Goal: Information Seeking & Learning: Learn about a topic

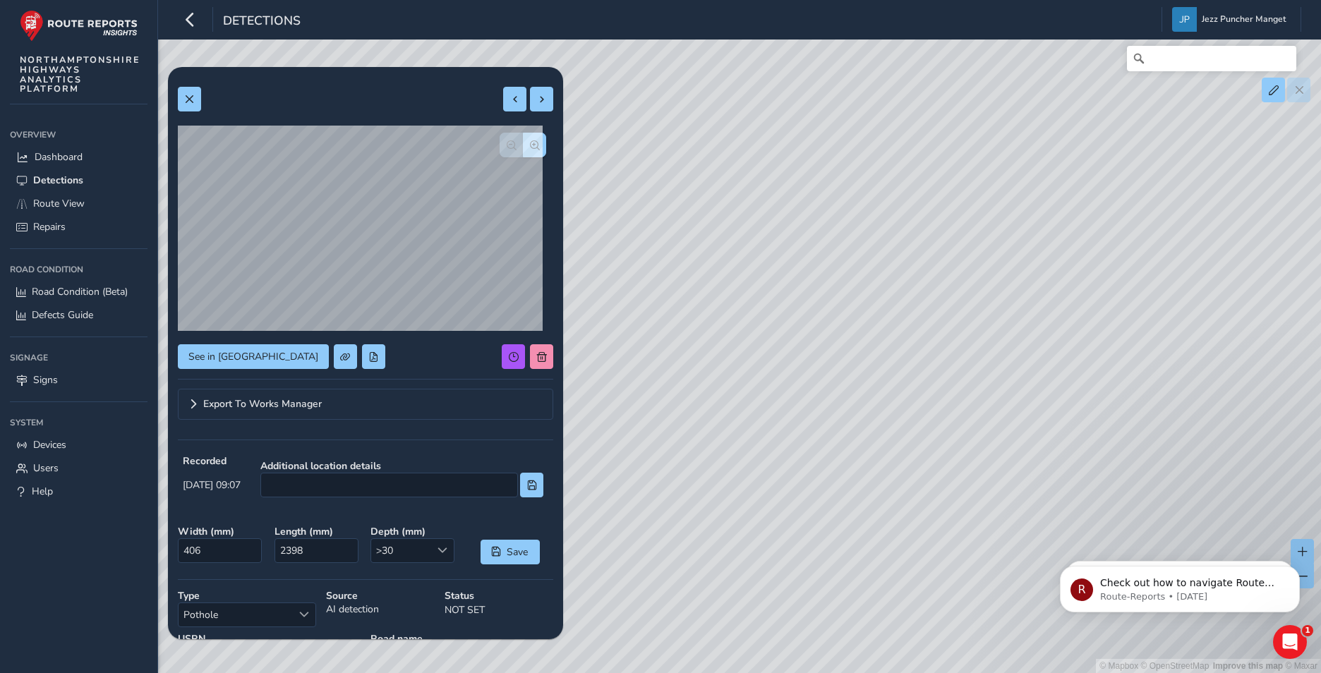
drag, startPoint x: 871, startPoint y: 365, endPoint x: 856, endPoint y: 278, distance: 88.7
click at [871, 294] on div "© Mapbox © OpenStreetMap Improve this map © Maxar" at bounding box center [660, 336] width 1321 height 673
click at [91, 220] on link "Repairs" at bounding box center [79, 226] width 138 height 23
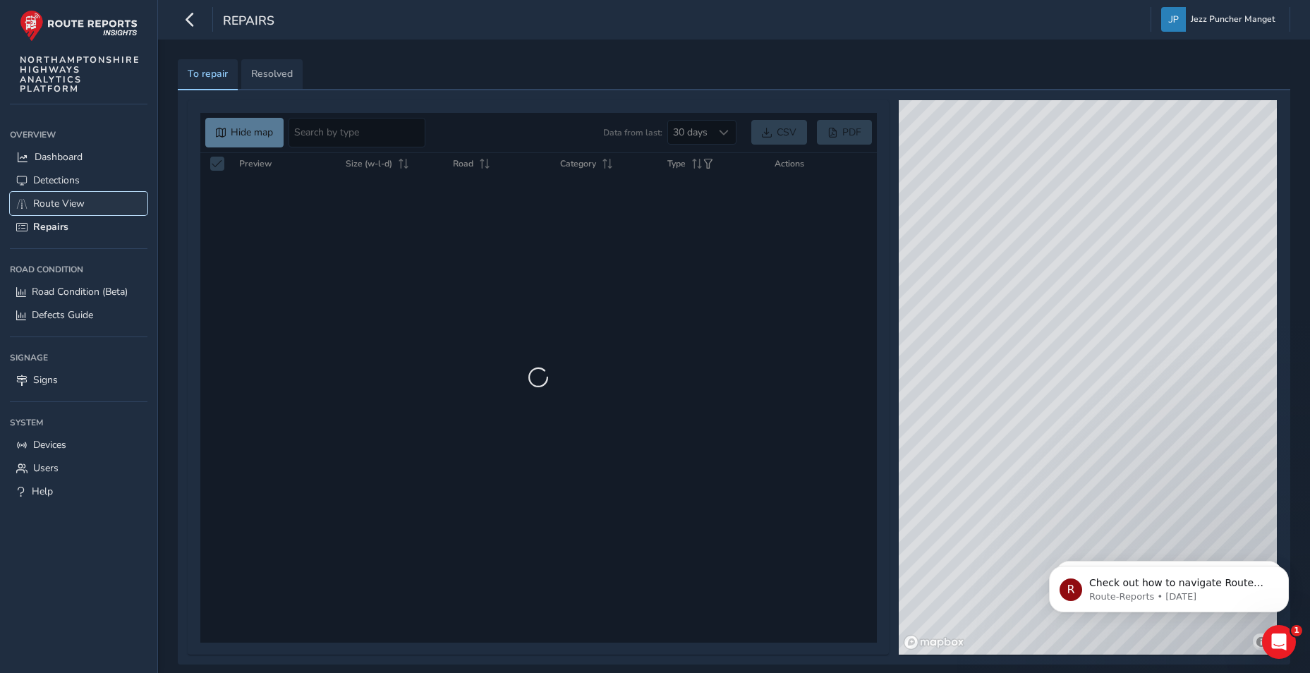
click at [78, 198] on span "Route View" at bounding box center [58, 203] width 51 height 13
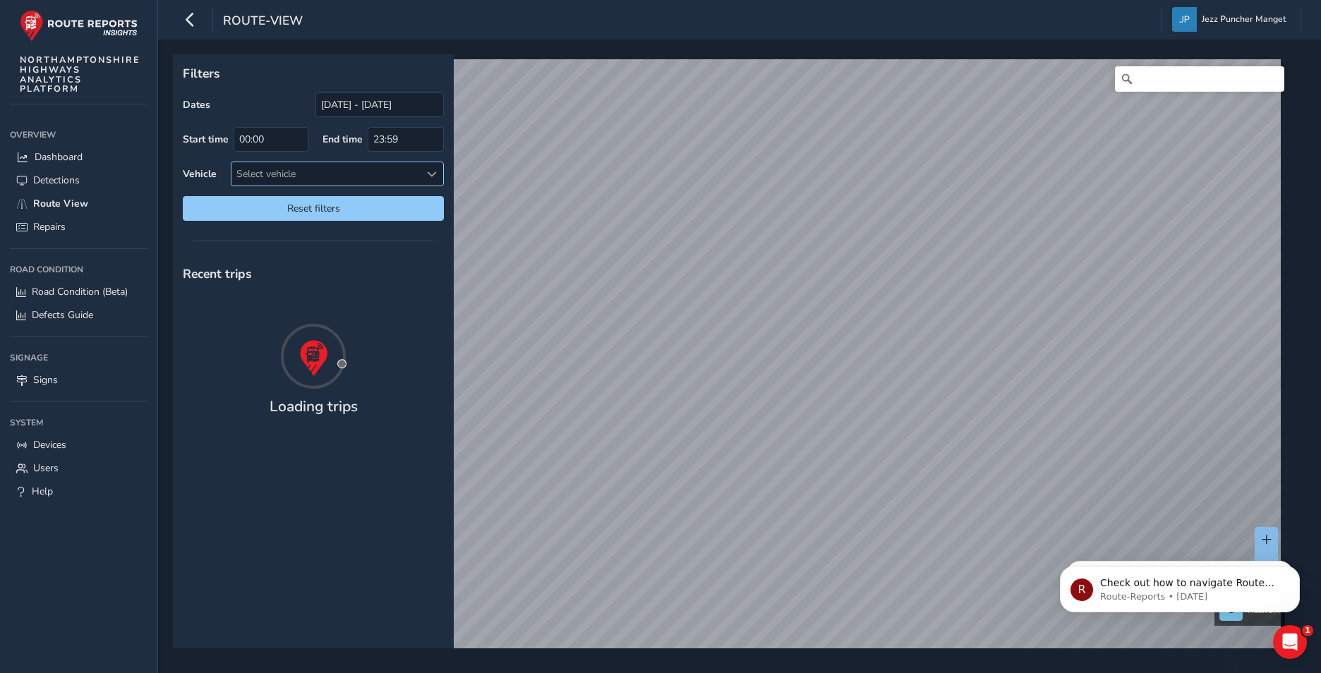
click at [245, 178] on div "Select vehicle" at bounding box center [325, 173] width 188 height 23
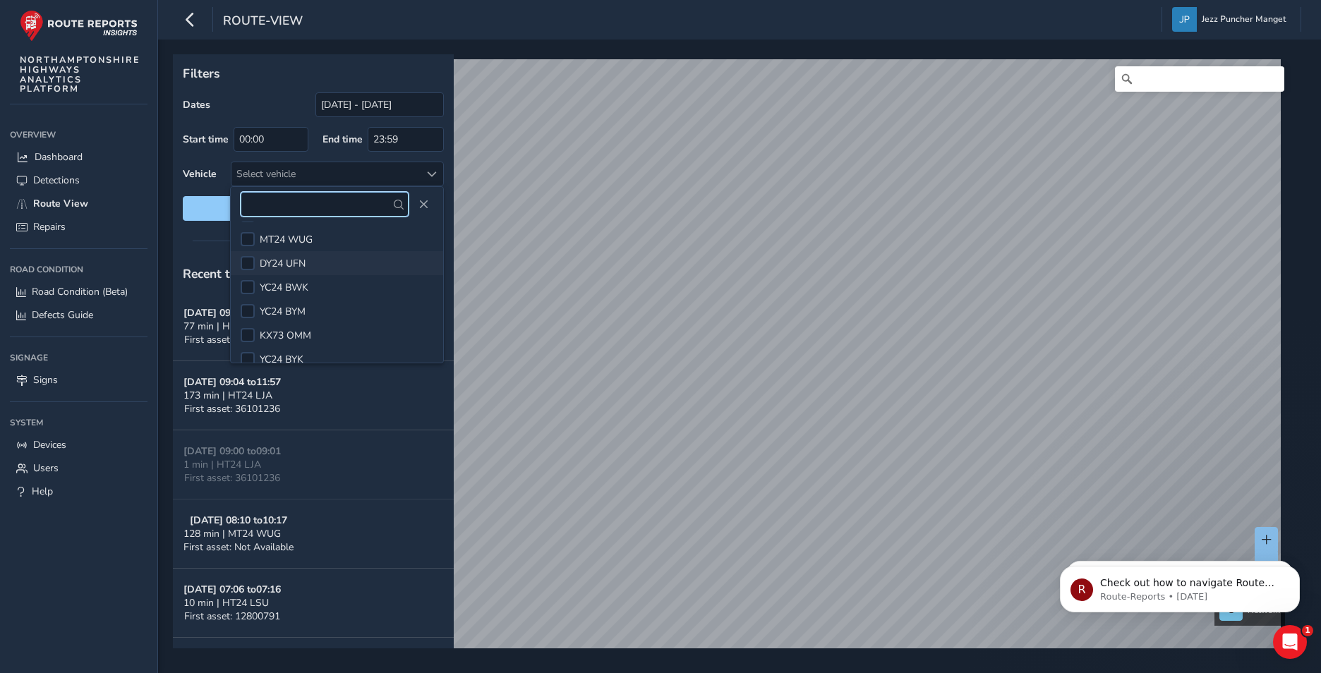
scroll to position [37, 0]
click at [358, 205] on input "text" at bounding box center [325, 204] width 168 height 25
click at [407, 198] on input "text" at bounding box center [325, 204] width 168 height 25
click at [349, 170] on div "Select vehicle" at bounding box center [325, 173] width 188 height 23
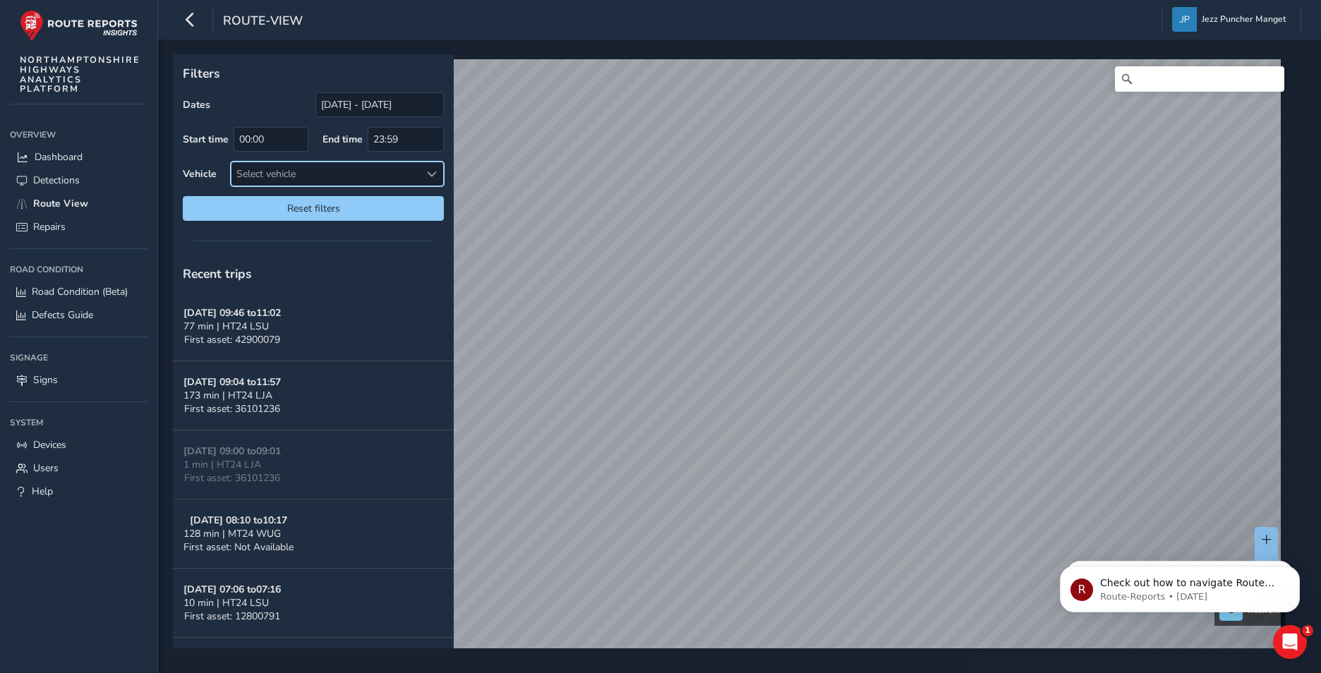
click at [358, 170] on div "Select vehicle" at bounding box center [325, 173] width 188 height 23
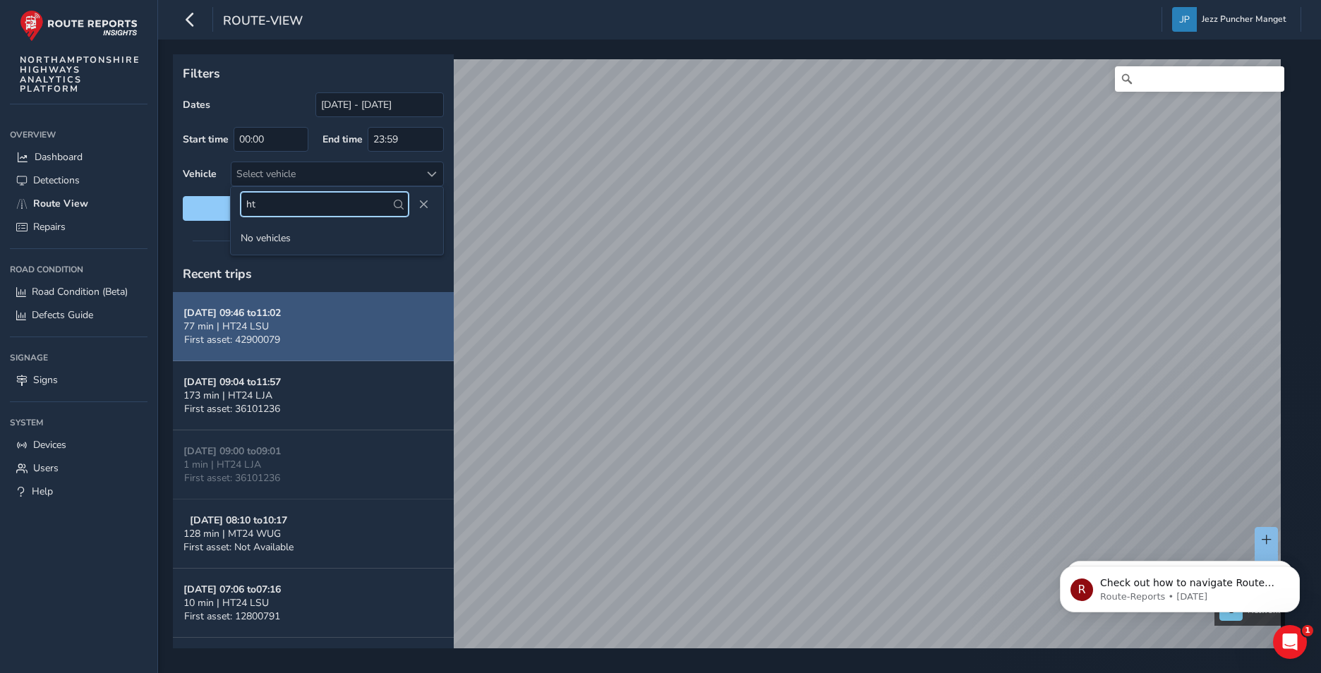
type input "ht"
click at [298, 312] on button "Sep 22, 09:46 to 11:02 77 min | HT24 LSU First asset: 42900079" at bounding box center [313, 326] width 281 height 69
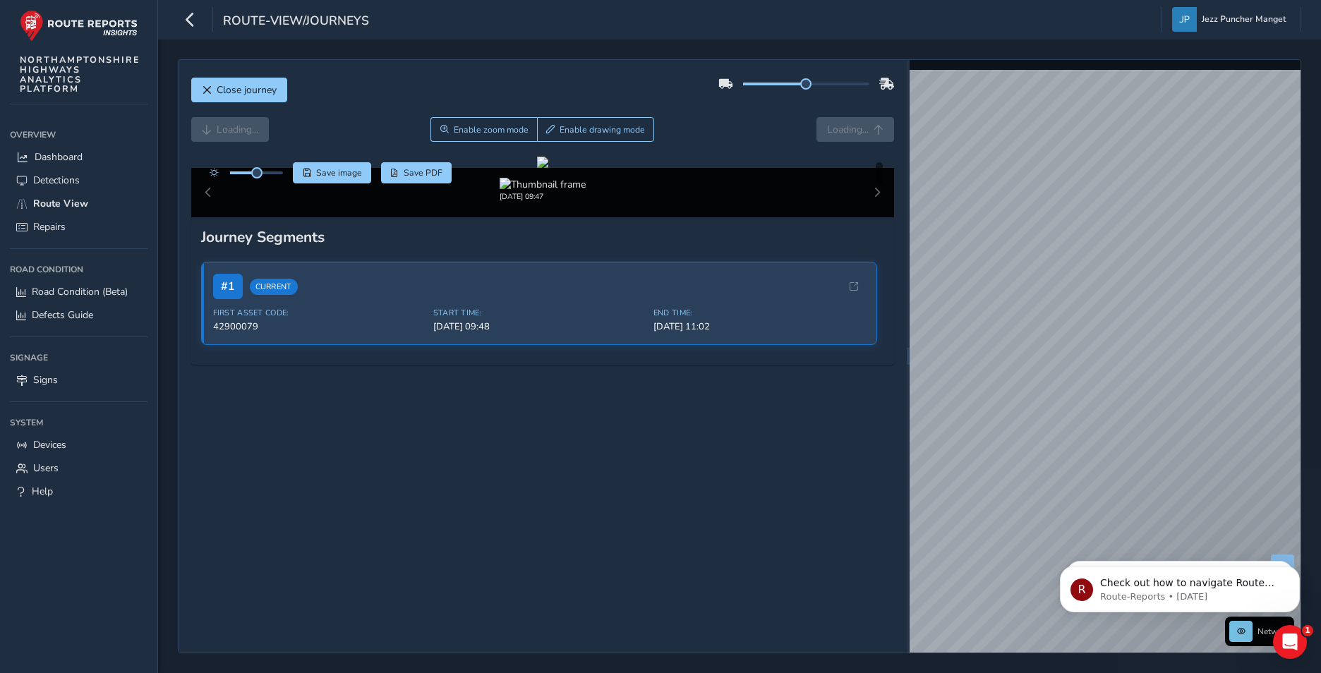
click at [607, 202] on div "Sep 22 2025, 09:47" at bounding box center [542, 190] width 639 height 24
click at [547, 191] on img at bounding box center [542, 184] width 86 height 13
click at [626, 202] on div "Sep 22 2025, 09:47" at bounding box center [542, 190] width 639 height 24
click at [753, 202] on div "Sep 22 2025, 09:47" at bounding box center [542, 190] width 639 height 24
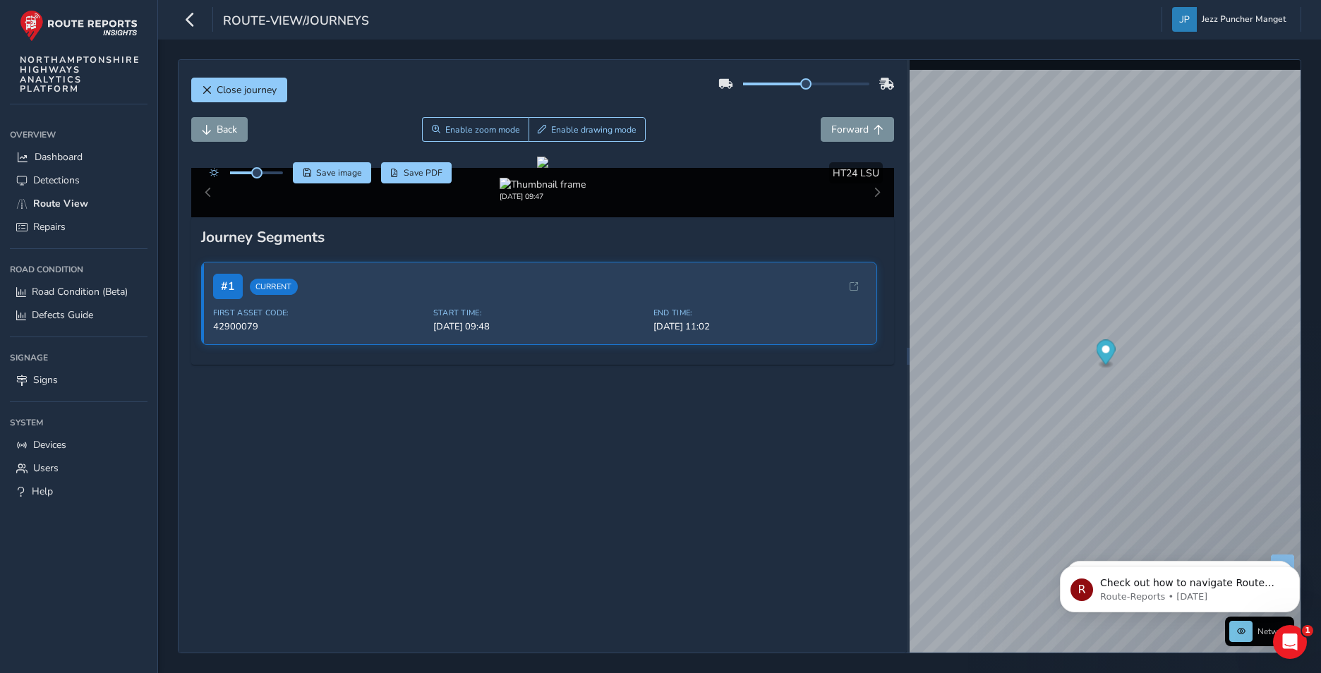
click at [860, 217] on div "Sep 22 2025, 09:47" at bounding box center [542, 192] width 703 height 49
click at [862, 217] on div "Sep 22 2025, 09:47" at bounding box center [542, 192] width 703 height 49
click at [868, 187] on div "Close journey Back Enable zoom mode Enable drawing mode Forward Click and Drag …" at bounding box center [739, 356] width 1123 height 594
click at [99, 199] on link "Route View" at bounding box center [79, 203] width 138 height 23
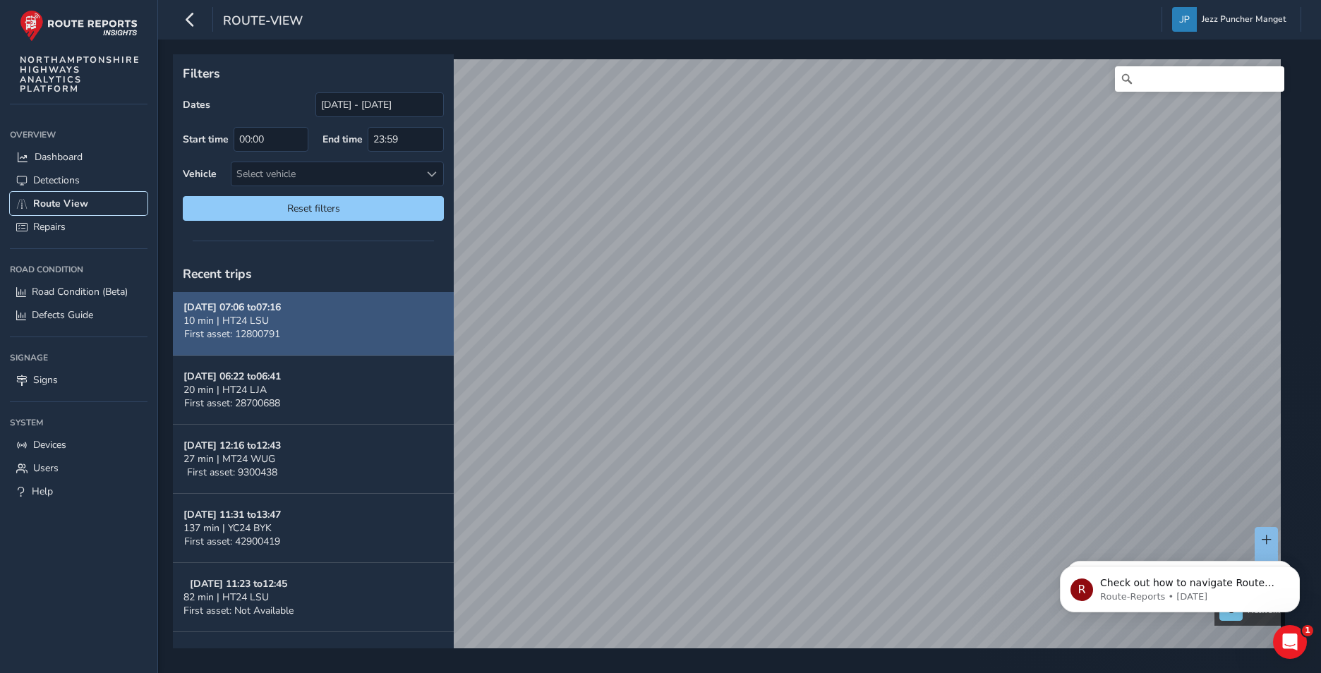
scroll to position [423, 0]
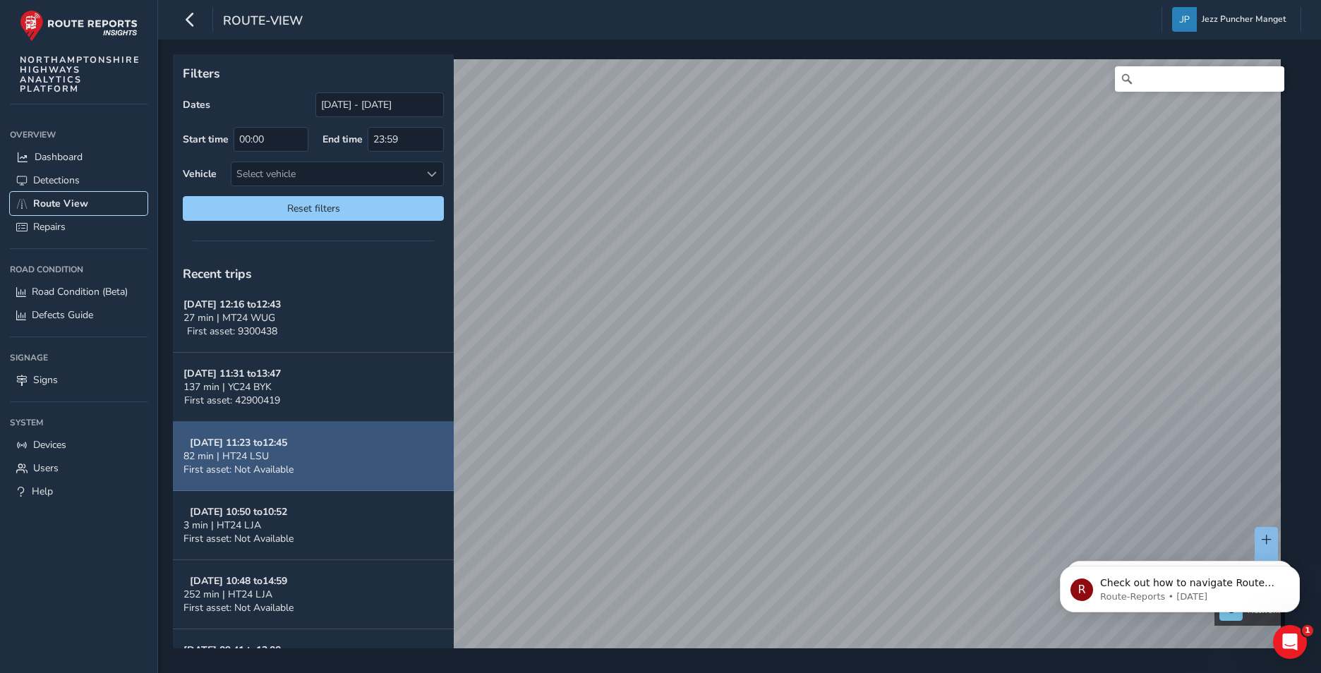
click at [263, 453] on span "82 min | HT24 LSU" at bounding box center [225, 455] width 85 height 13
click at [265, 451] on span "82 min | HT24 LSU" at bounding box center [225, 455] width 85 height 13
click at [320, 438] on button "Sep 19, 11:23 to 12:45 82 min | HT24 LSU First asset: Not Available" at bounding box center [313, 456] width 281 height 69
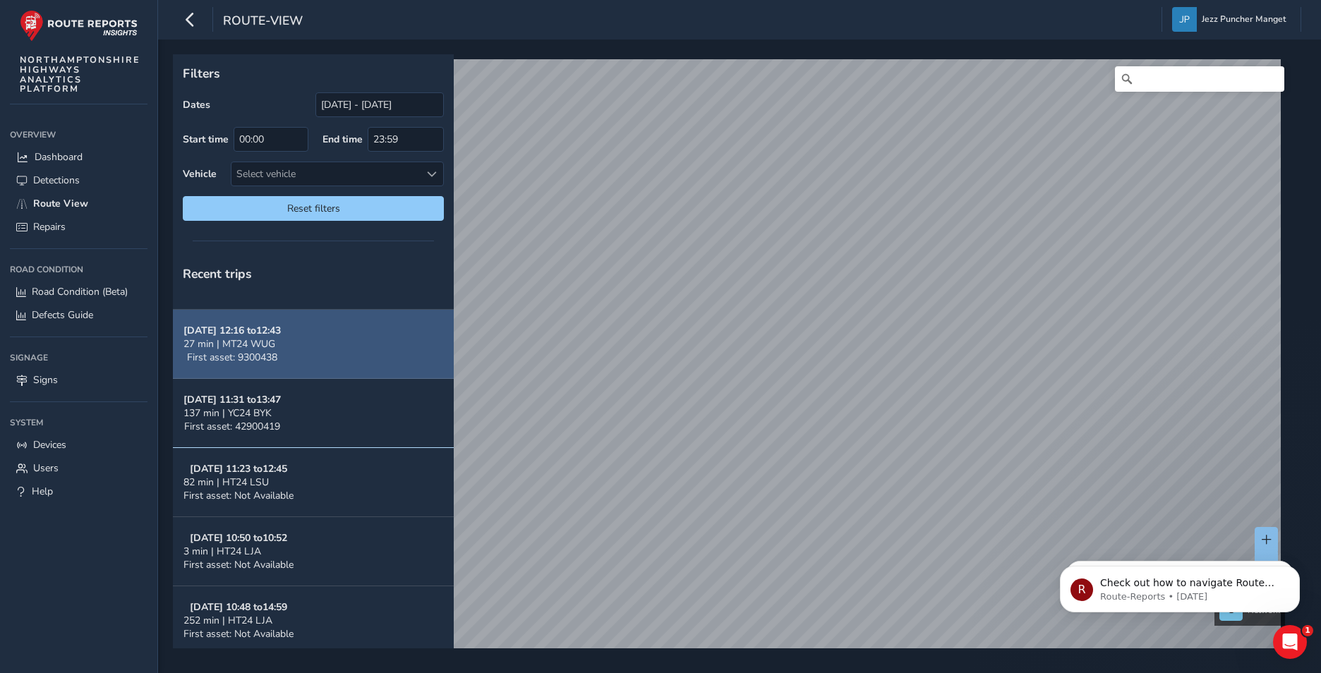
scroll to position [353, 0]
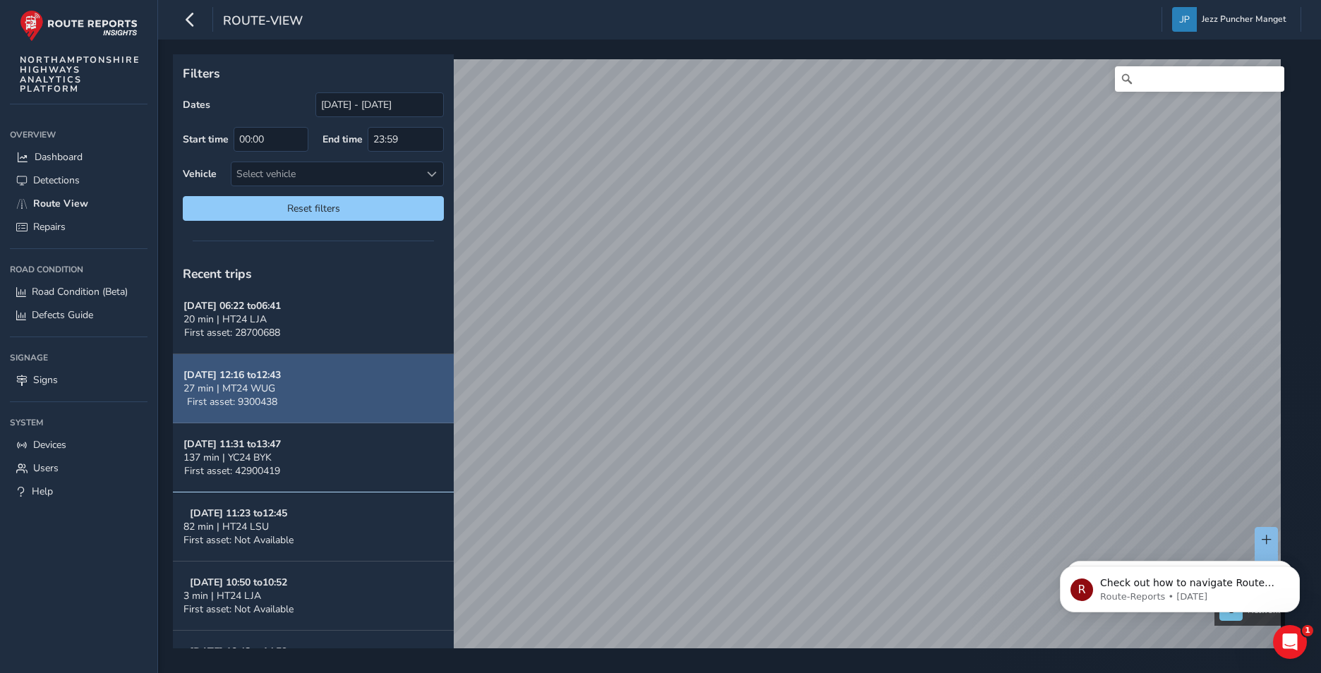
click at [397, 492] on button "Sep 19, 11:23 to 12:45 82 min | HT24 LSU First asset: Not Available" at bounding box center [313, 526] width 281 height 69
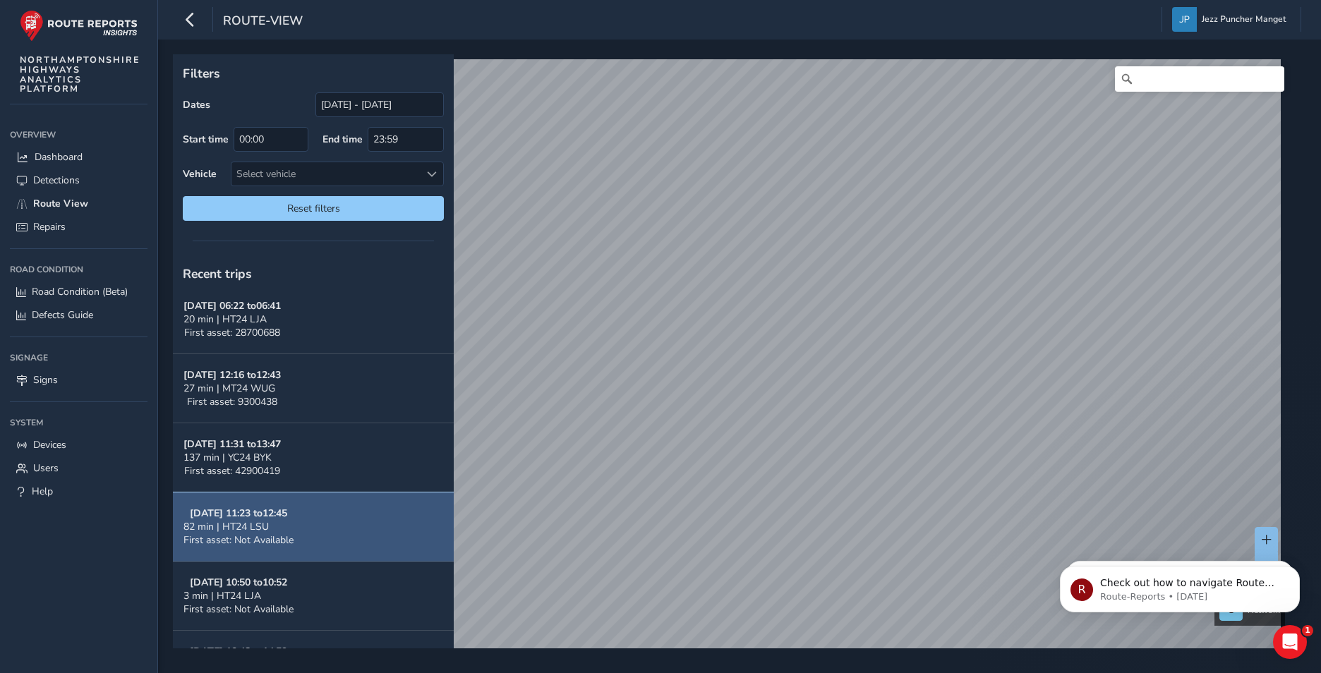
scroll to position [494, 0]
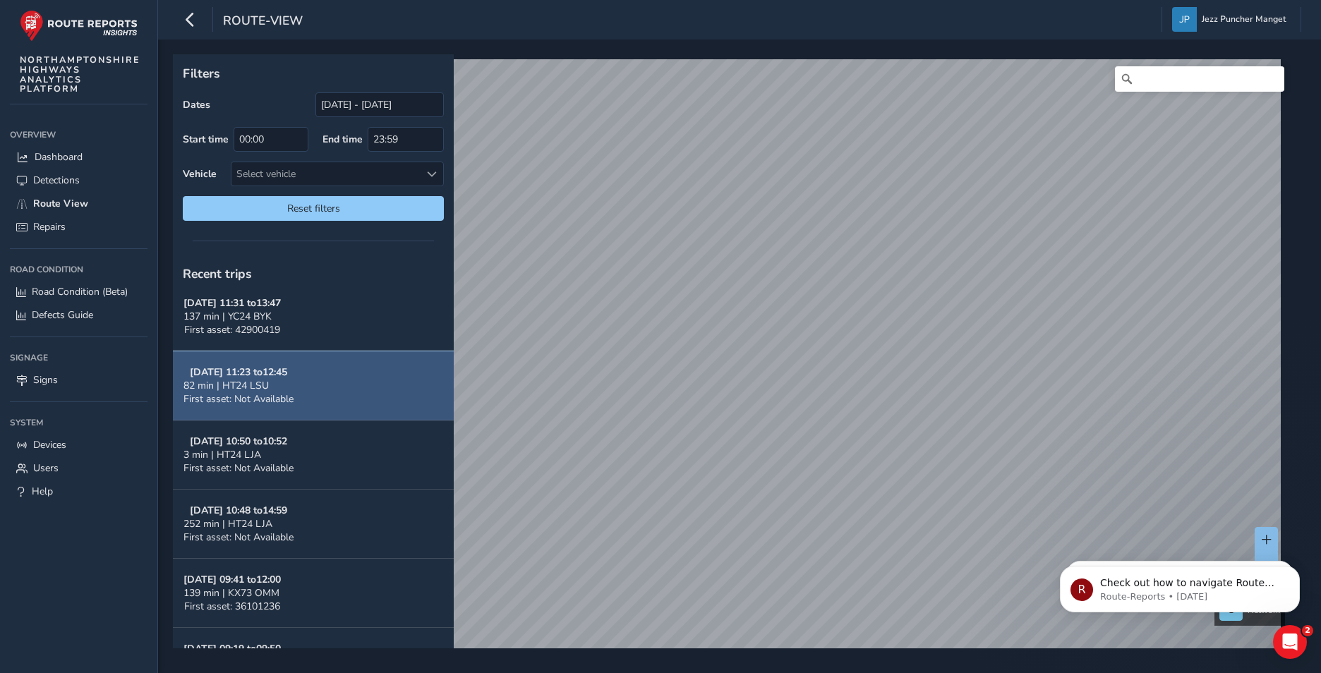
click at [323, 394] on button "Sep 19, 11:23 to 12:45 82 min | HT24 LSU First asset: Not Available" at bounding box center [313, 385] width 281 height 69
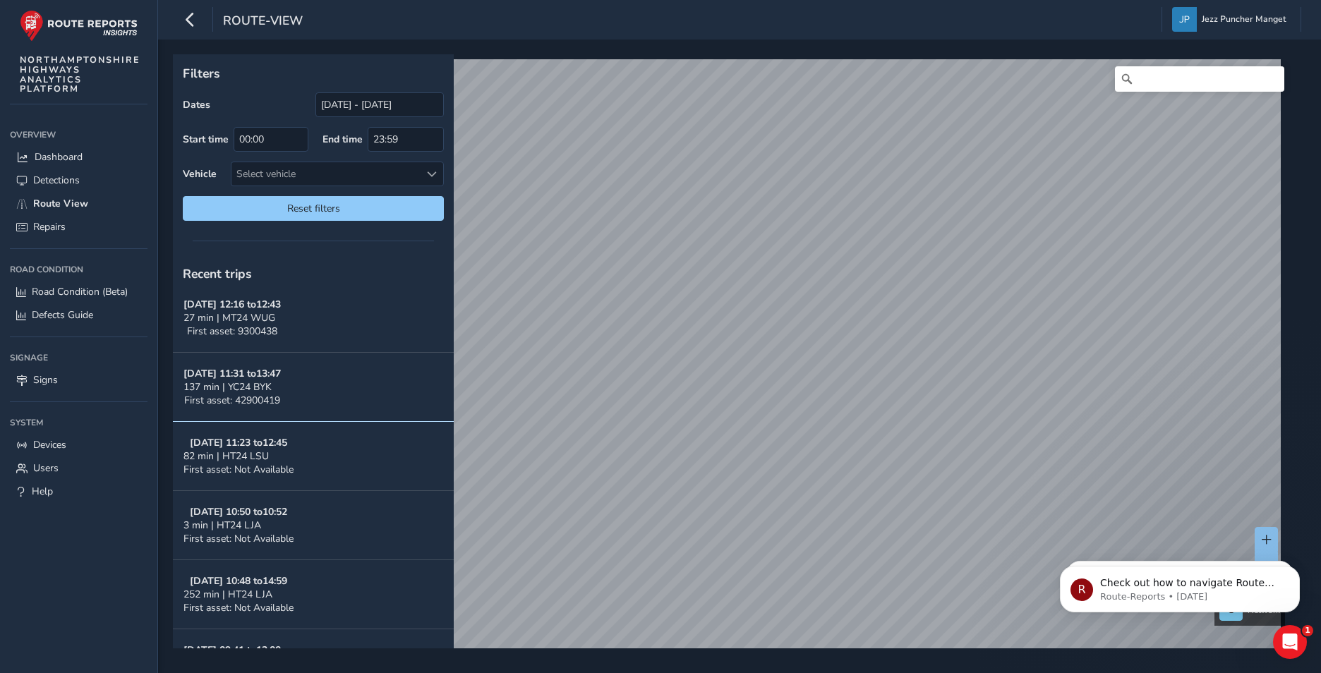
scroll to position [0, 0]
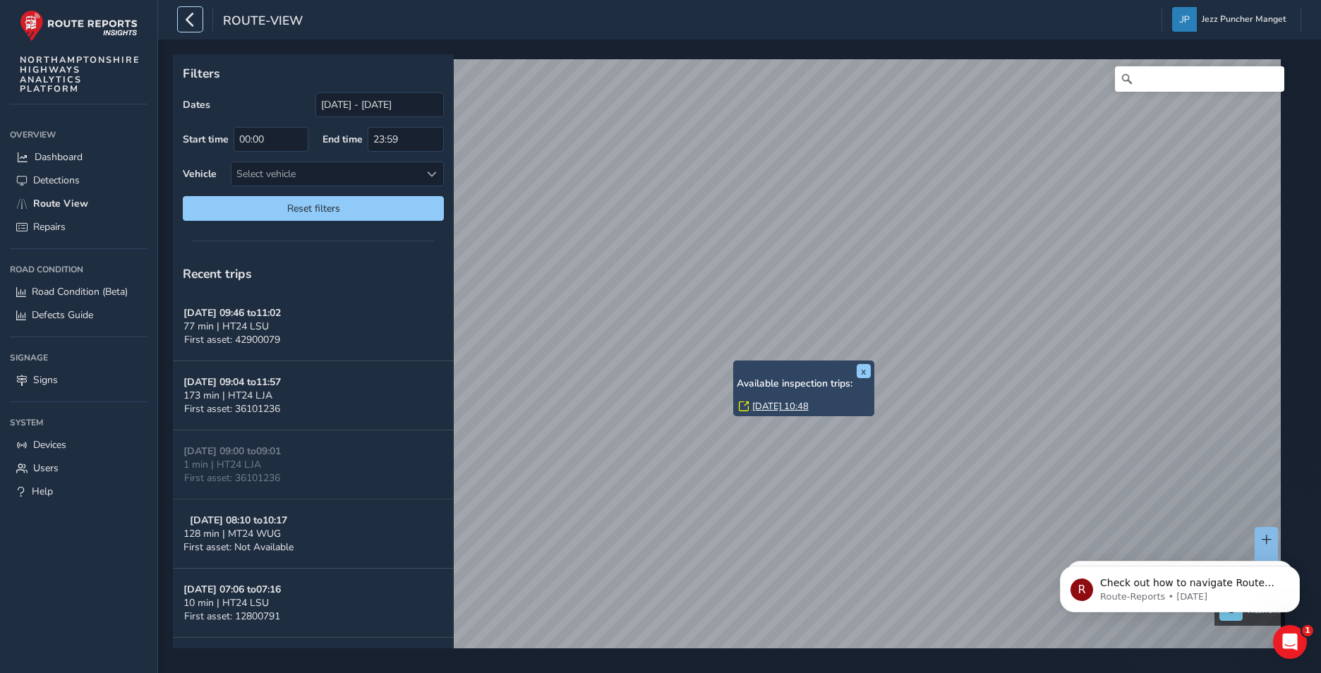
drag, startPoint x: 190, startPoint y: 14, endPoint x: 188, endPoint y: 159, distance: 145.3
click at [190, 14] on icon "button" at bounding box center [190, 19] width 15 height 25
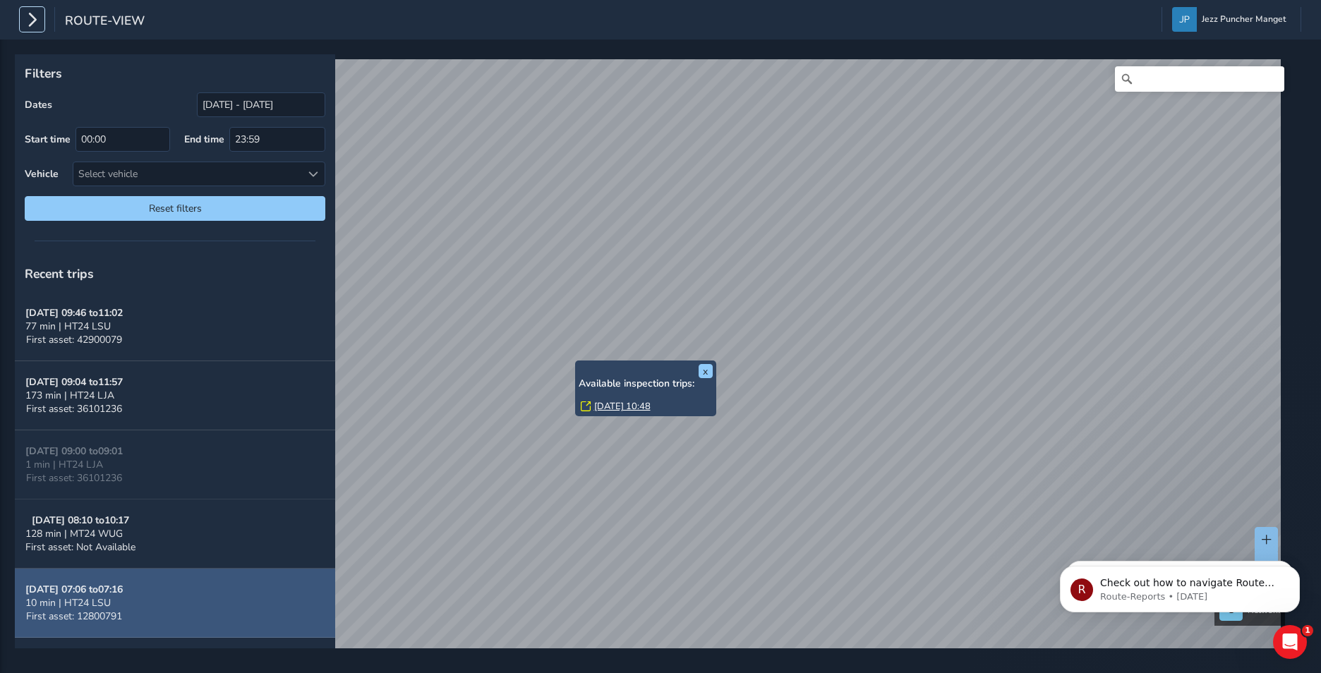
scroll to position [71, 0]
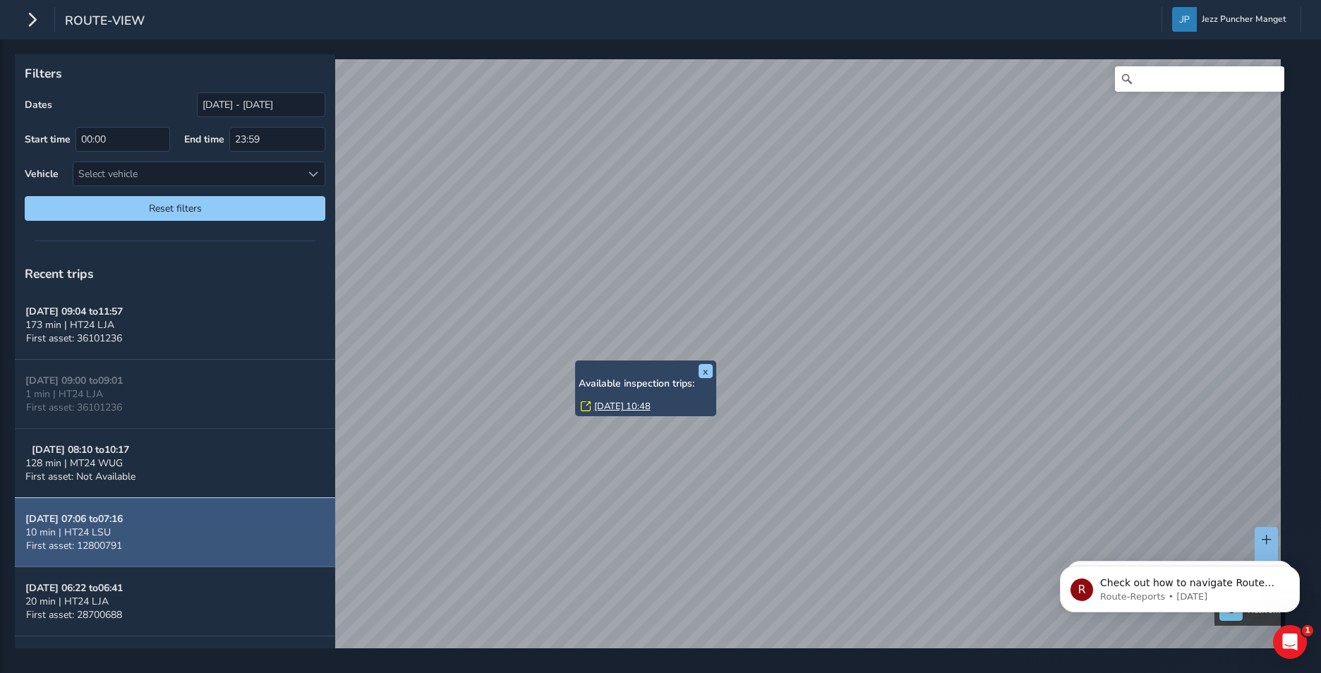
click at [147, 517] on button "Sep 22, 07:06 to 07:16 10 min | HT24 LSU First asset: 12800791" at bounding box center [175, 532] width 320 height 69
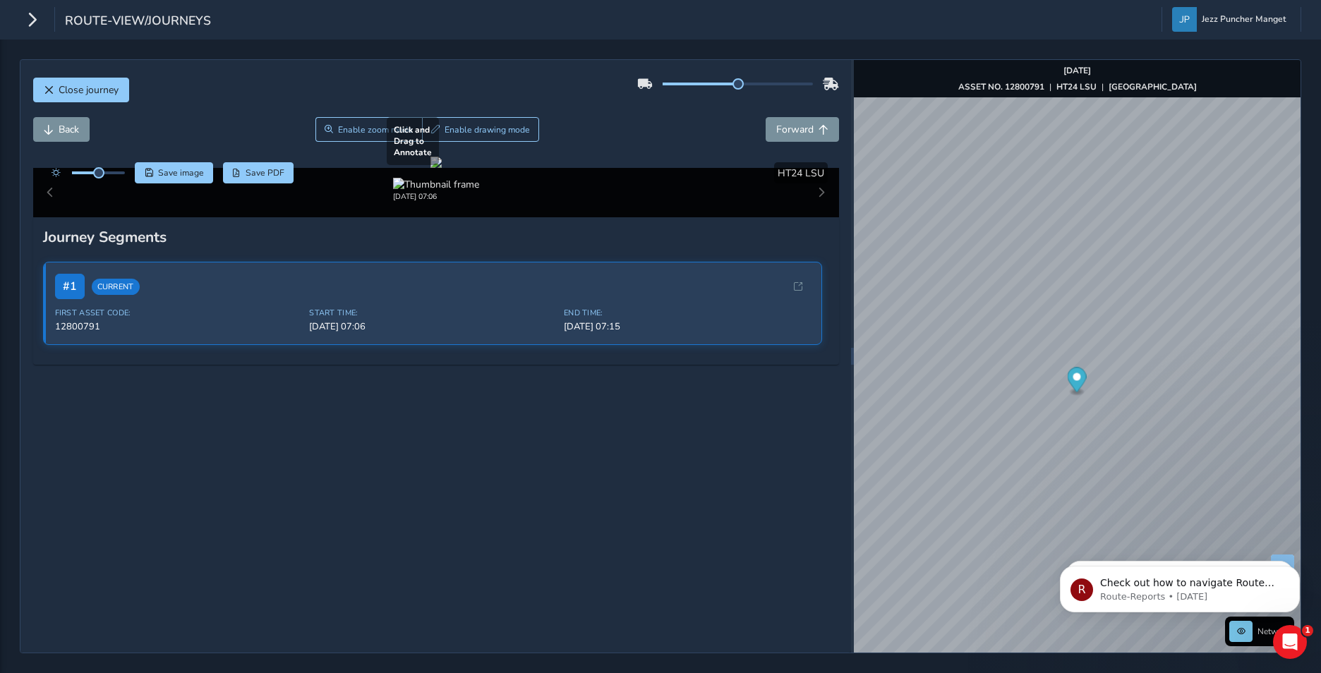
drag, startPoint x: 424, startPoint y: 284, endPoint x: 394, endPoint y: 333, distance: 57.0
click at [430, 168] on div at bounding box center [435, 162] width 11 height 11
click at [442, 168] on div at bounding box center [435, 162] width 11 height 11
drag, startPoint x: 428, startPoint y: 327, endPoint x: 413, endPoint y: 321, distance: 16.1
click at [430, 168] on div at bounding box center [435, 162] width 11 height 11
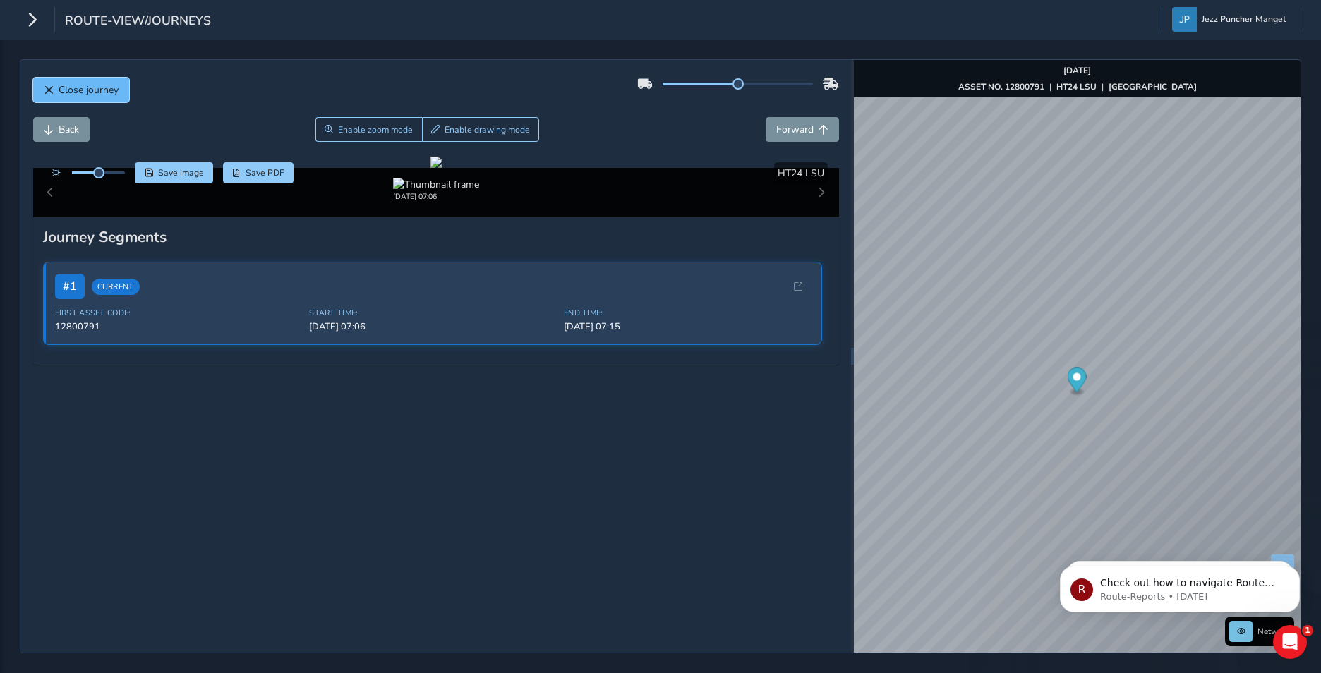
click at [92, 97] on button "Close journey" at bounding box center [81, 90] width 96 height 25
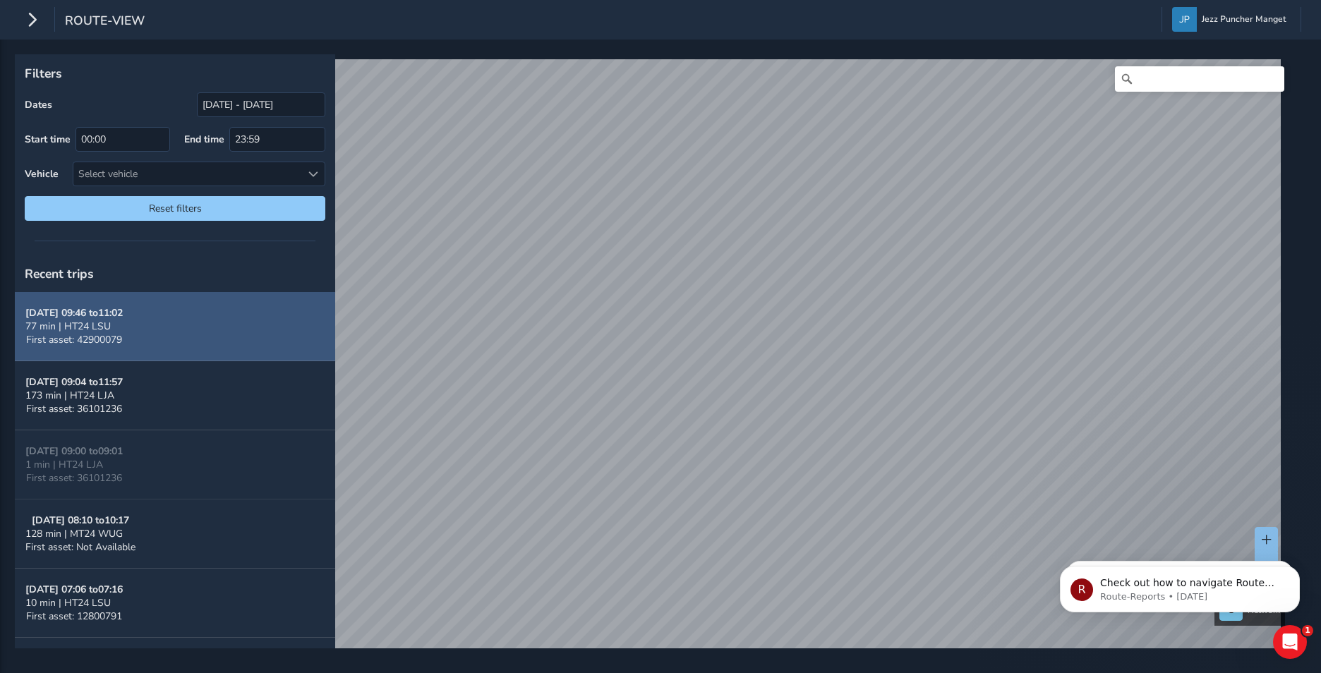
click at [189, 332] on button "Sep 22, 09:46 to 11:02 77 min | HT24 LSU First asset: 42900079" at bounding box center [175, 326] width 320 height 69
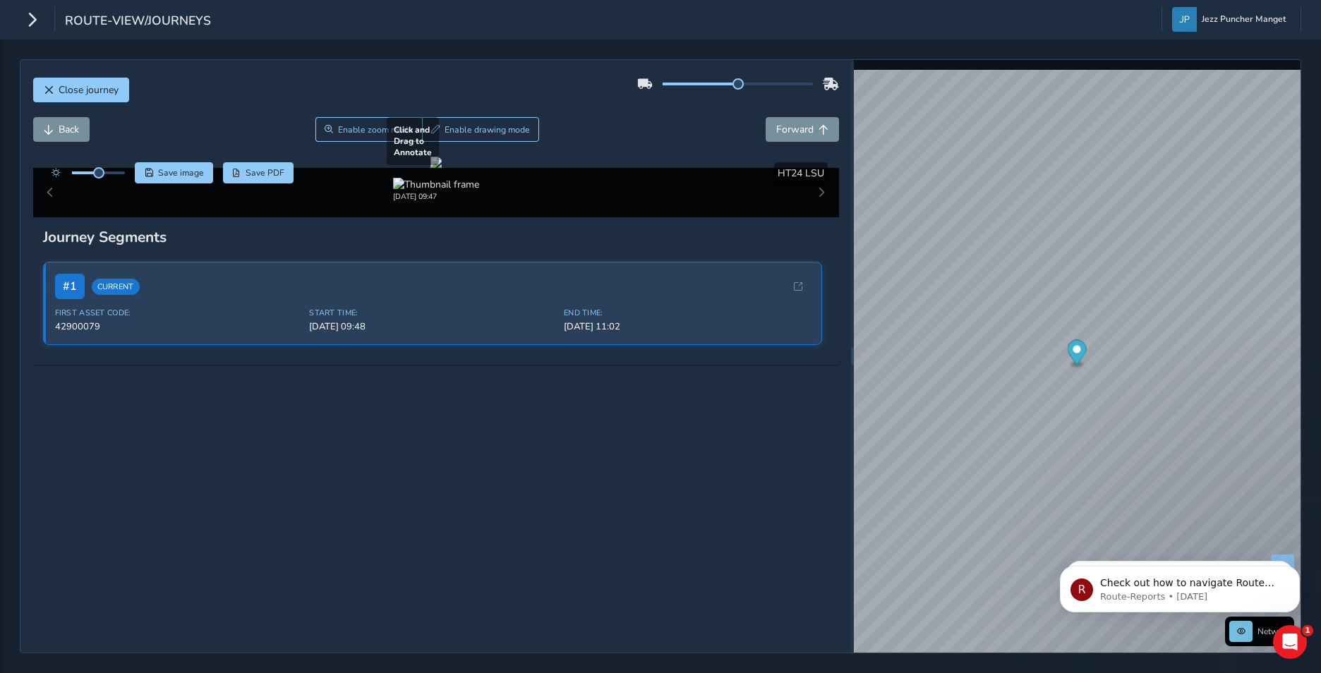
click at [442, 168] on div at bounding box center [435, 162] width 11 height 11
drag, startPoint x: 774, startPoint y: 563, endPoint x: 506, endPoint y: 554, distance: 268.2
click at [442, 168] on div at bounding box center [435, 162] width 11 height 11
drag, startPoint x: 389, startPoint y: 344, endPoint x: 561, endPoint y: 487, distance: 223.9
click at [442, 168] on div at bounding box center [435, 162] width 11 height 11
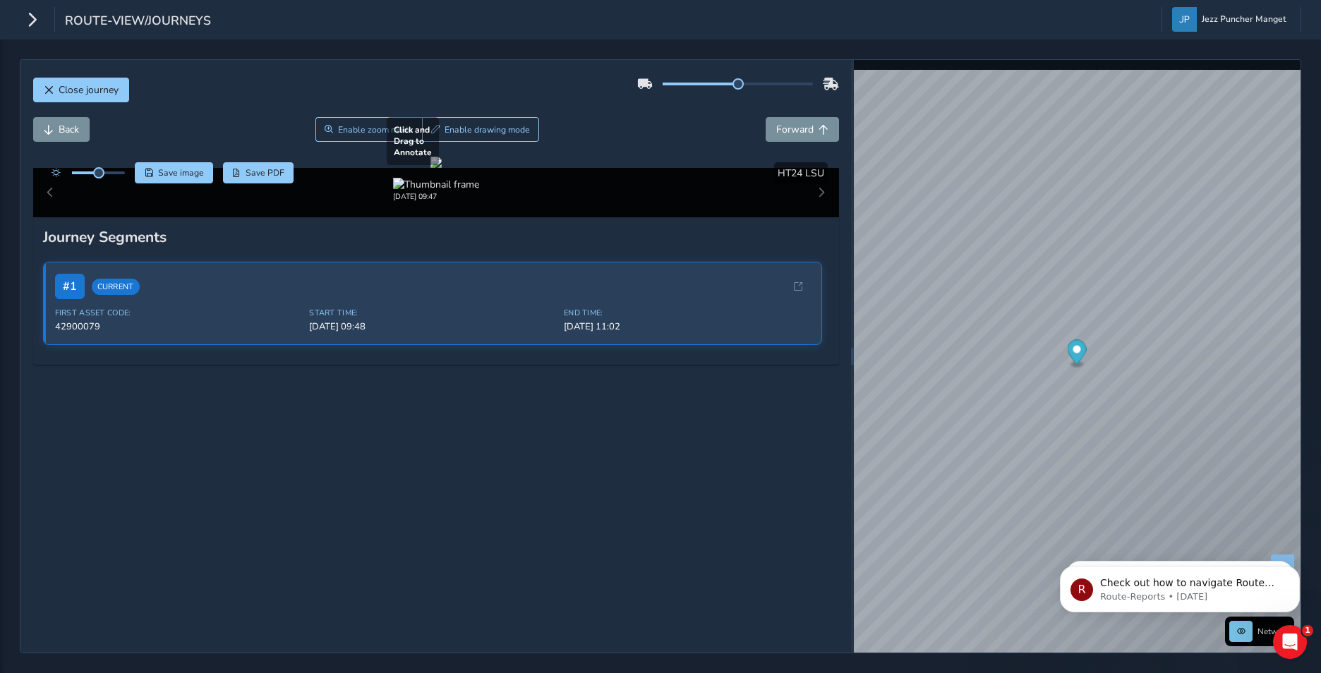
drag, startPoint x: 567, startPoint y: 471, endPoint x: 461, endPoint y: 395, distance: 130.4
click at [442, 168] on div at bounding box center [435, 162] width 11 height 11
drag, startPoint x: 428, startPoint y: 351, endPoint x: 394, endPoint y: 320, distance: 46.9
click at [430, 168] on div at bounding box center [435, 162] width 11 height 11
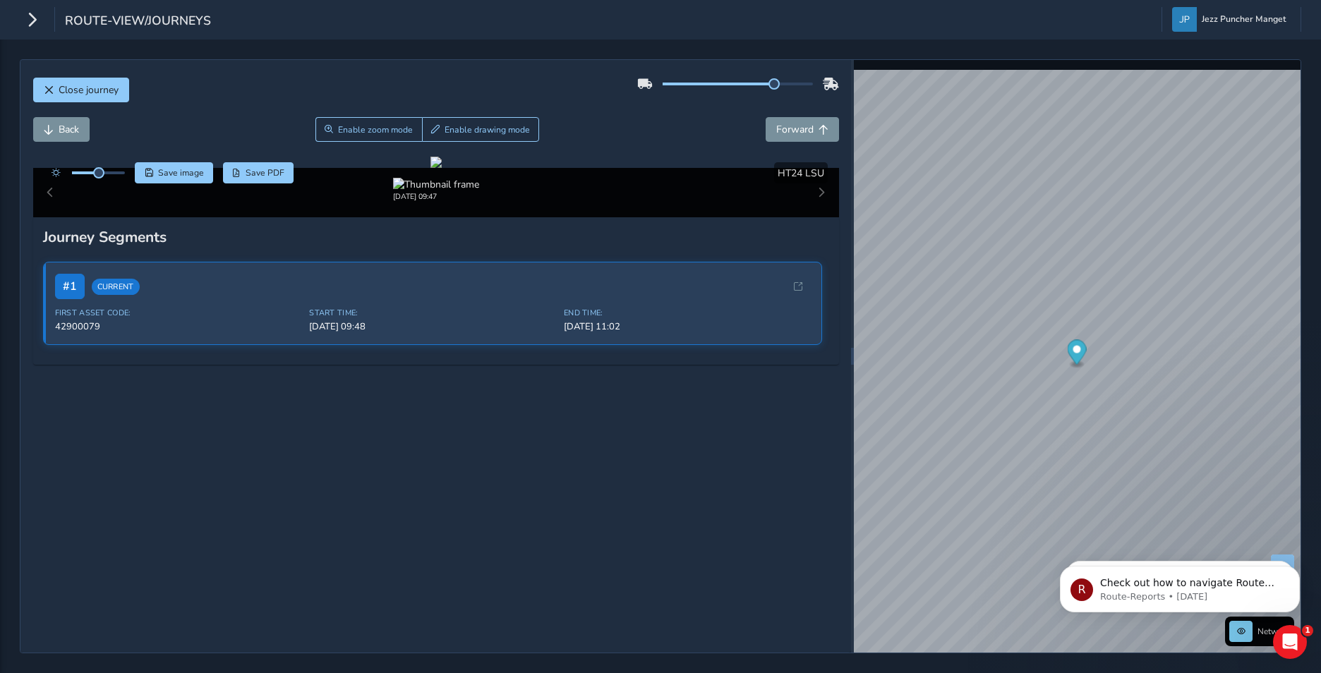
drag, startPoint x: 724, startPoint y: 82, endPoint x: 726, endPoint y: 109, distance: 26.8
click at [722, 109] on div "Close journey" at bounding box center [436, 95] width 806 height 45
click at [788, 123] on span "Forward" at bounding box center [794, 129] width 37 height 13
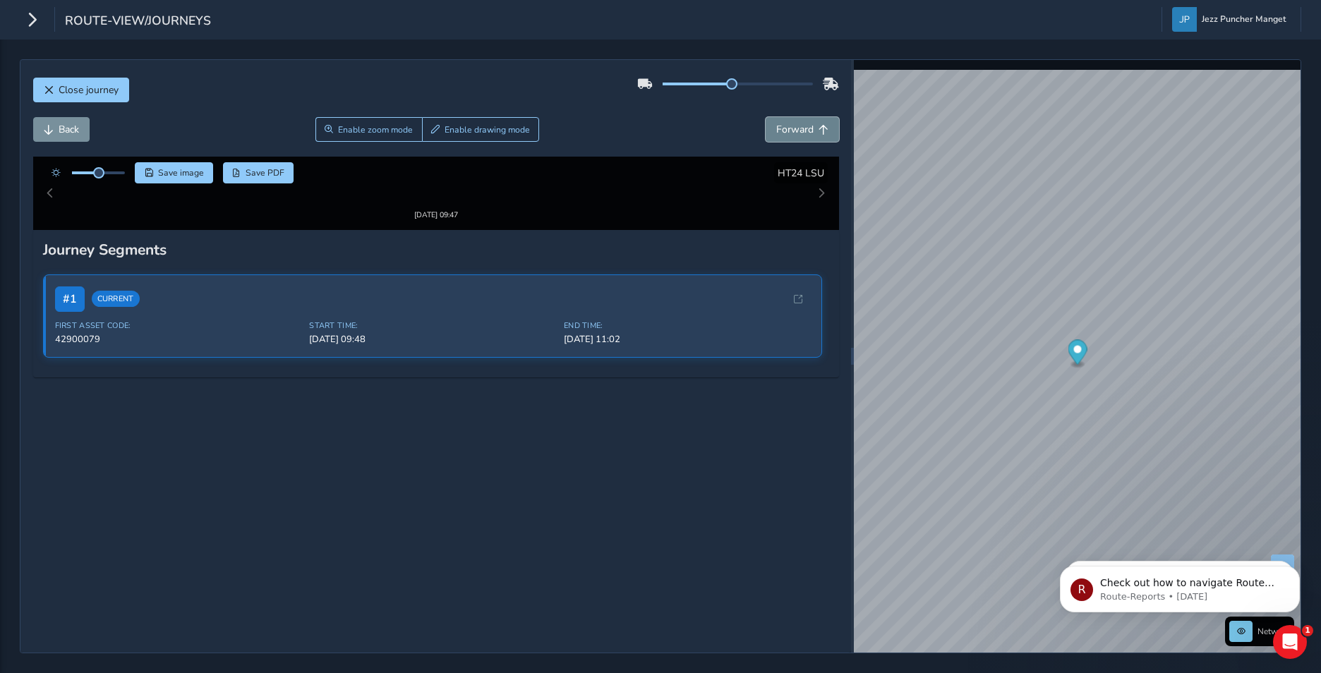
click at [788, 123] on span "Forward" at bounding box center [794, 129] width 37 height 13
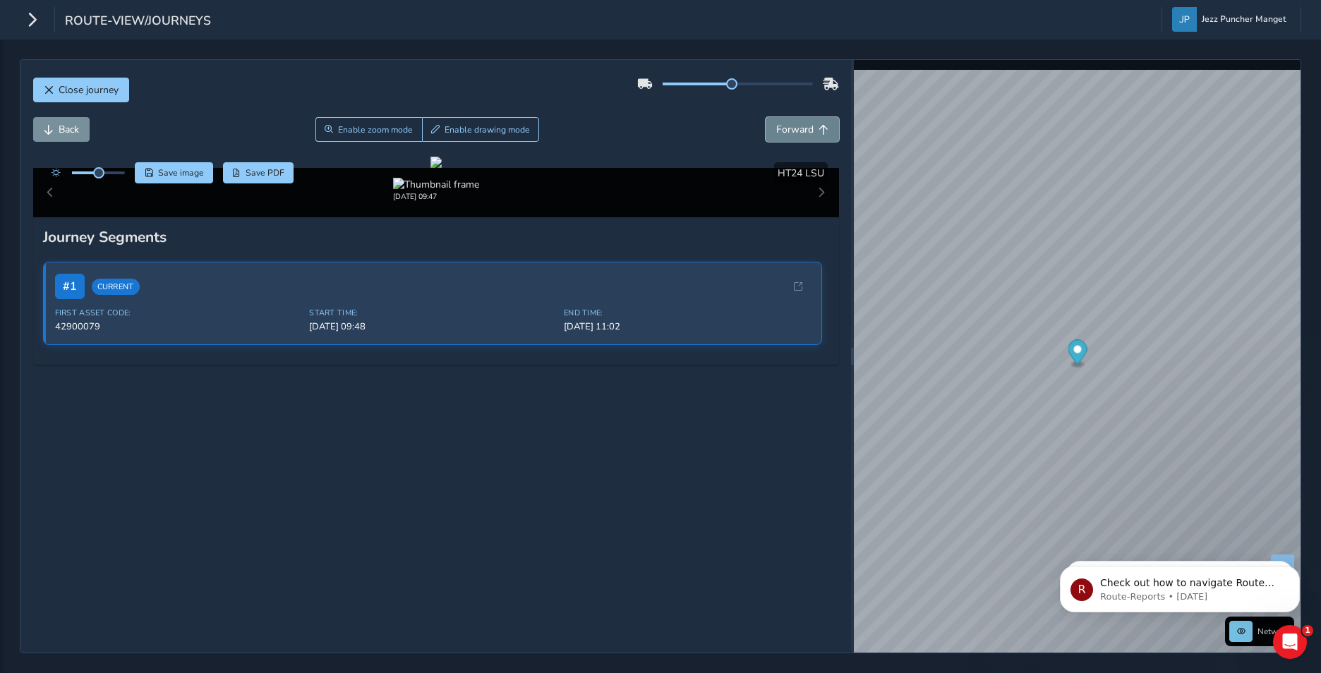
click at [788, 123] on span "Forward" at bounding box center [794, 129] width 37 height 13
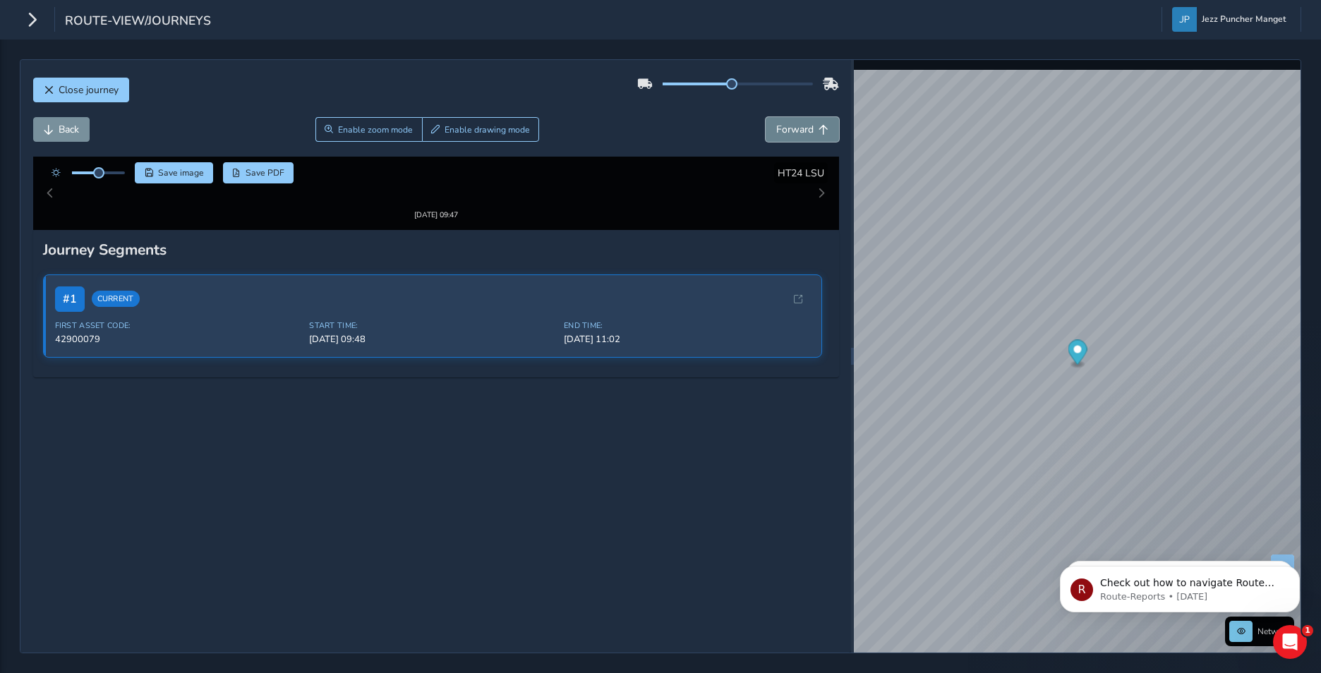
click at [788, 123] on span "Forward" at bounding box center [794, 129] width 37 height 13
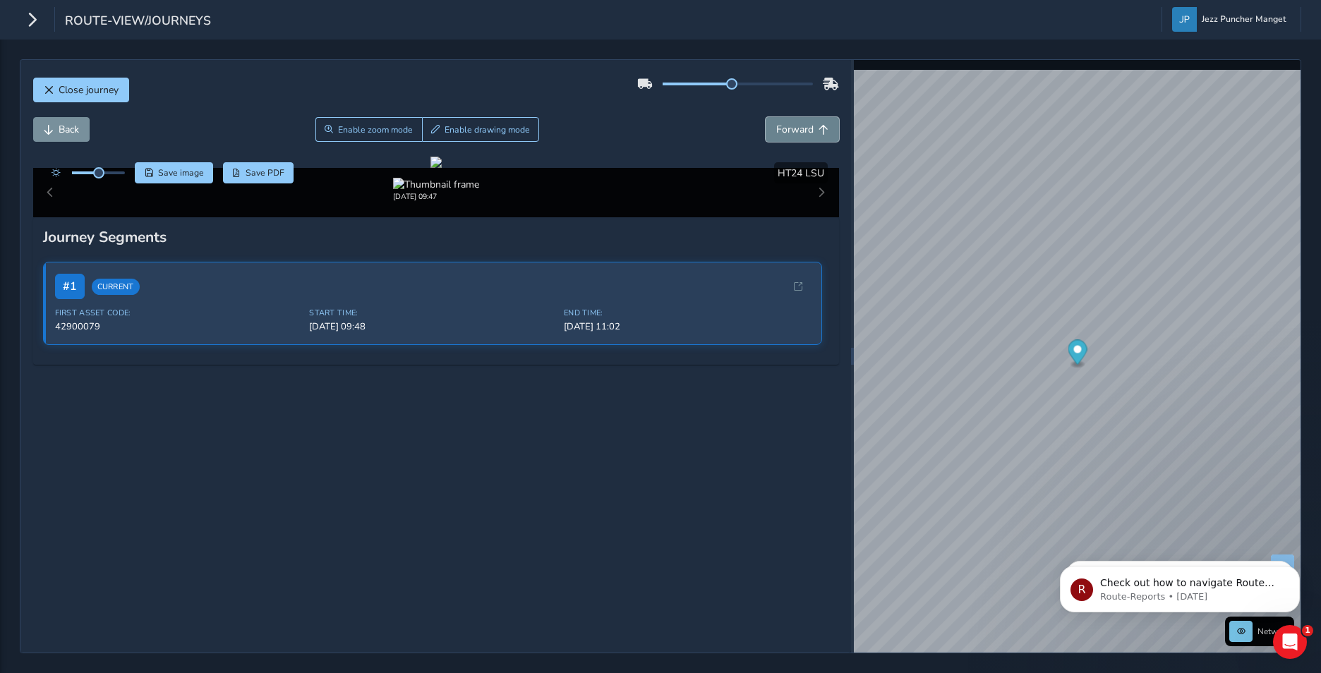
click at [788, 123] on span "Forward" at bounding box center [794, 129] width 37 height 13
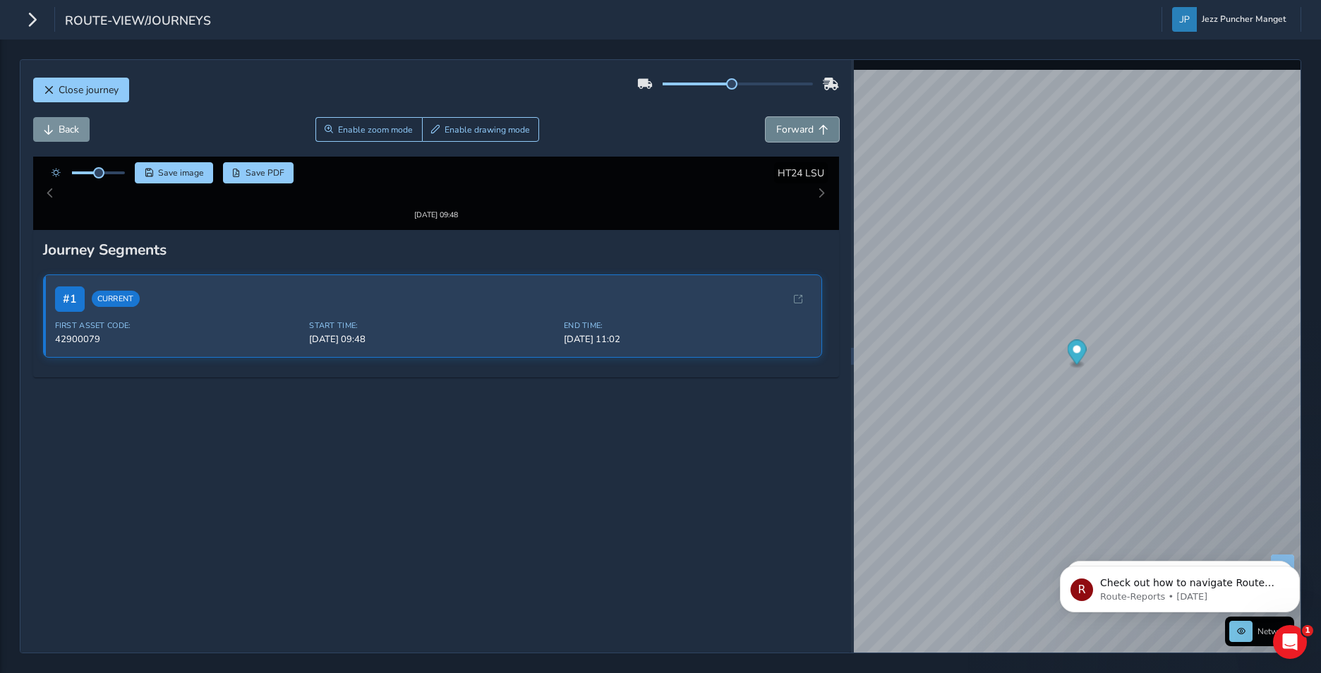
click at [788, 123] on span "Forward" at bounding box center [794, 129] width 37 height 13
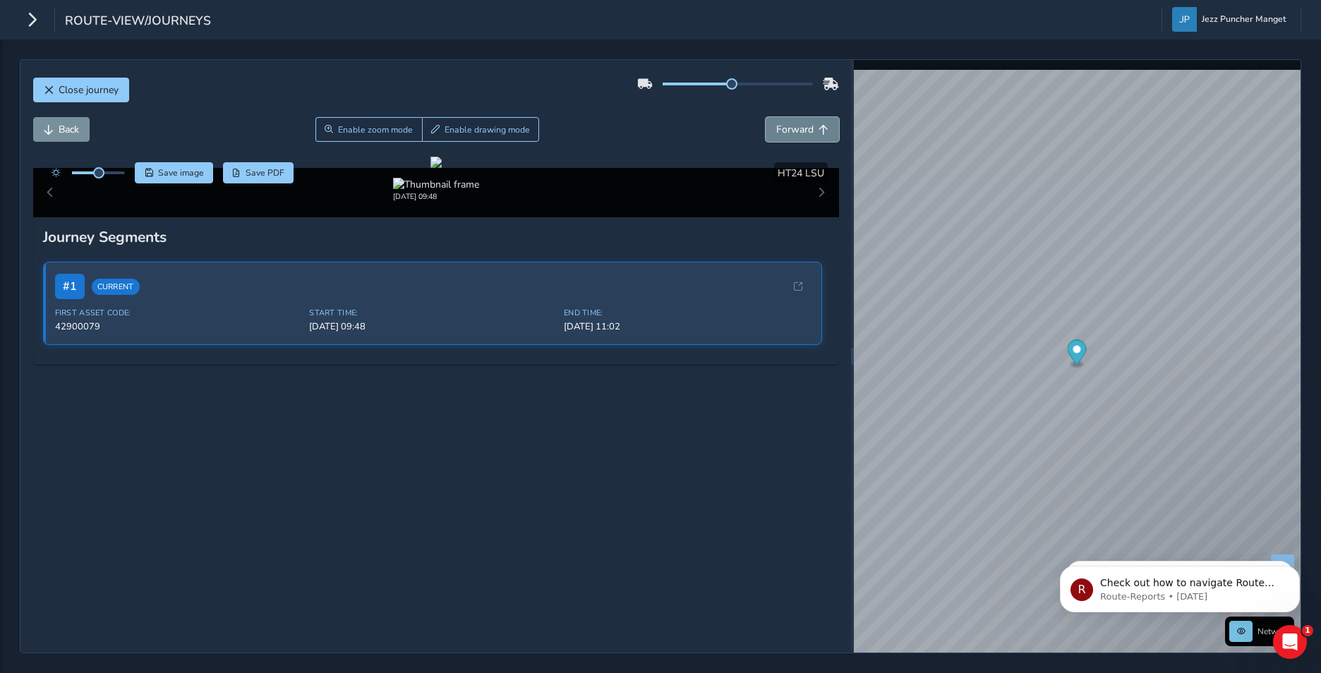
click at [788, 123] on span "Forward" at bounding box center [794, 129] width 37 height 13
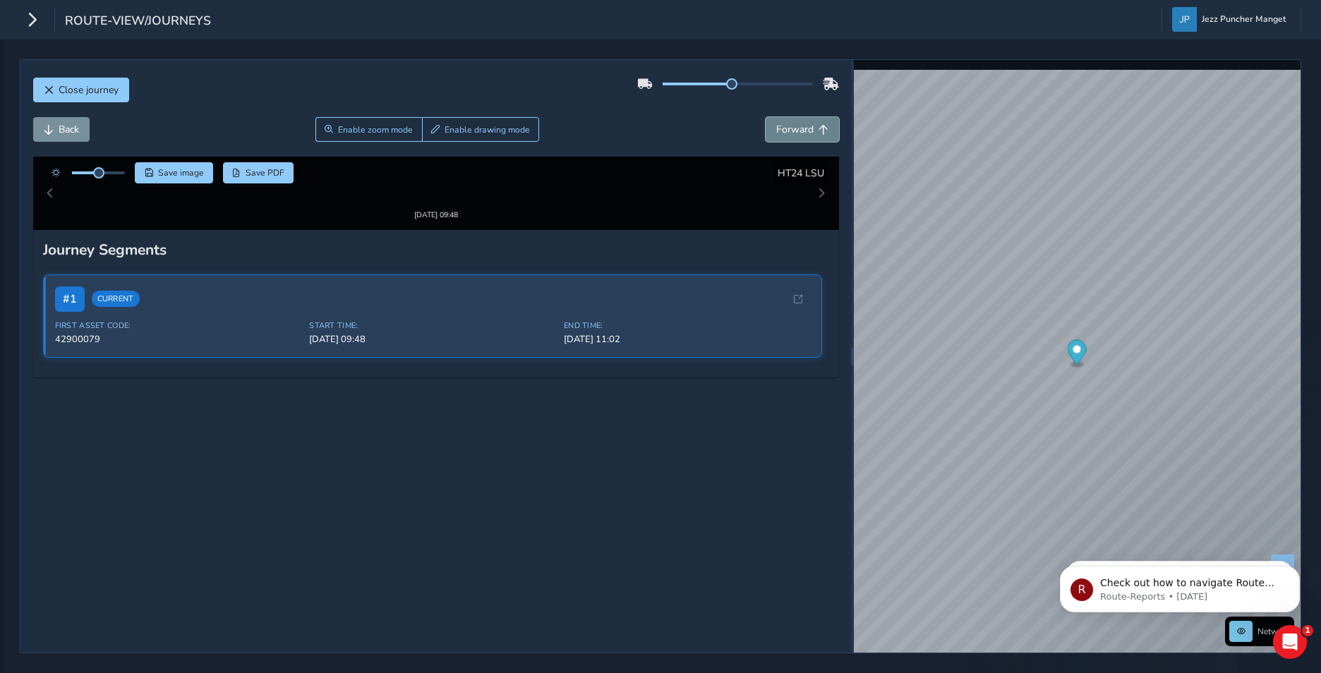
click at [788, 123] on span "Forward" at bounding box center [794, 129] width 37 height 13
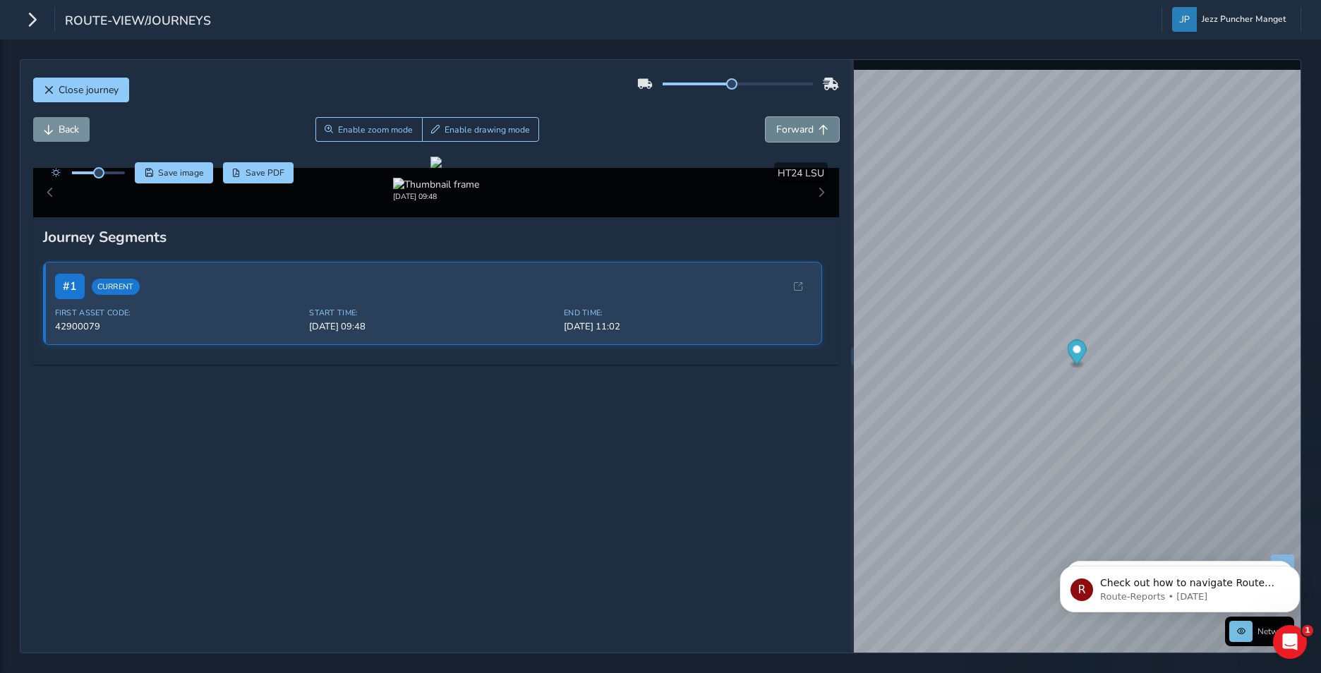
click at [788, 123] on span "Forward" at bounding box center [794, 129] width 37 height 13
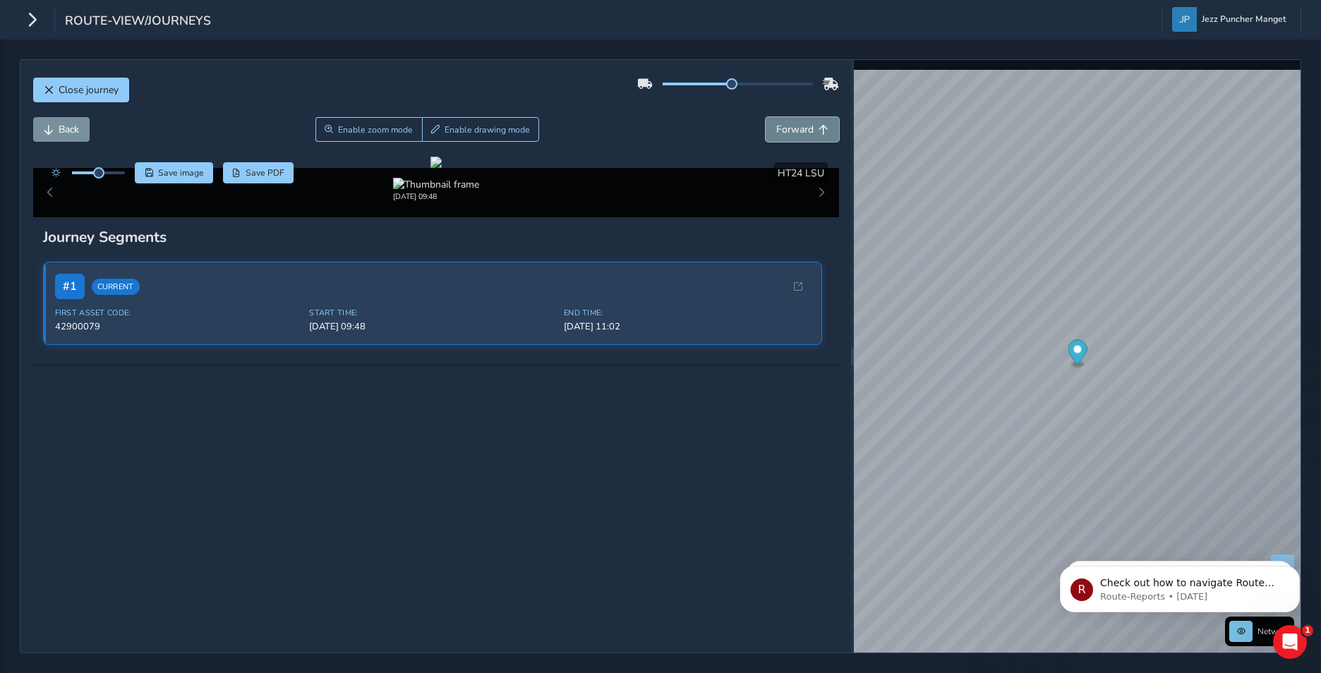
click at [788, 123] on span "Forward" at bounding box center [794, 129] width 37 height 13
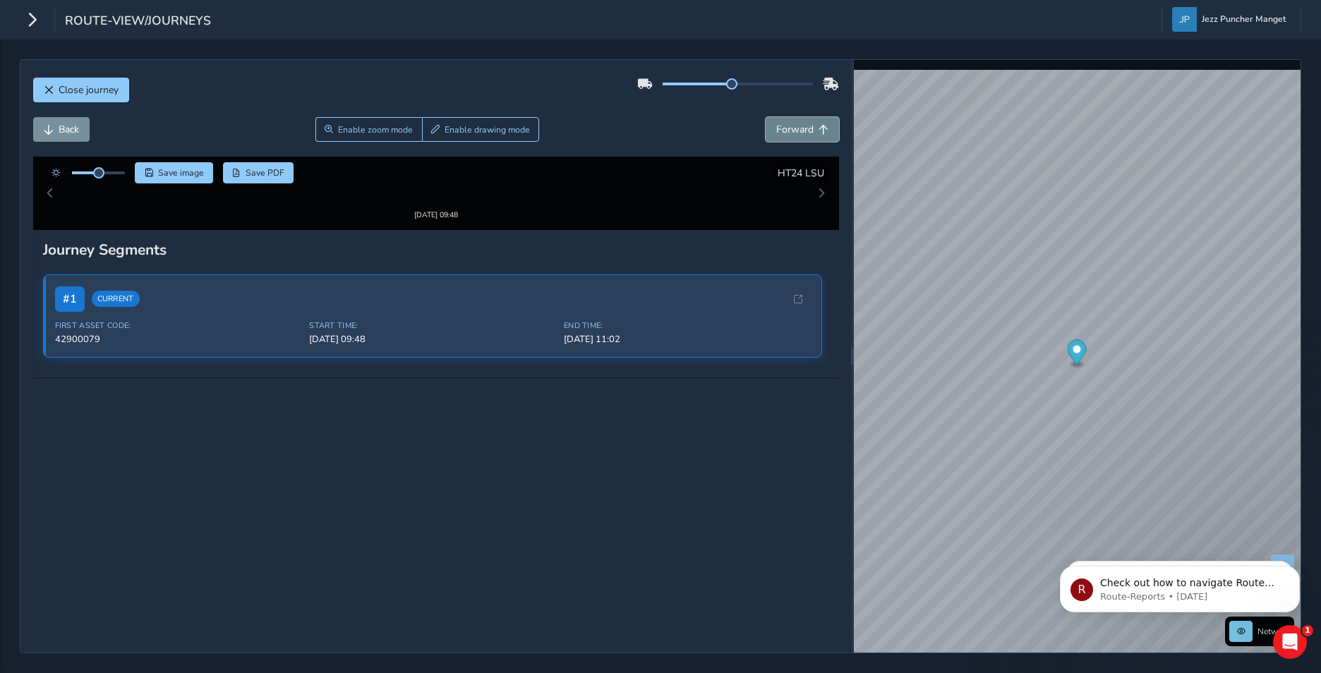
click at [788, 123] on span "Forward" at bounding box center [794, 129] width 37 height 13
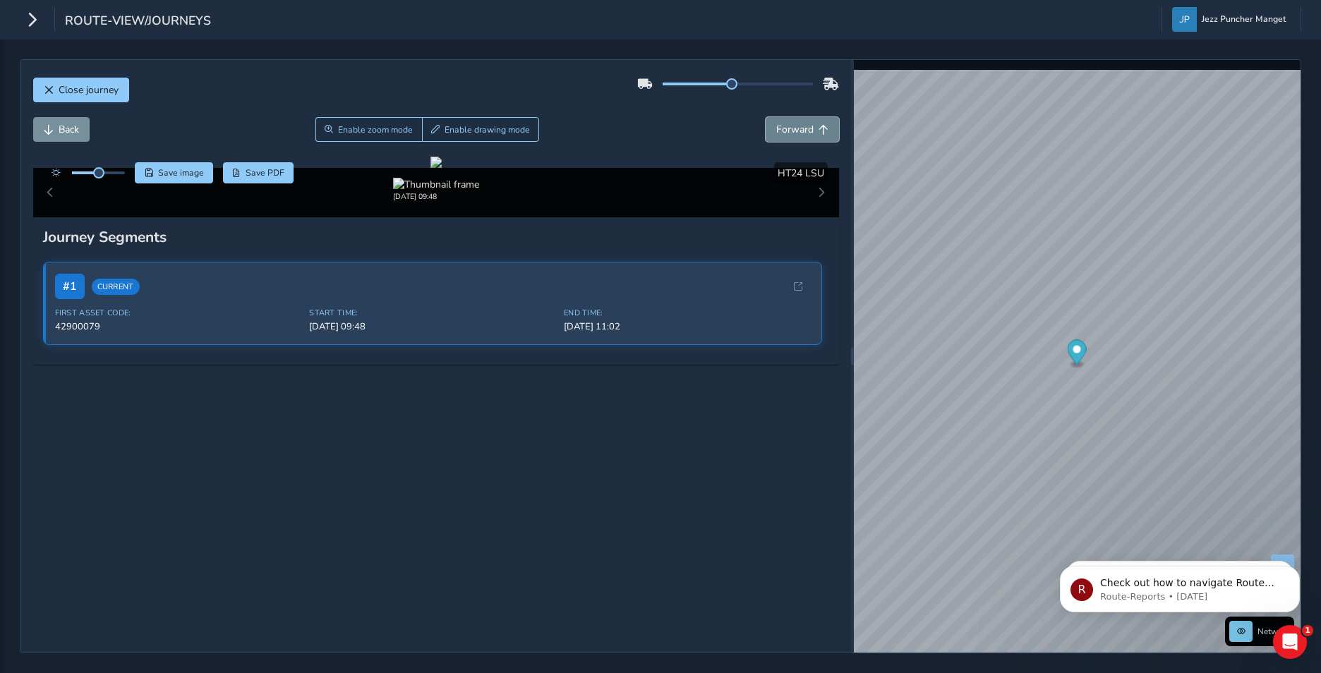
click at [788, 123] on span "Forward" at bounding box center [794, 129] width 37 height 13
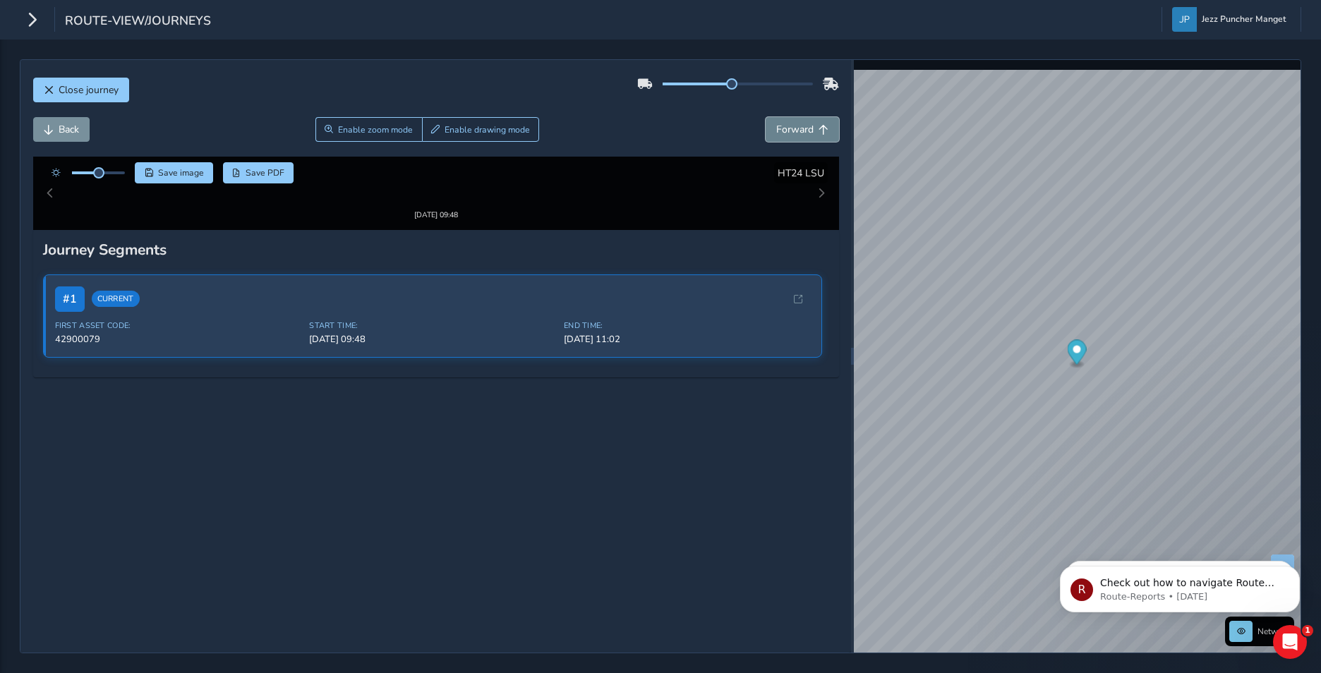
click at [788, 123] on span "Forward" at bounding box center [794, 129] width 37 height 13
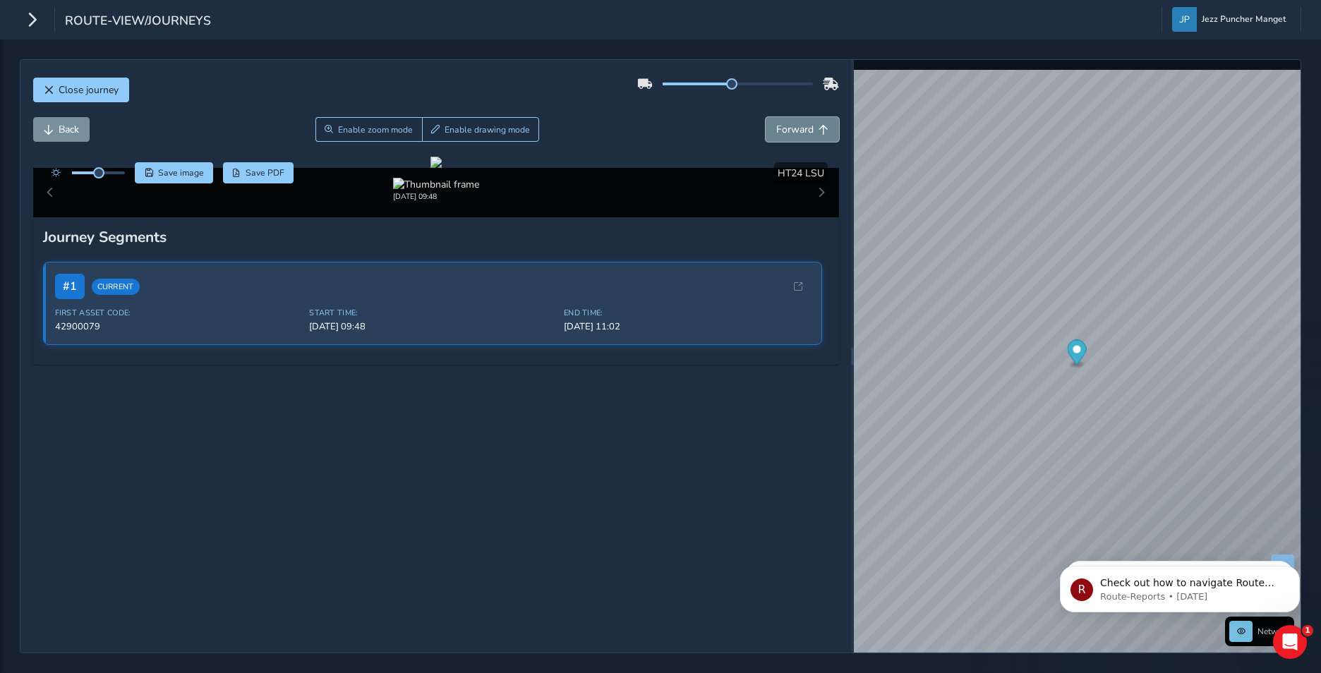
click at [788, 123] on span "Forward" at bounding box center [794, 129] width 37 height 13
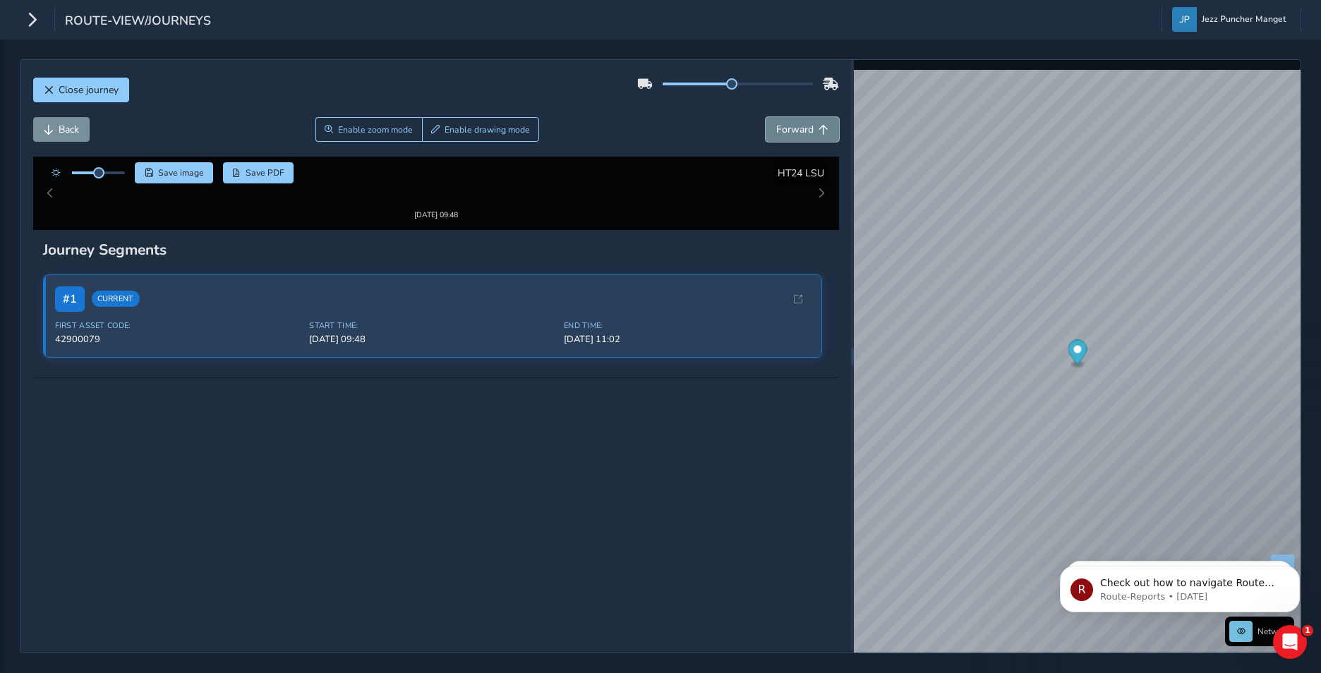
click at [788, 123] on span "Forward" at bounding box center [794, 129] width 37 height 13
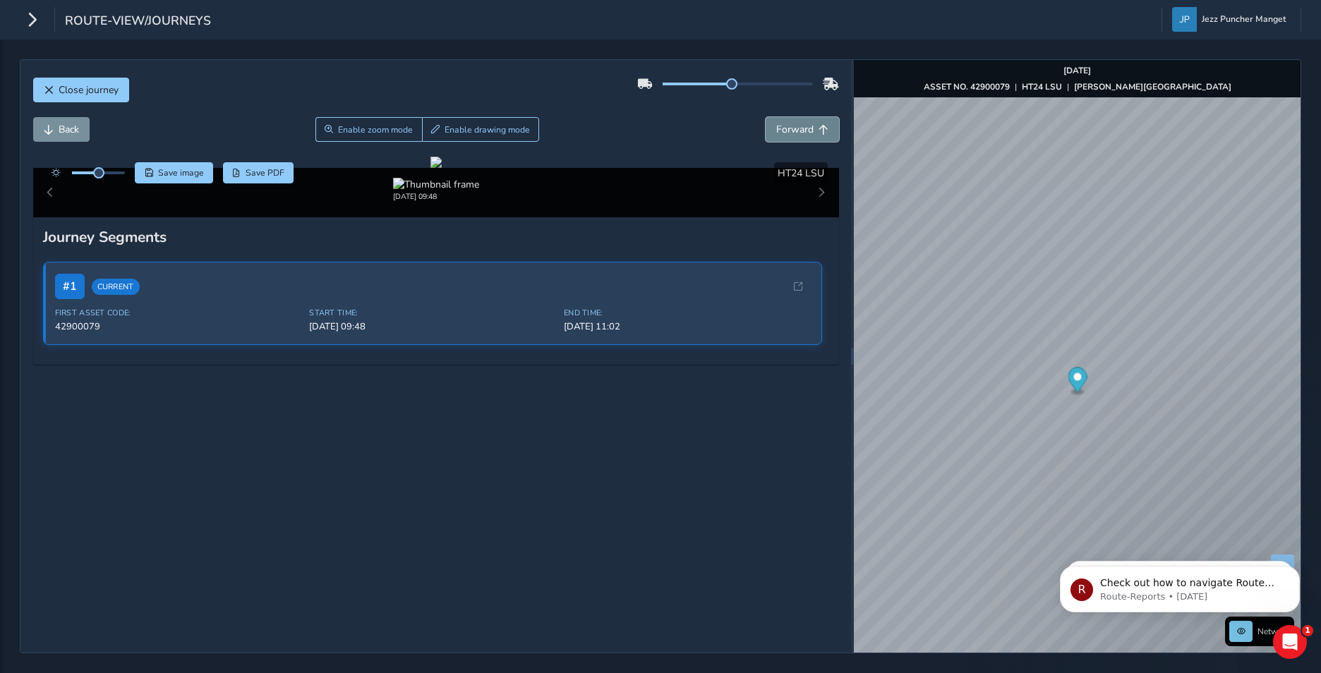
click at [788, 123] on span "Forward" at bounding box center [794, 129] width 37 height 13
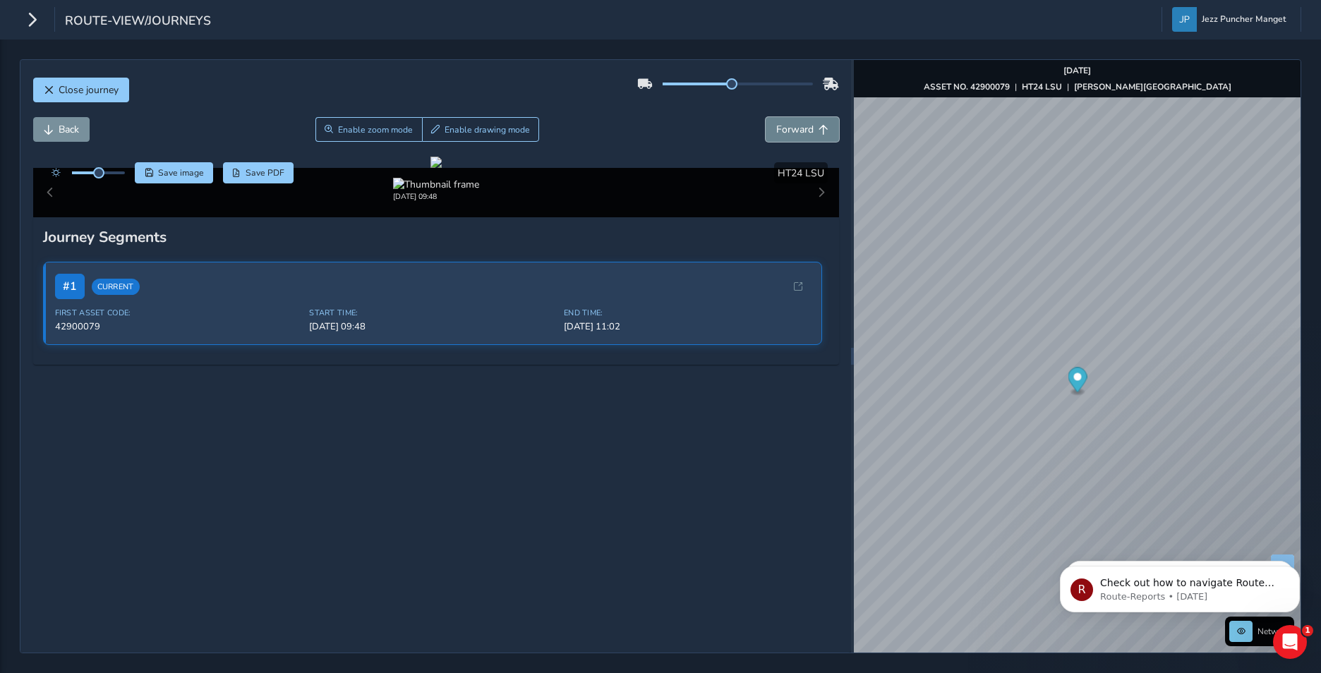
click at [788, 123] on span "Forward" at bounding box center [794, 129] width 37 height 13
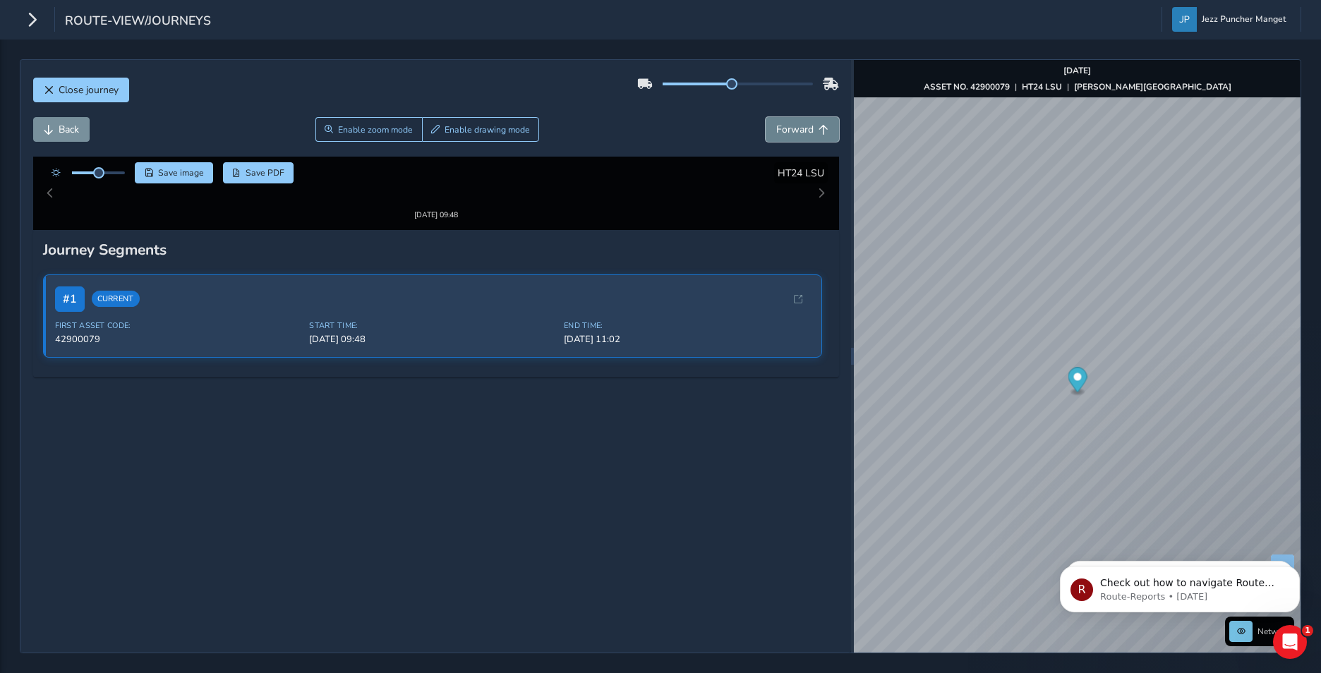
click at [788, 123] on span "Forward" at bounding box center [794, 129] width 37 height 13
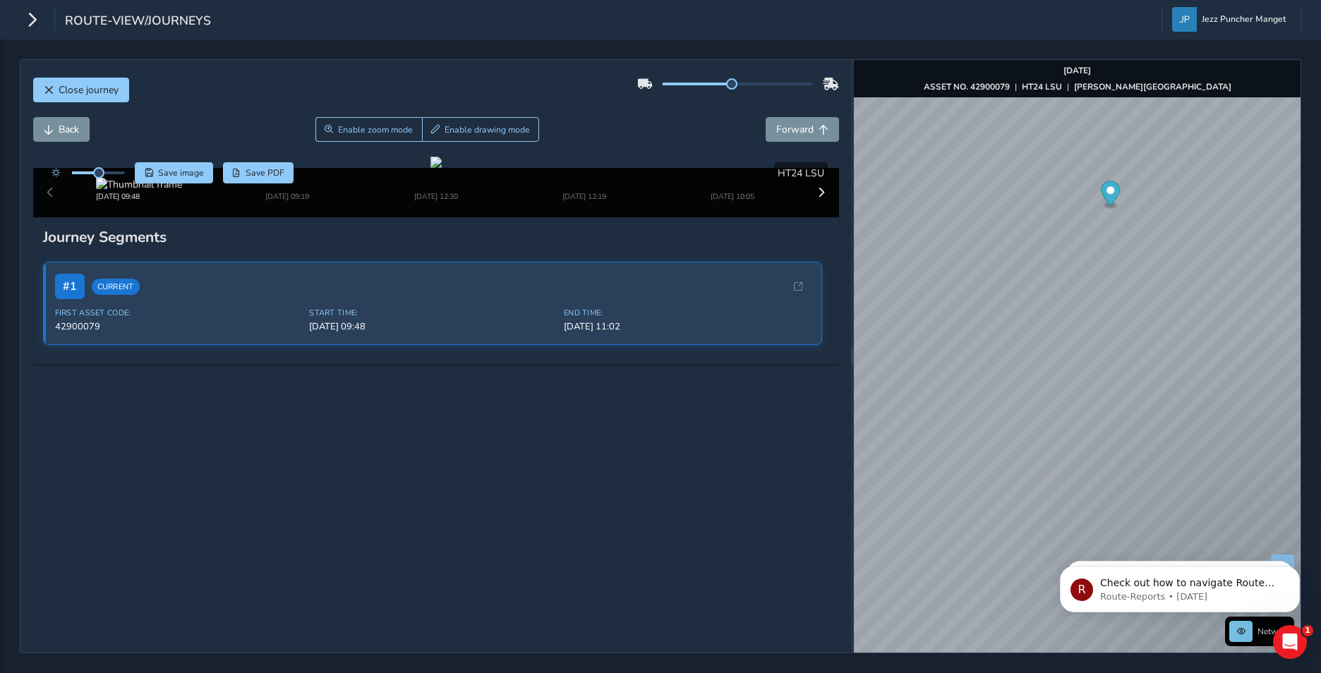
click at [1320, 221] on html "route-view/journeys Jezz Puncher Manget Colour Scheme: Dark Dim Light Logout Cl…" at bounding box center [660, 336] width 1321 height 673
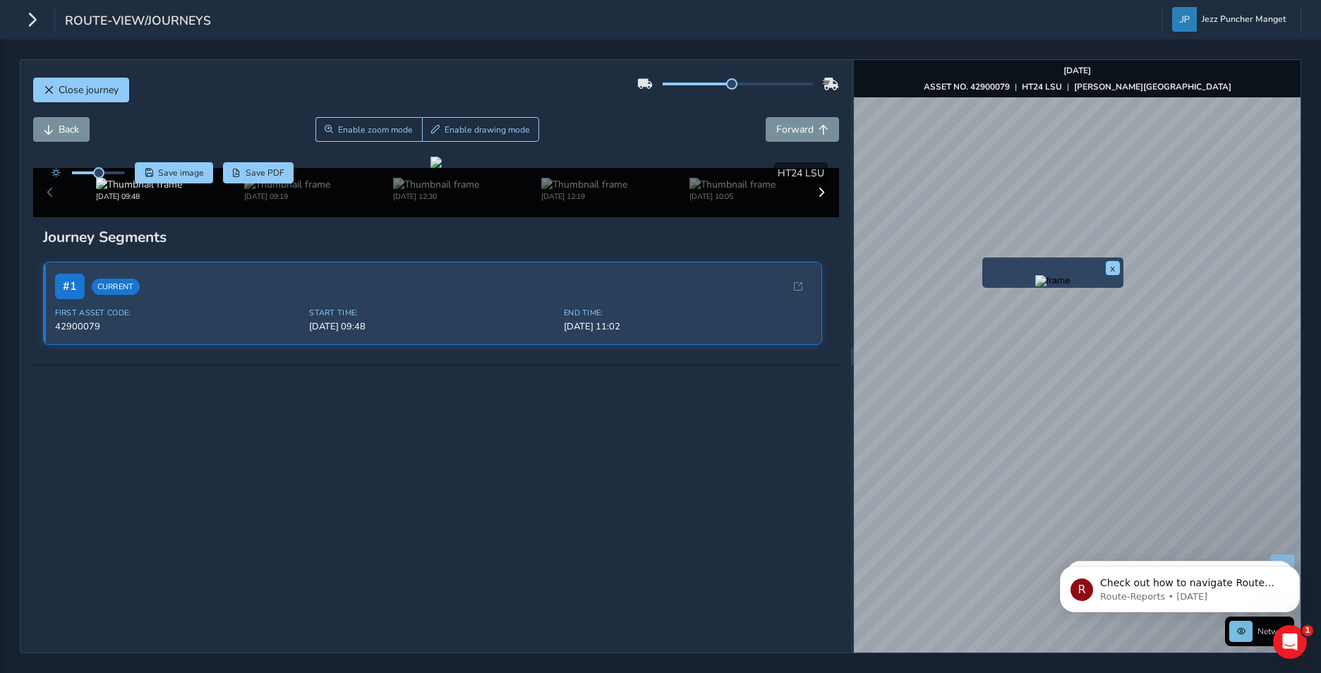
click at [982, 265] on div "x" at bounding box center [1052, 272] width 141 height 30
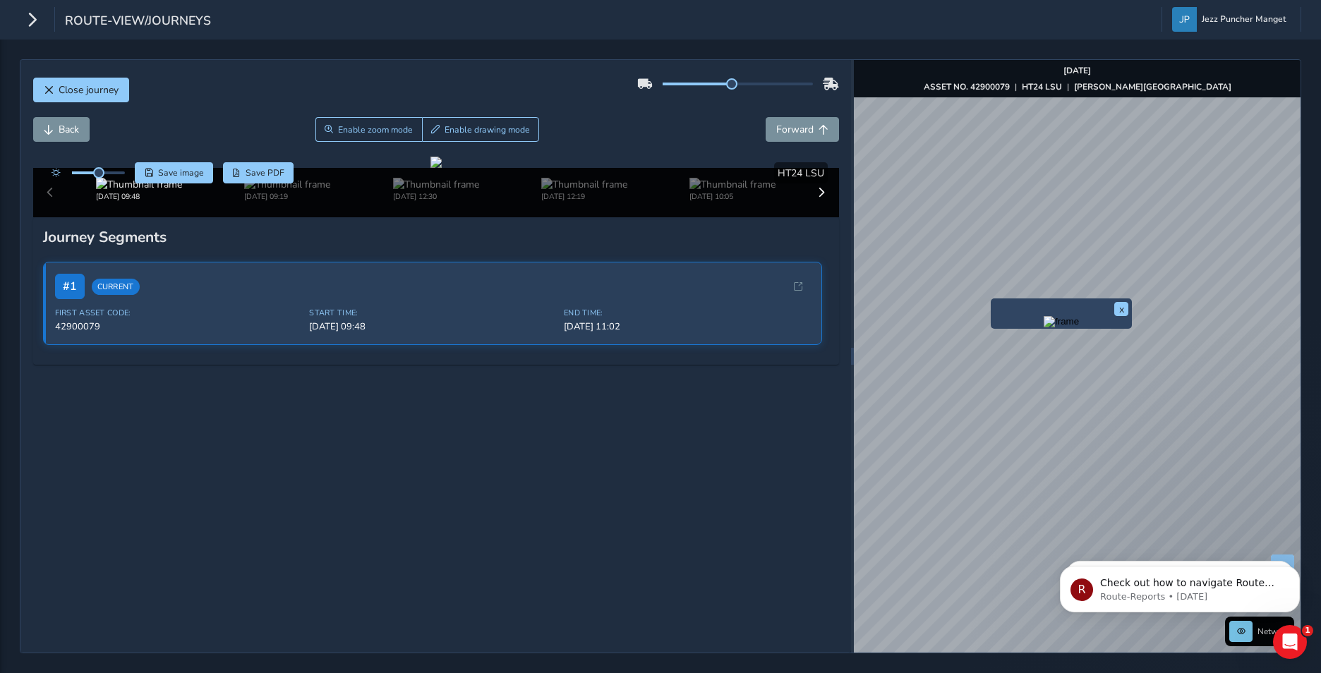
drag, startPoint x: 1004, startPoint y: 310, endPoint x: 1062, endPoint y: 400, distance: 106.6
click at [1062, 325] on div "x" at bounding box center [1061, 313] width 134 height 23
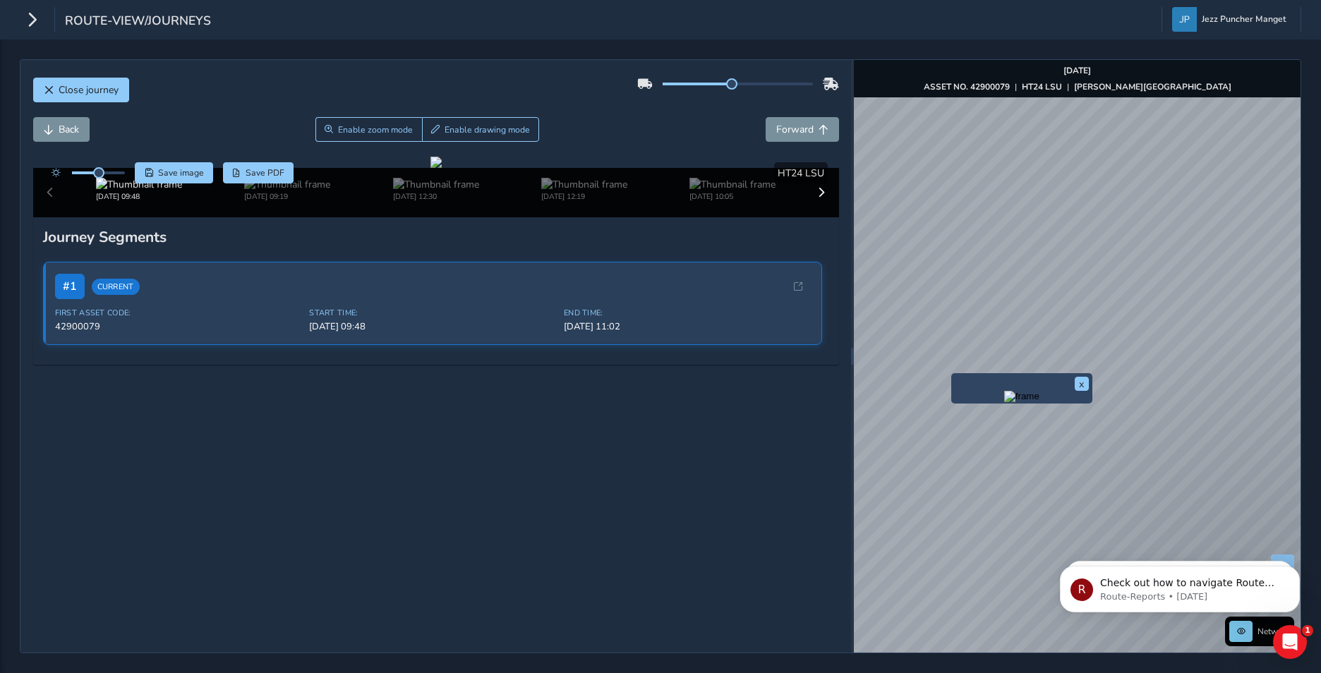
click at [977, 375] on div "x Network Sep 22 2025 ASSET NO. 42900079 | HT24 LSU | BRADFIELD ROAD © Mapbox ©…" at bounding box center [1077, 356] width 447 height 593
click at [950, 368] on div "x" at bounding box center [1020, 383] width 141 height 30
click at [1014, 313] on div "Network Sep 22 2025 ASSET NO. 42900079 | HT24 LSU | BRADFIELD ROAD © Mapbox © O…" at bounding box center [1077, 356] width 447 height 593
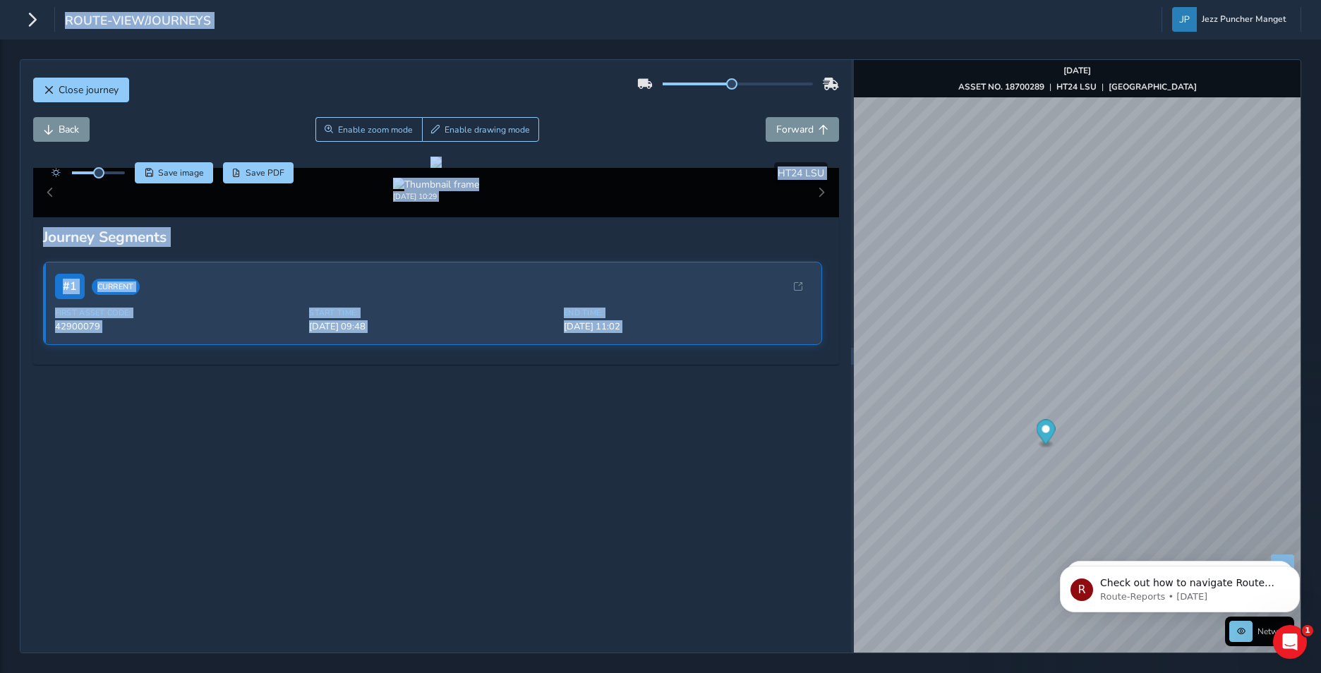
click at [104, 97] on button "Close journey" at bounding box center [81, 90] width 96 height 25
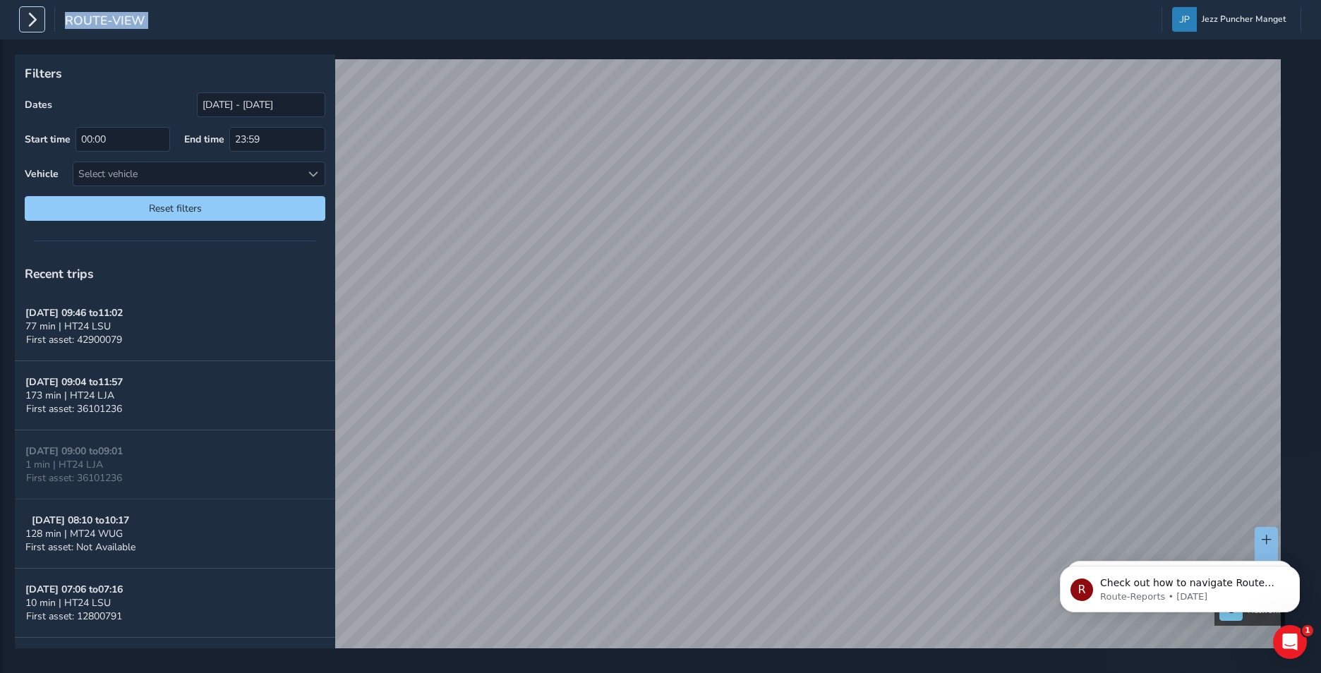
click at [38, 26] on icon "button" at bounding box center [32, 19] width 15 height 25
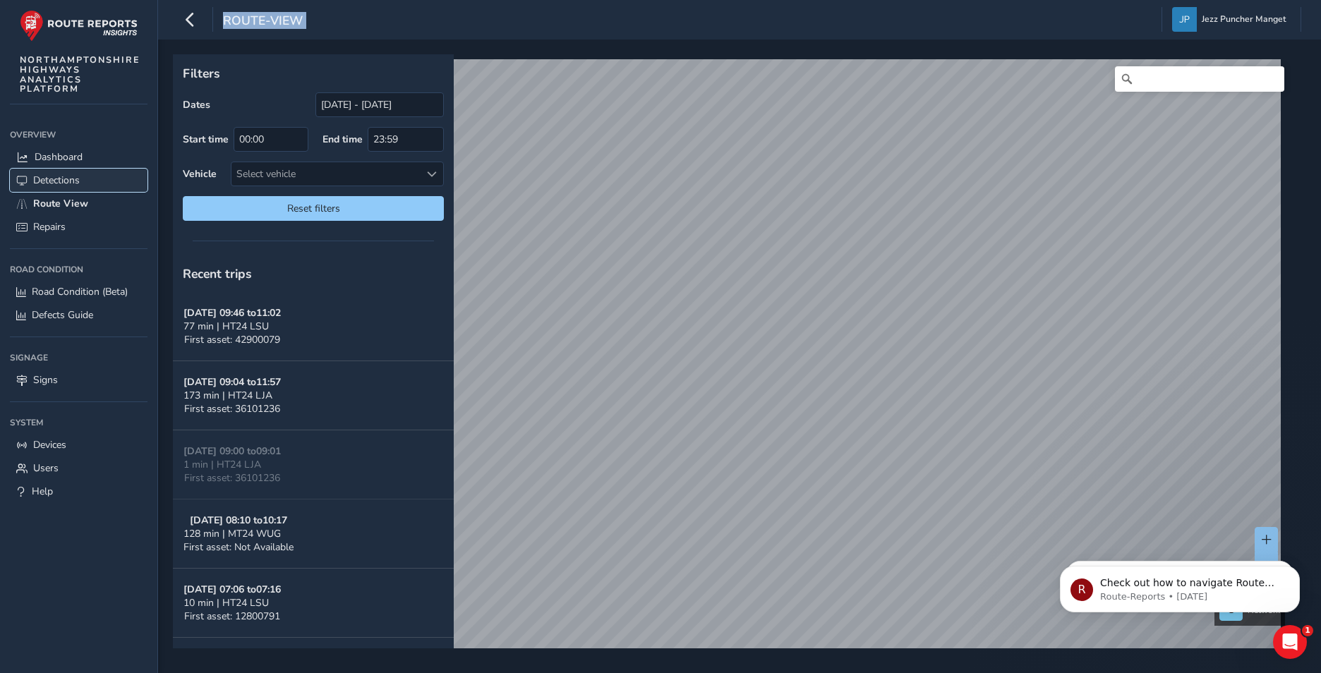
click at [69, 174] on span "Detections" at bounding box center [56, 180] width 47 height 13
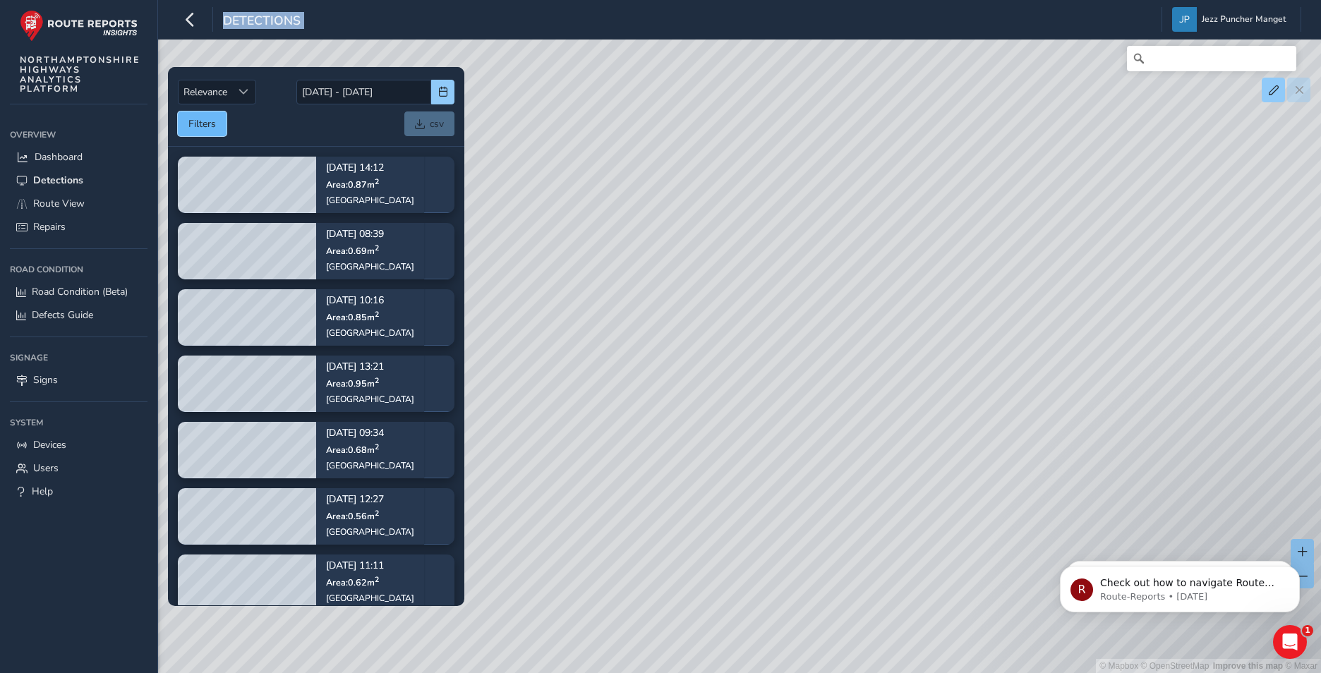
click at [225, 130] on button "Filters" at bounding box center [202, 123] width 49 height 25
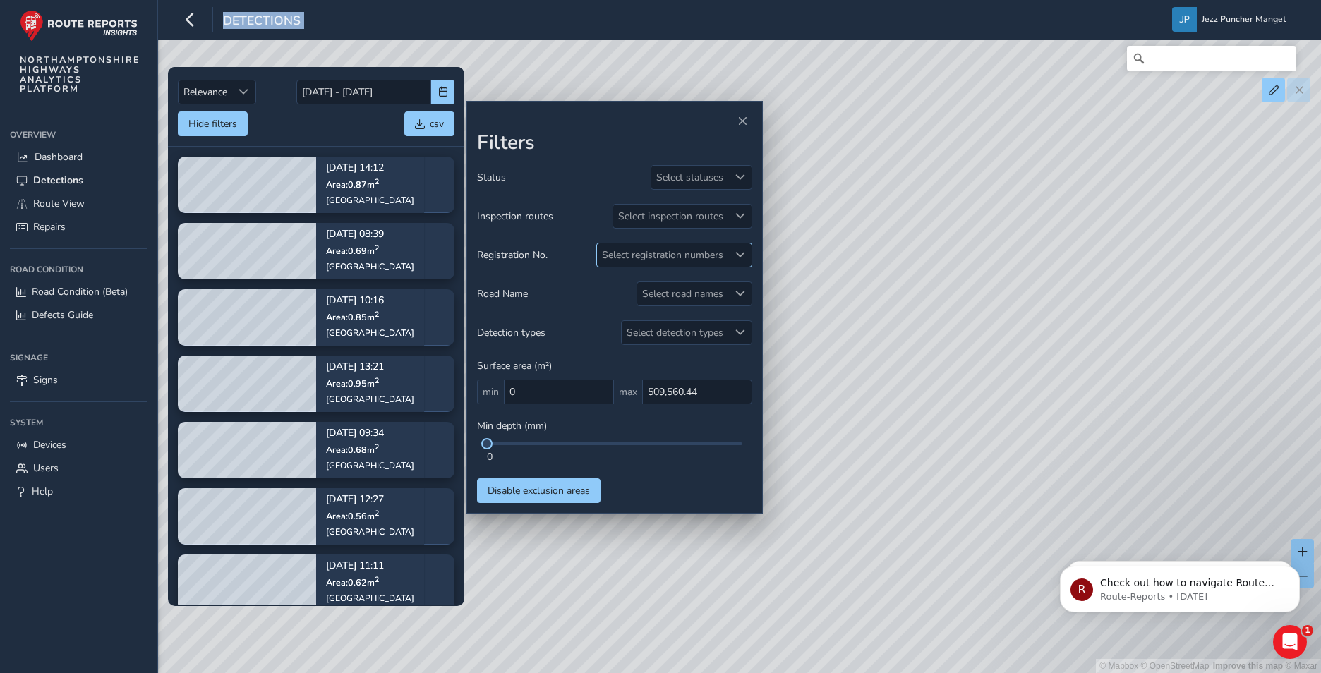
click at [652, 250] on div "Select registration numbers" at bounding box center [662, 254] width 131 height 23
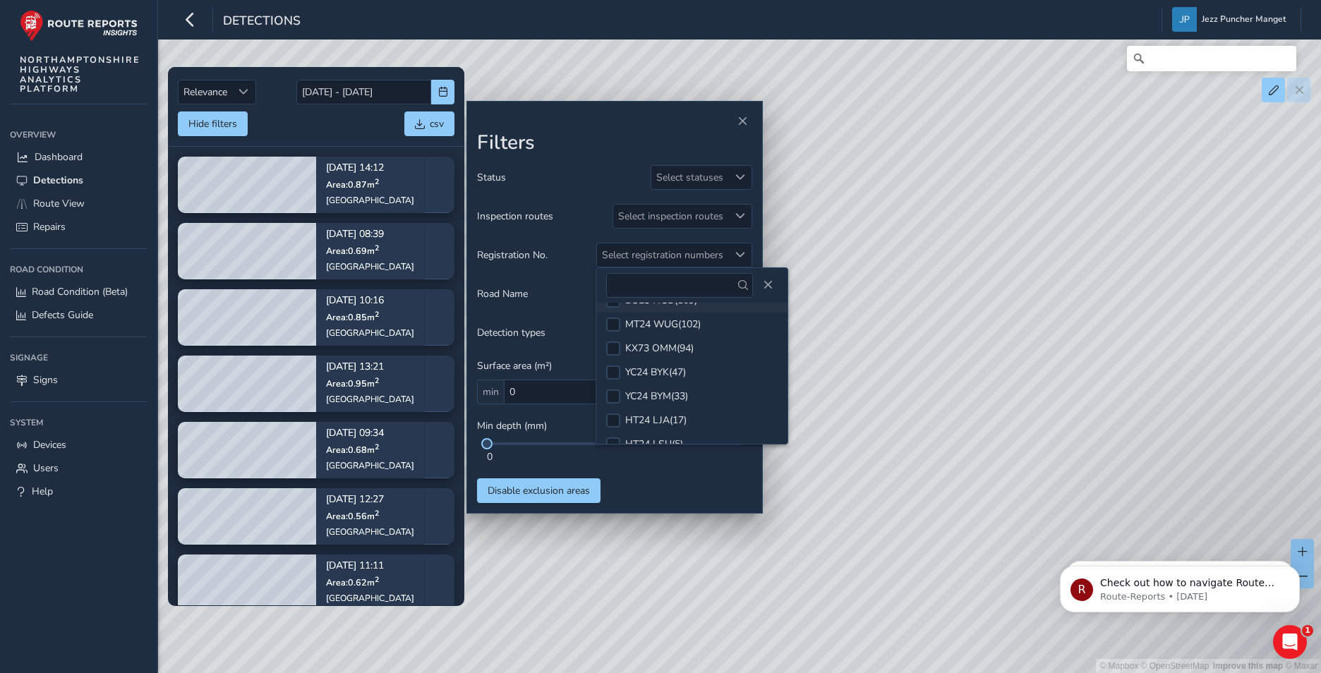
scroll to position [61, 0]
click at [674, 425] on div "HT24 LSU ( 5 )" at bounding box center [654, 426] width 58 height 13
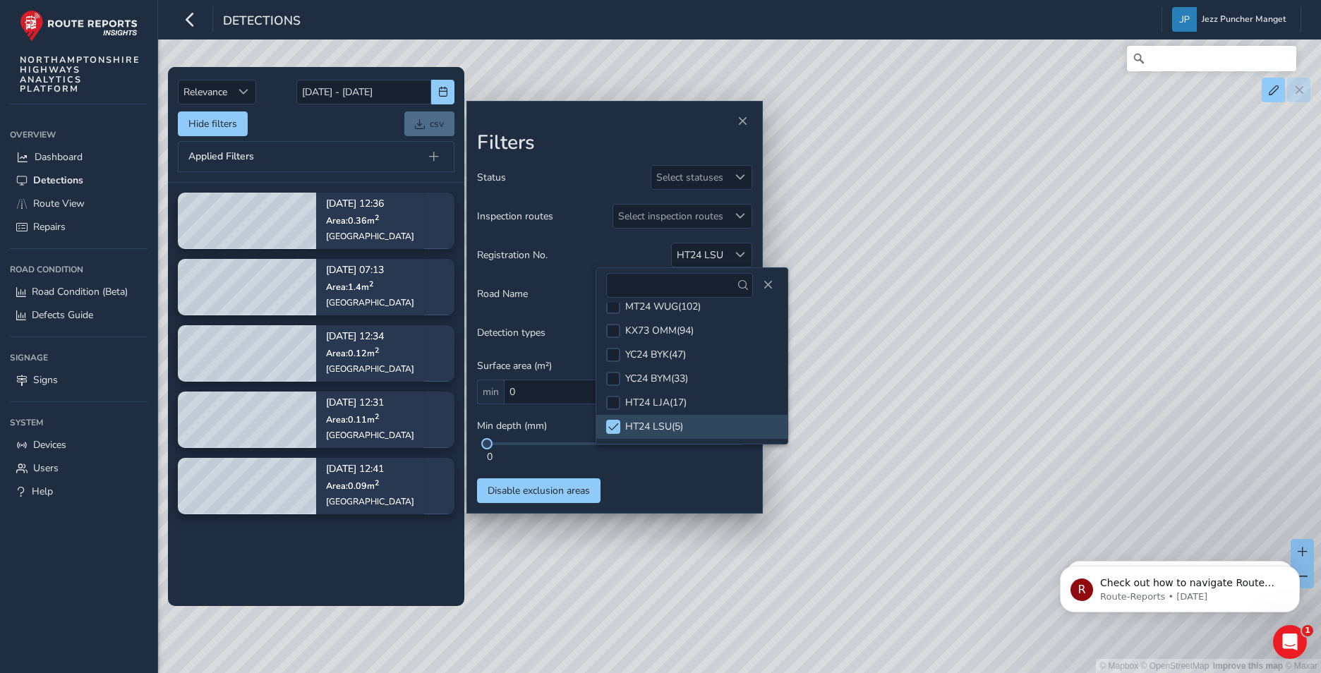
click at [938, 419] on div "© Mapbox © OpenStreetMap Improve this map © Maxar" at bounding box center [660, 336] width 1321 height 673
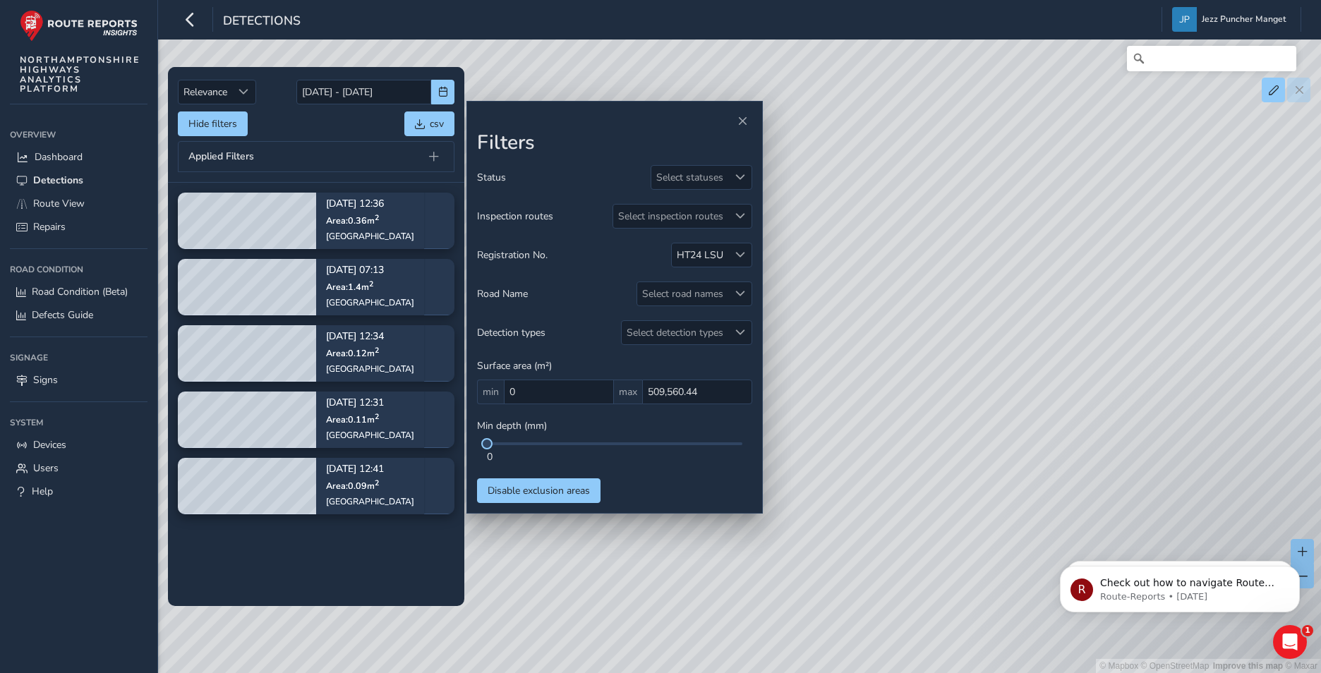
drag, startPoint x: 896, startPoint y: 355, endPoint x: 1013, endPoint y: 335, distance: 118.8
click at [1045, 321] on div "© Mapbox © OpenStreetMap Improve this map © Maxar" at bounding box center [660, 336] width 1321 height 673
drag, startPoint x: 900, startPoint y: 362, endPoint x: 1055, endPoint y: 373, distance: 155.6
click at [1050, 377] on div "© Mapbox © OpenStreetMap Improve this map © Maxar" at bounding box center [660, 336] width 1321 height 673
drag, startPoint x: 893, startPoint y: 374, endPoint x: 1054, endPoint y: 343, distance: 163.8
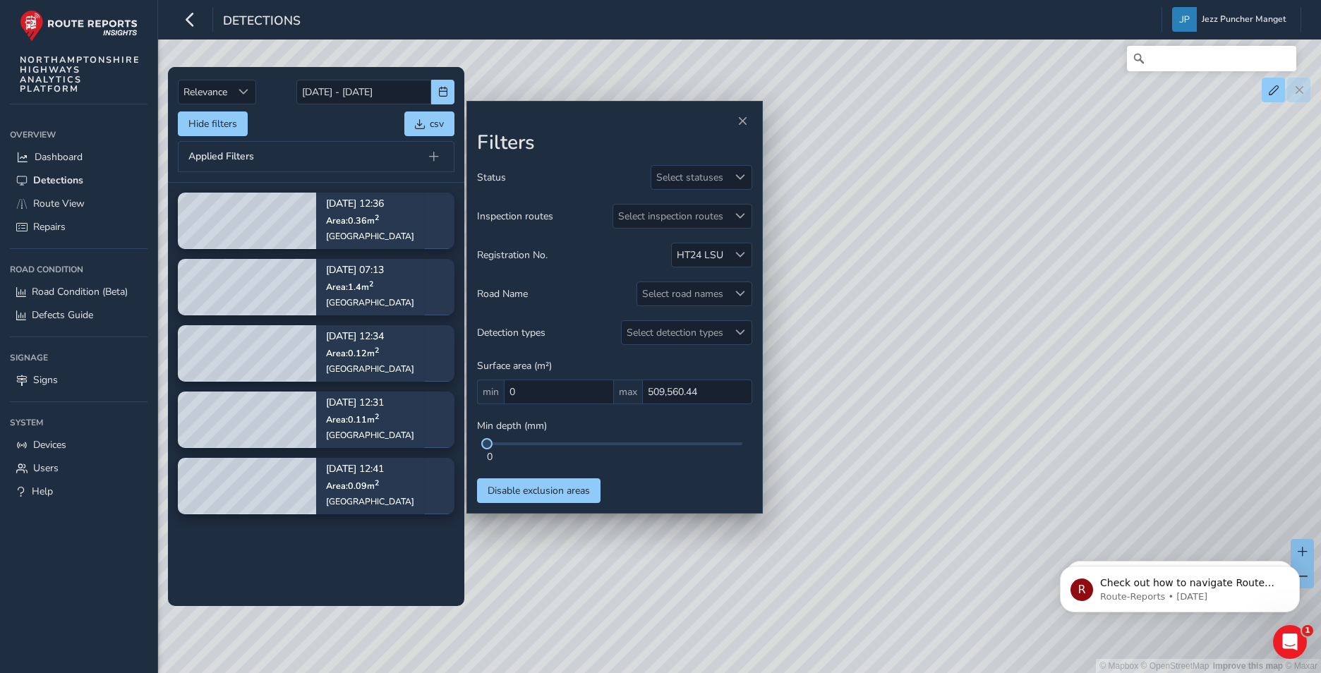
click at [1068, 341] on div "© Mapbox © OpenStreetMap Improve this map © Maxar" at bounding box center [660, 336] width 1321 height 673
drag, startPoint x: 870, startPoint y: 231, endPoint x: 965, endPoint y: 344, distance: 147.1
click at [965, 344] on div "© Mapbox © OpenStreetMap Improve this map © Maxar" at bounding box center [660, 336] width 1321 height 673
drag, startPoint x: 883, startPoint y: 310, endPoint x: 911, endPoint y: 382, distance: 77.0
click at [911, 382] on div "© Mapbox © OpenStreetMap Improve this map © Maxar" at bounding box center [660, 336] width 1321 height 673
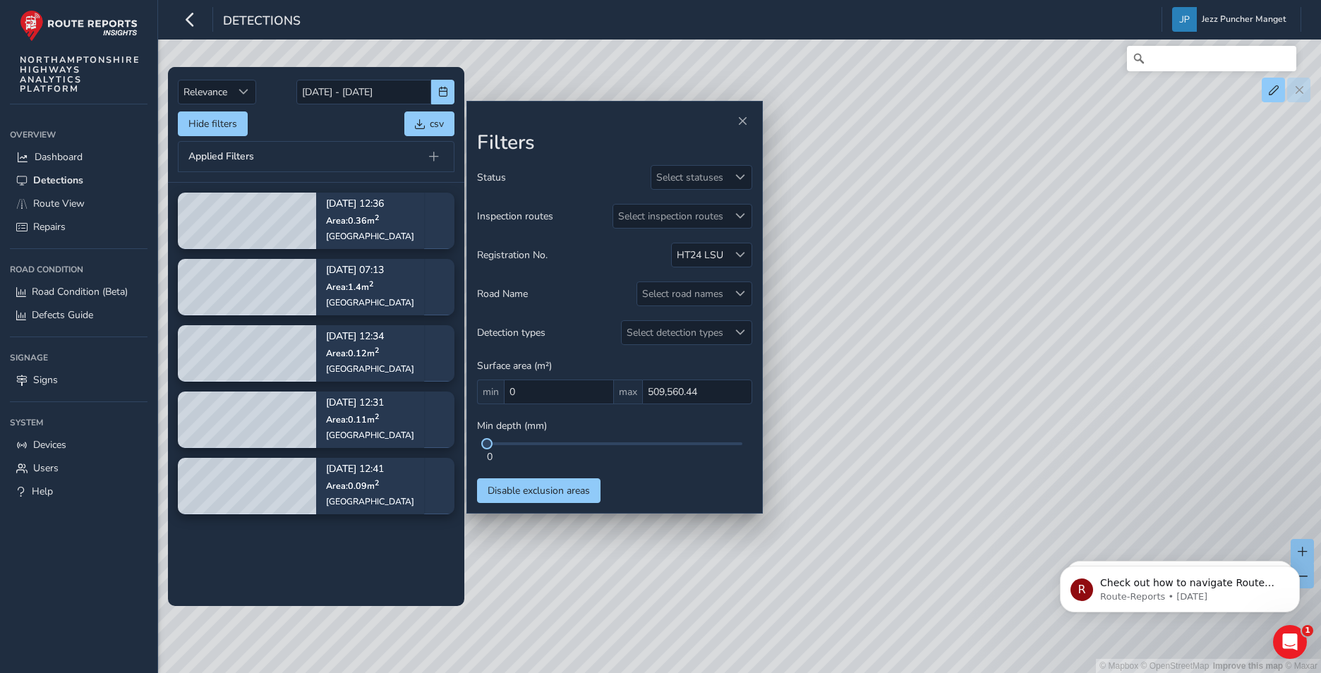
drag, startPoint x: 913, startPoint y: 306, endPoint x: 892, endPoint y: 315, distance: 22.8
click at [892, 315] on div "© Mapbox © OpenStreetMap Improve this map © Maxar" at bounding box center [660, 336] width 1321 height 673
drag, startPoint x: 938, startPoint y: 231, endPoint x: 965, endPoint y: 509, distance: 278.6
click at [965, 509] on div "© Mapbox © OpenStreetMap Improve this map © Maxar" at bounding box center [660, 336] width 1321 height 673
click at [569, 501] on button "Disable exclusion areas" at bounding box center [538, 490] width 123 height 25
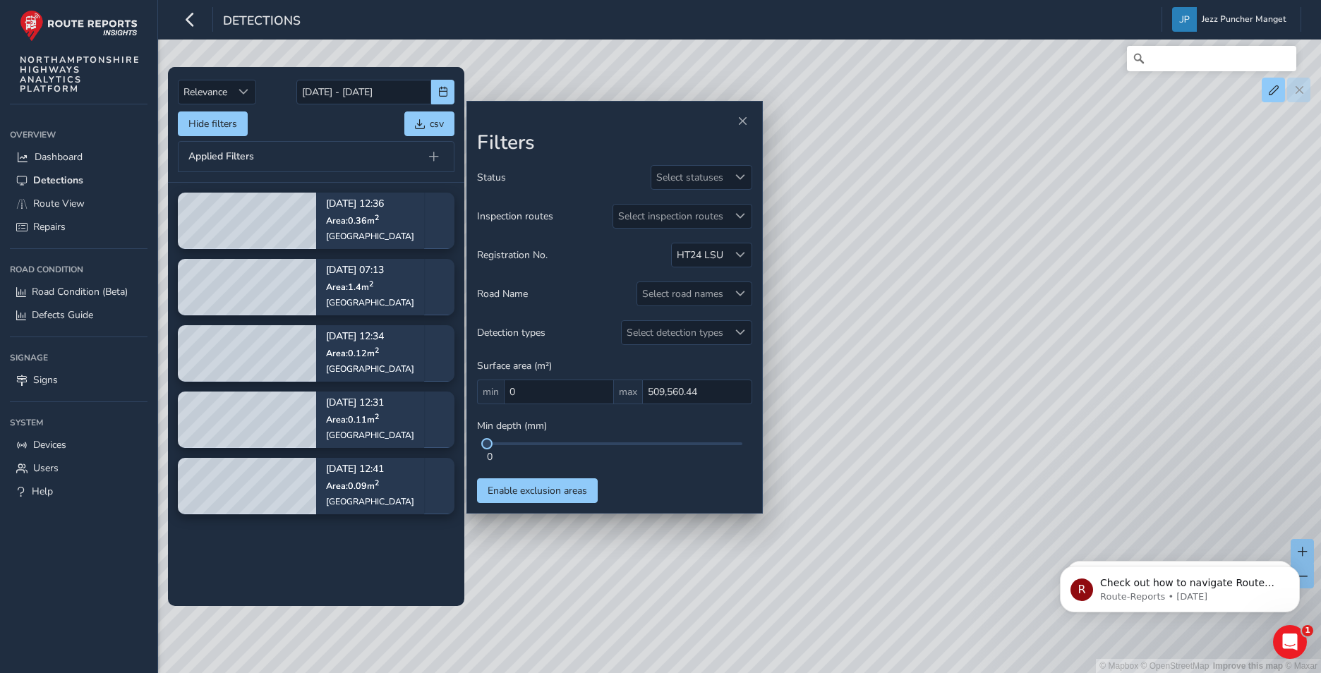
drag, startPoint x: 830, startPoint y: 430, endPoint x: 812, endPoint y: 449, distance: 25.4
click at [812, 449] on div "© Mapbox © OpenStreetMap Improve this map © Maxar" at bounding box center [660, 336] width 1321 height 673
click at [672, 206] on div "Select inspection routes" at bounding box center [670, 216] width 115 height 23
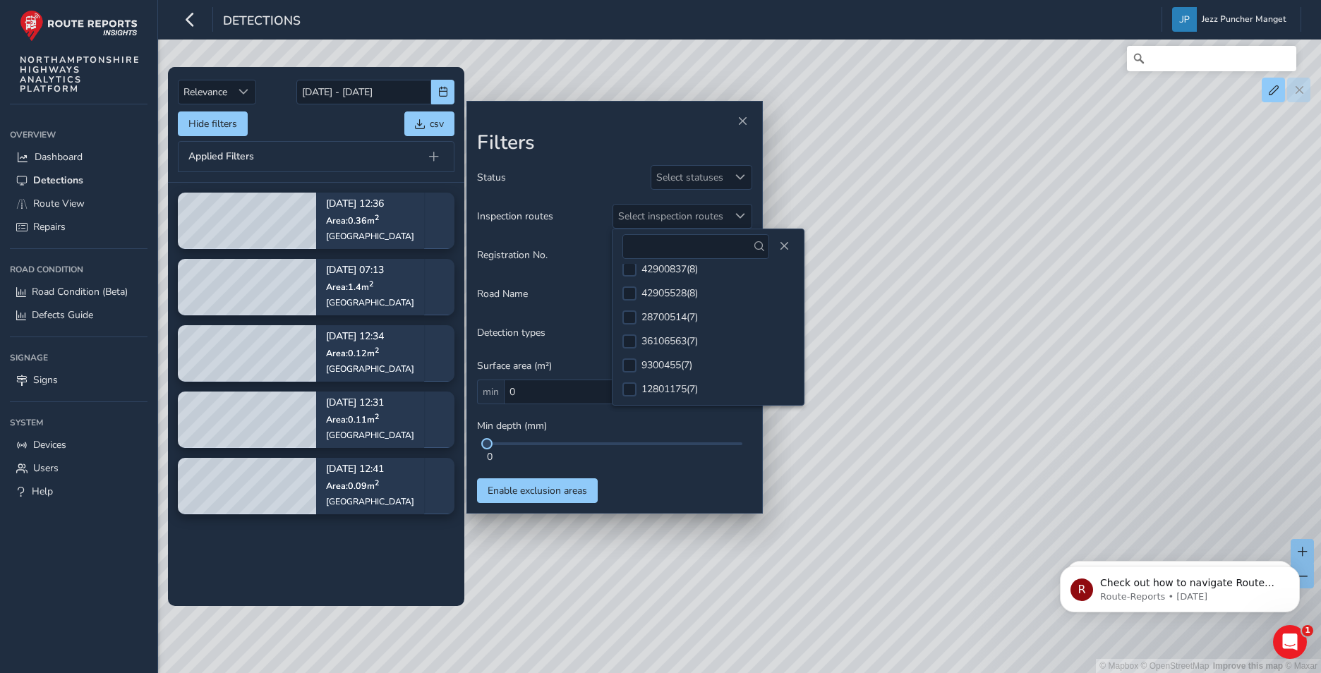
scroll to position [564, 0]
click at [571, 320] on div "Detection types Select detection types" at bounding box center [614, 332] width 275 height 25
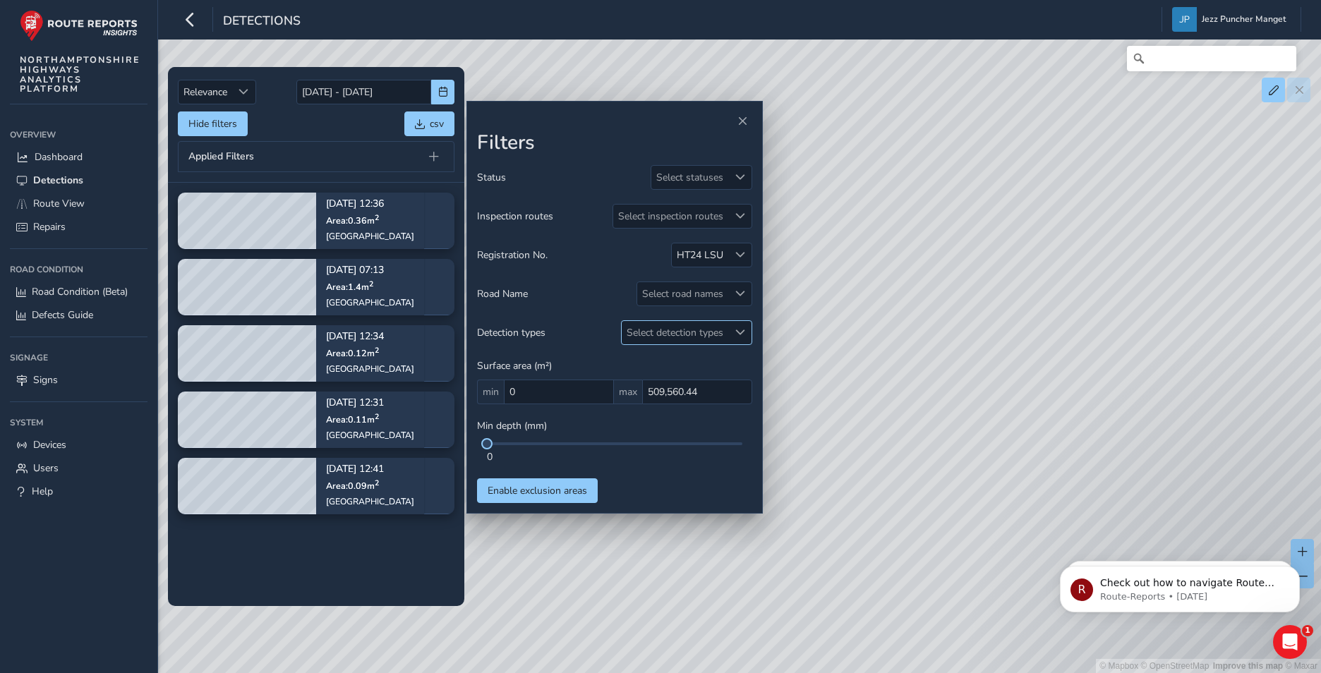
click at [663, 322] on div "Select detection types" at bounding box center [675, 332] width 107 height 23
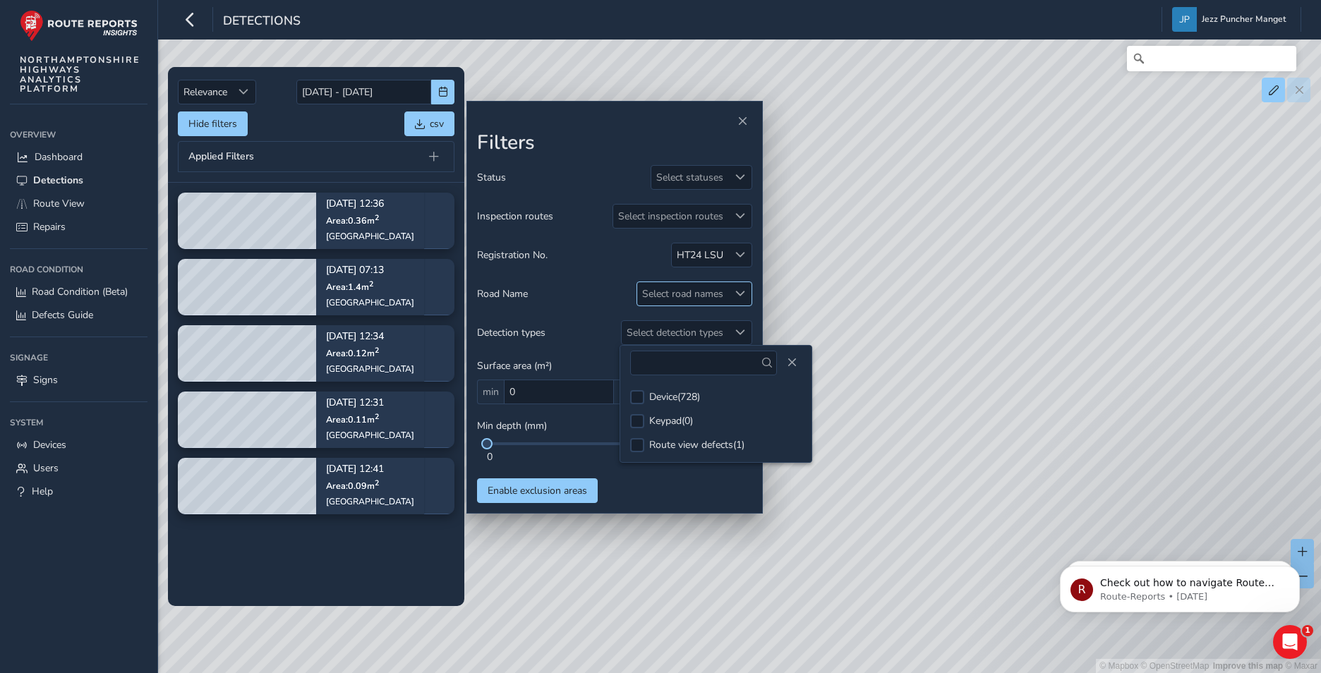
click at [684, 285] on div "Select road names" at bounding box center [682, 293] width 91 height 23
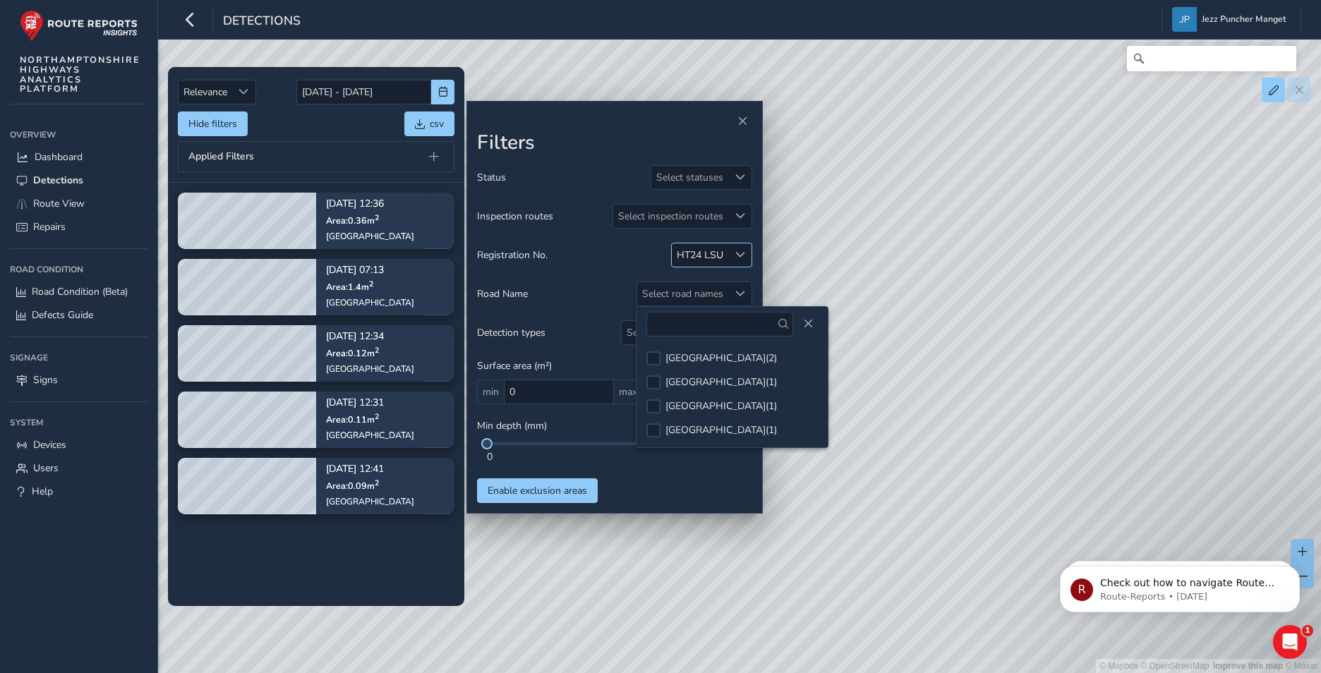
click at [713, 250] on div "HT24 LSU" at bounding box center [700, 254] width 47 height 13
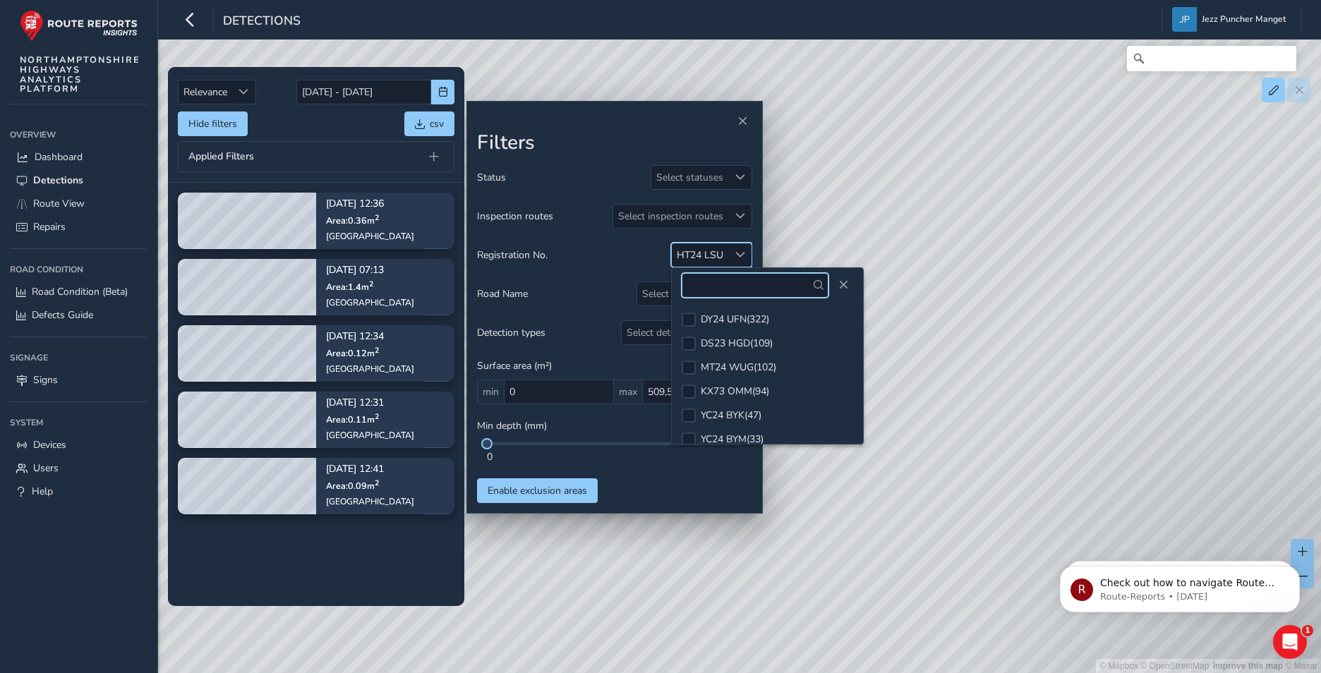
scroll to position [56, 0]
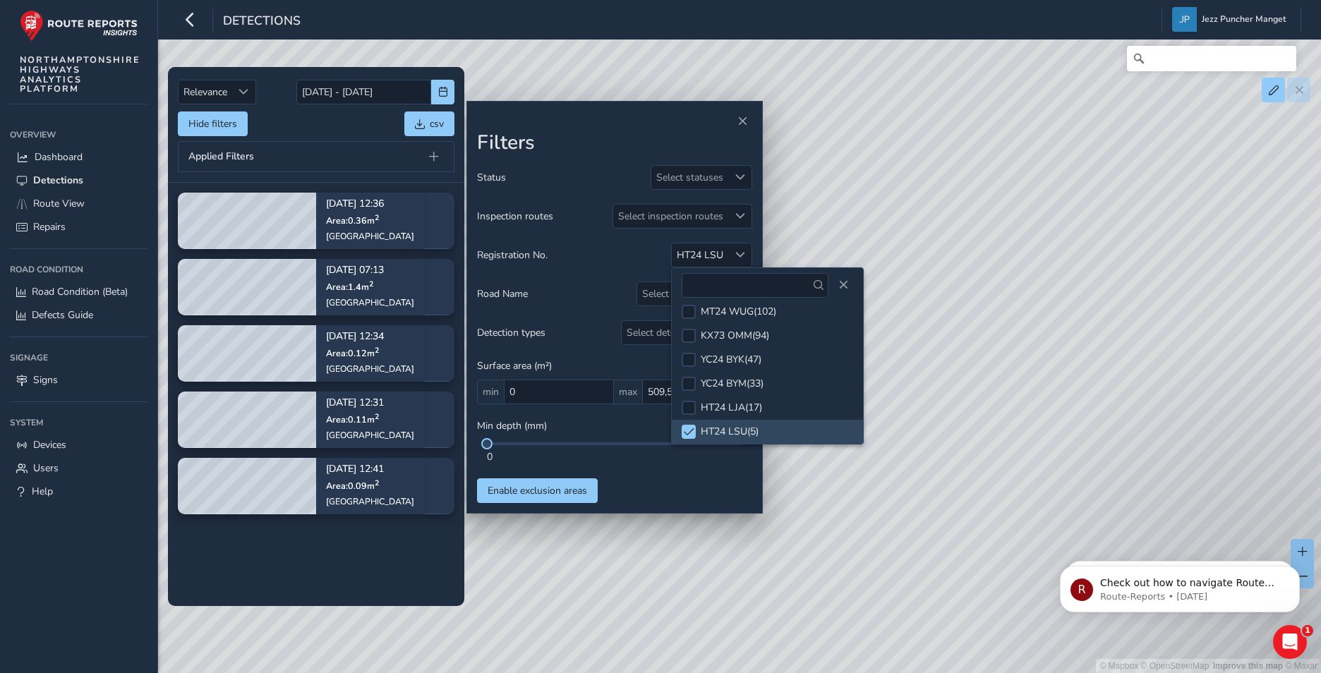
click at [738, 200] on div "Status Select statuses Inspection routes Select inspection routes Registration …" at bounding box center [614, 334] width 275 height 338
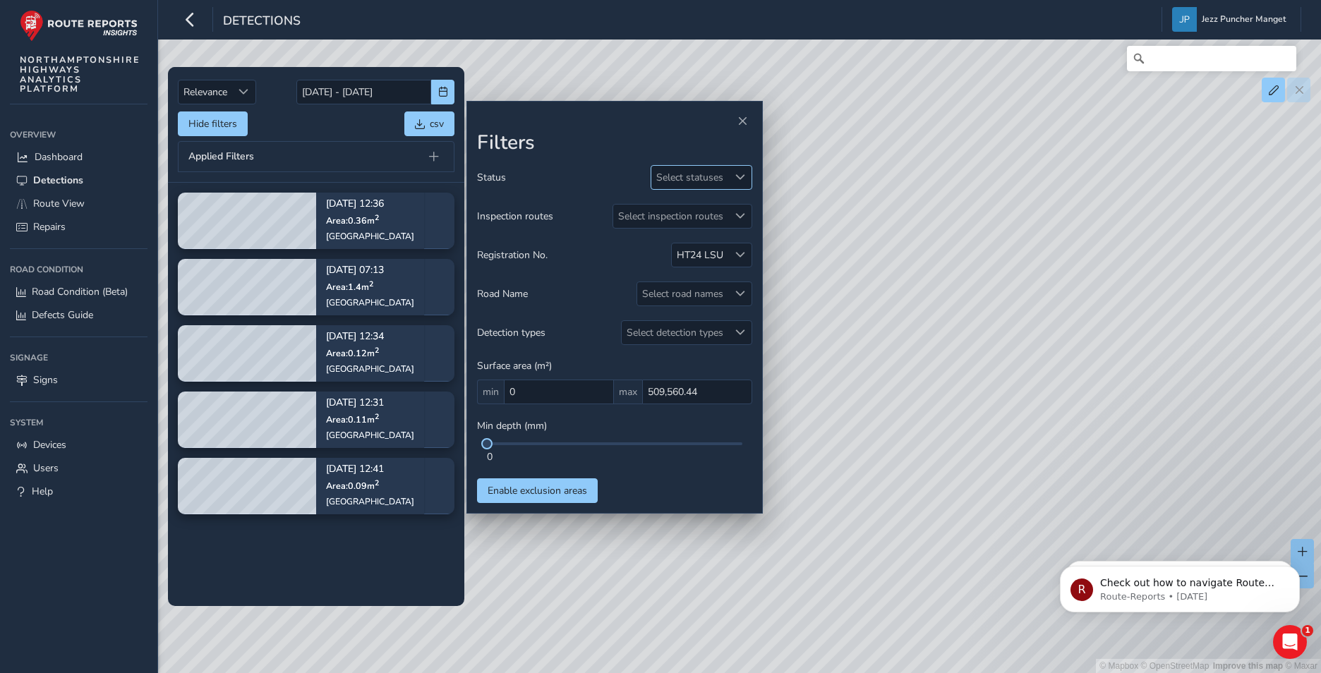
click at [732, 177] on div at bounding box center [739, 177] width 23 height 23
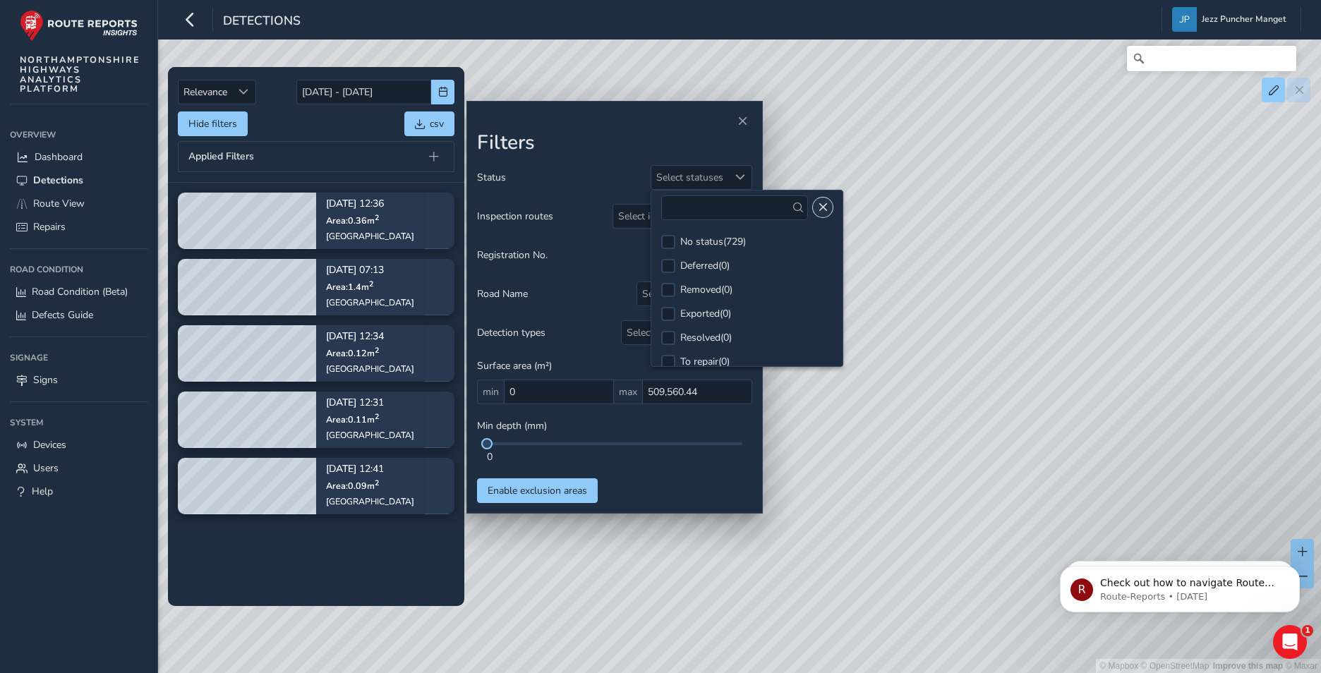
click at [820, 207] on button "Close" at bounding box center [823, 208] width 20 height 20
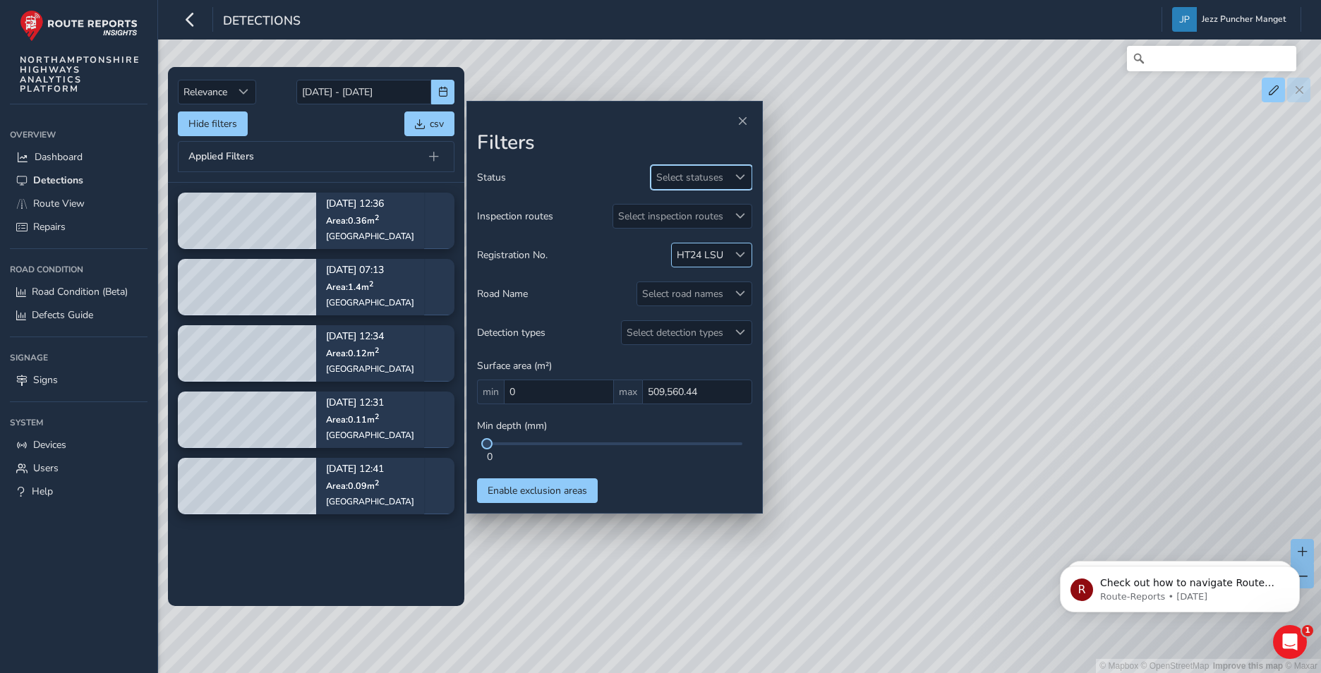
click at [726, 244] on div "HT24 LSU" at bounding box center [700, 254] width 56 height 23
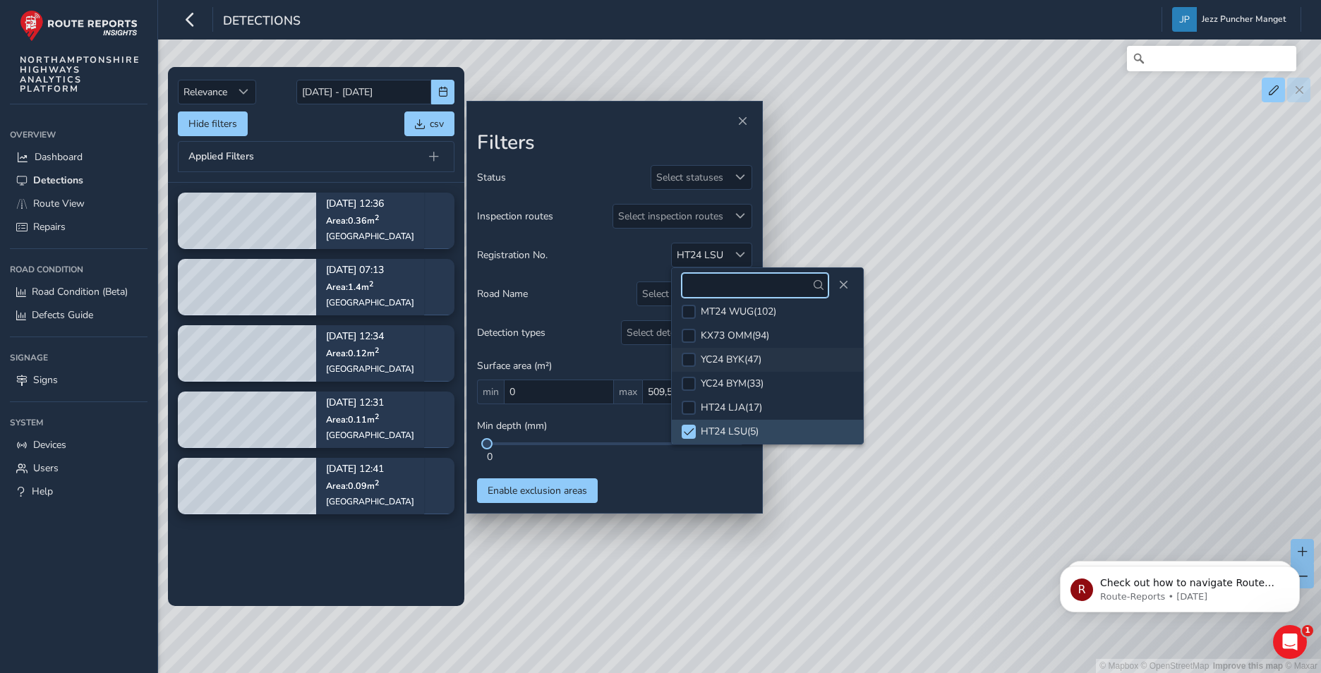
scroll to position [61, 0]
click at [690, 423] on span at bounding box center [689, 427] width 11 height 10
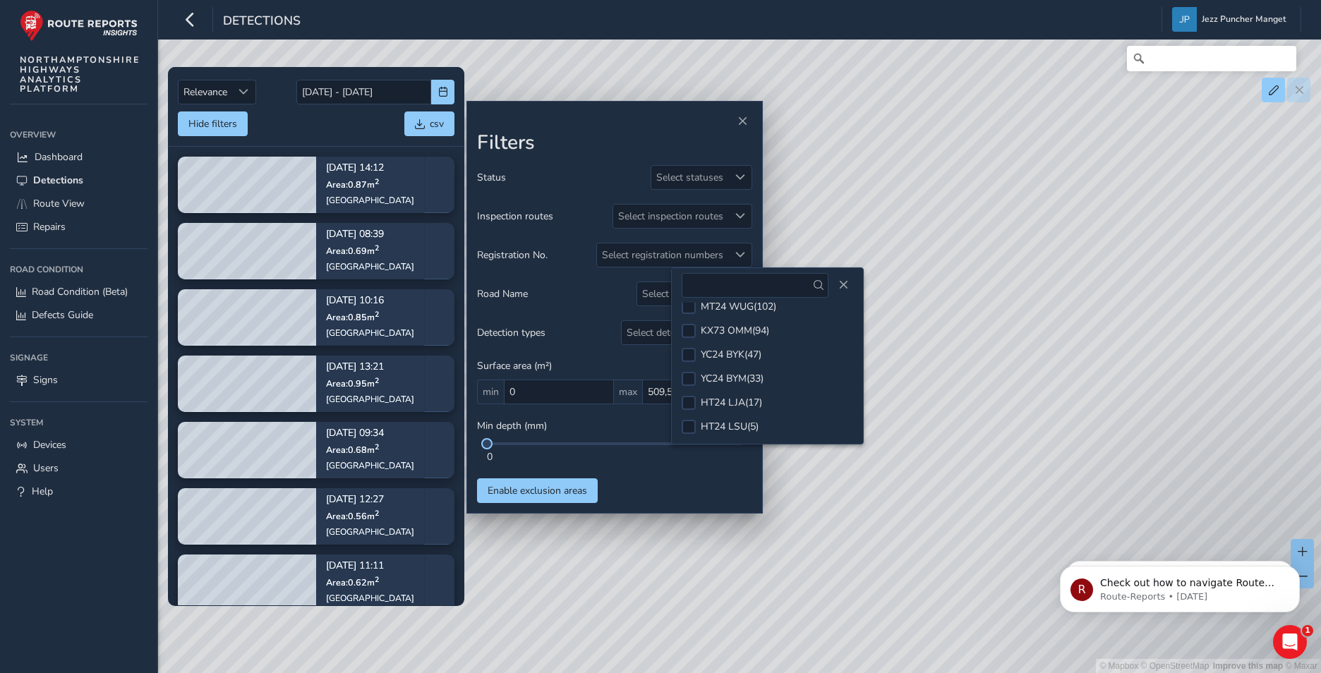
click at [933, 346] on div "© Mapbox © OpenStreetMap Improve this map © Maxar" at bounding box center [660, 336] width 1321 height 673
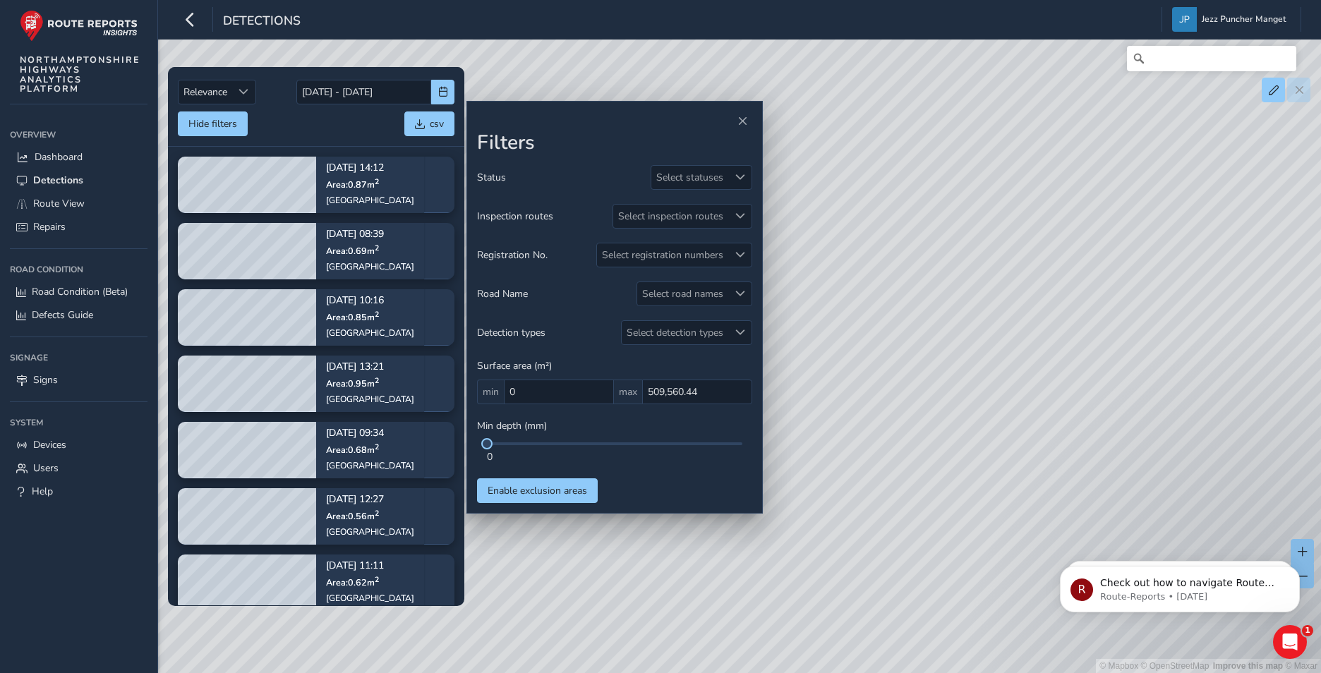
drag, startPoint x: 856, startPoint y: 401, endPoint x: 937, endPoint y: 400, distance: 81.1
click at [937, 400] on div "© Mapbox © OpenStreetMap Improve this map © Maxar" at bounding box center [660, 336] width 1321 height 673
drag, startPoint x: 899, startPoint y: 372, endPoint x: 959, endPoint y: 377, distance: 60.2
click at [959, 377] on div "© Mapbox © OpenStreetMap Improve this map © Maxar" at bounding box center [660, 336] width 1321 height 673
click at [872, 344] on div "© Mapbox © OpenStreetMap Improve this map © Maxar" at bounding box center [660, 336] width 1321 height 673
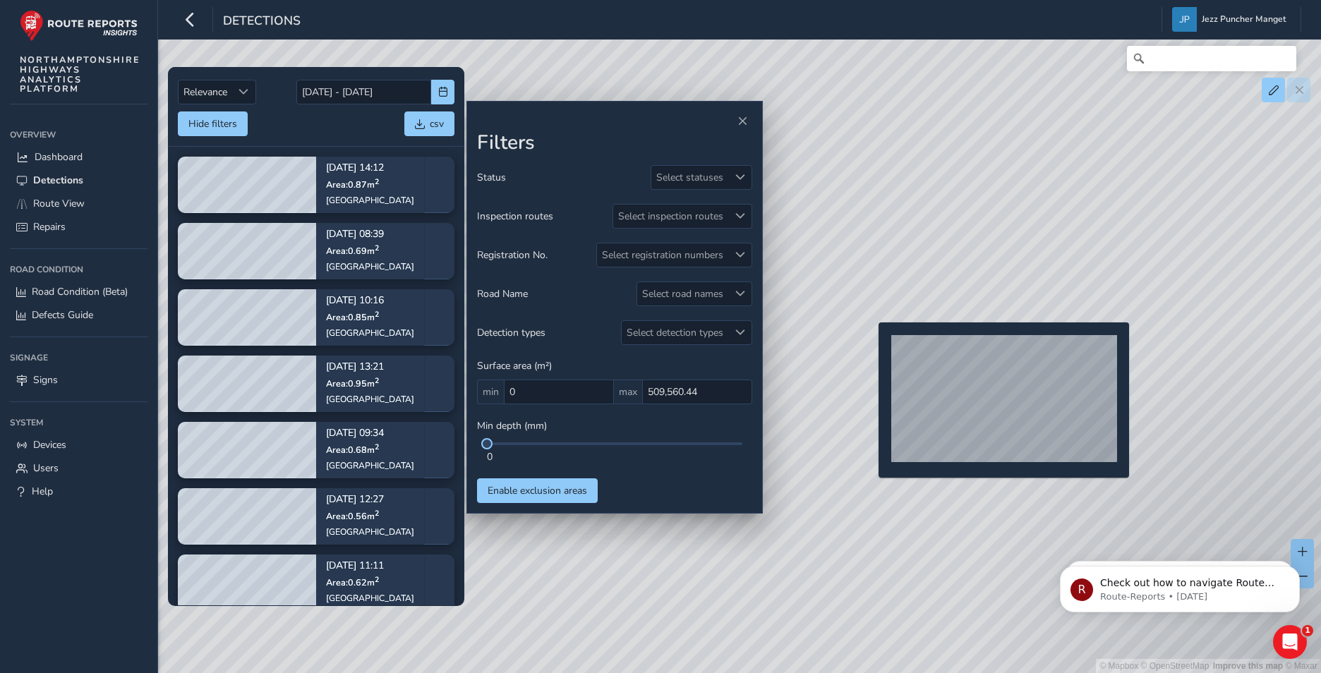
click at [870, 345] on div "© Mapbox © OpenStreetMap Improve this map © Maxar" at bounding box center [660, 336] width 1321 height 673
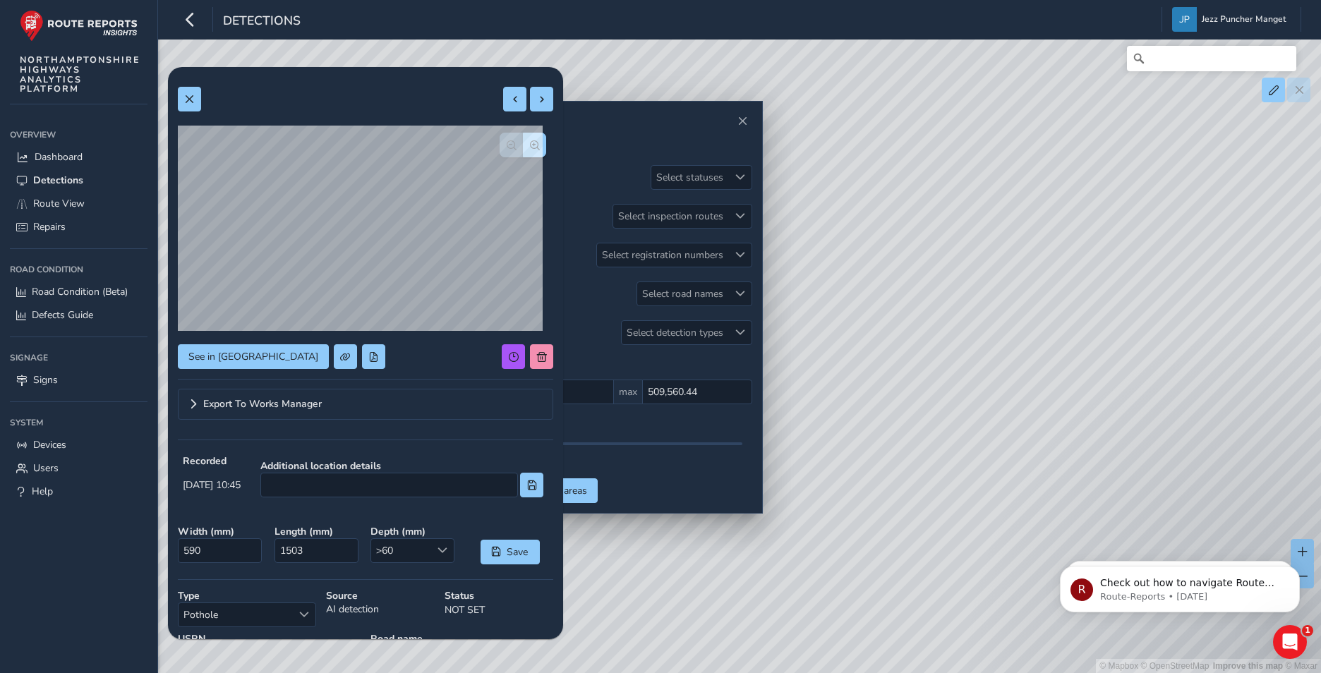
click at [751, 127] on div at bounding box center [614, 121] width 275 height 20
click at [747, 126] on button "Close" at bounding box center [742, 121] width 20 height 20
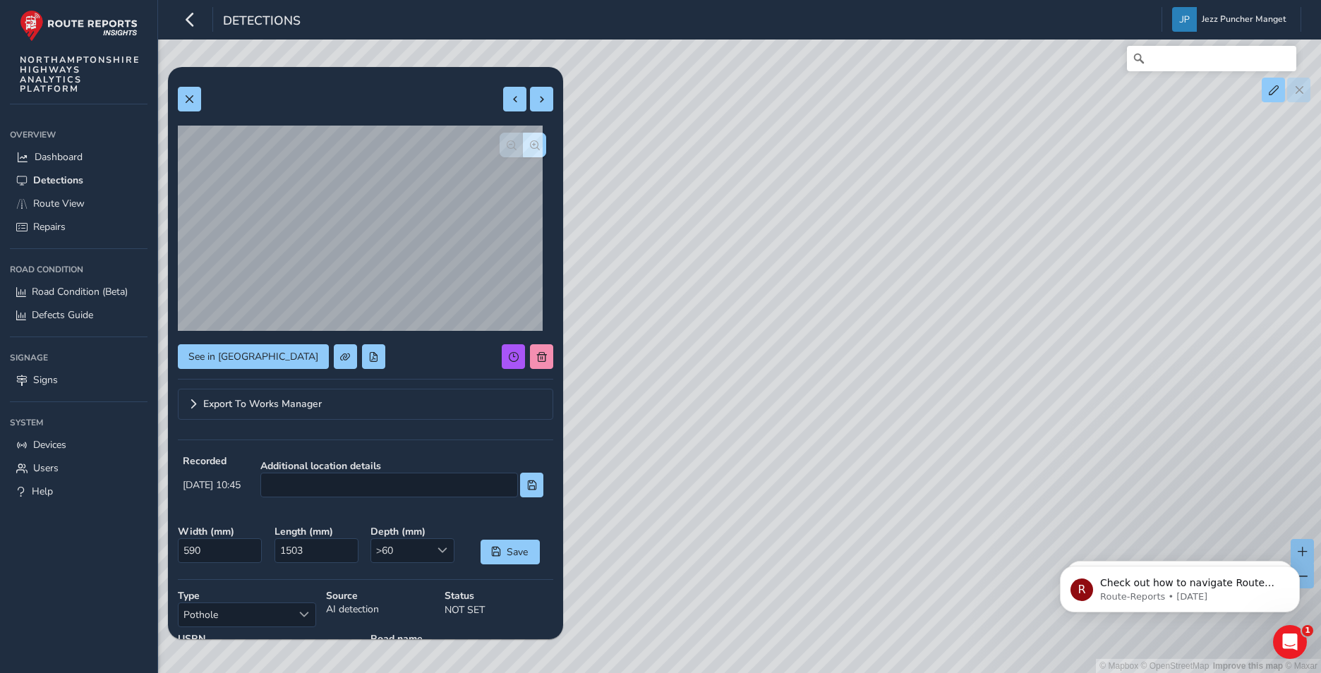
click at [161, 91] on div "© Mapbox © OpenStreetMap Improve this map © Maxar" at bounding box center [660, 336] width 1321 height 673
click at [173, 94] on div "See in Route View Export To Works Manager Recorded Sep 10 2025, 10:45 Additiona…" at bounding box center [365, 422] width 395 height 710
click at [178, 96] on button at bounding box center [189, 99] width 23 height 25
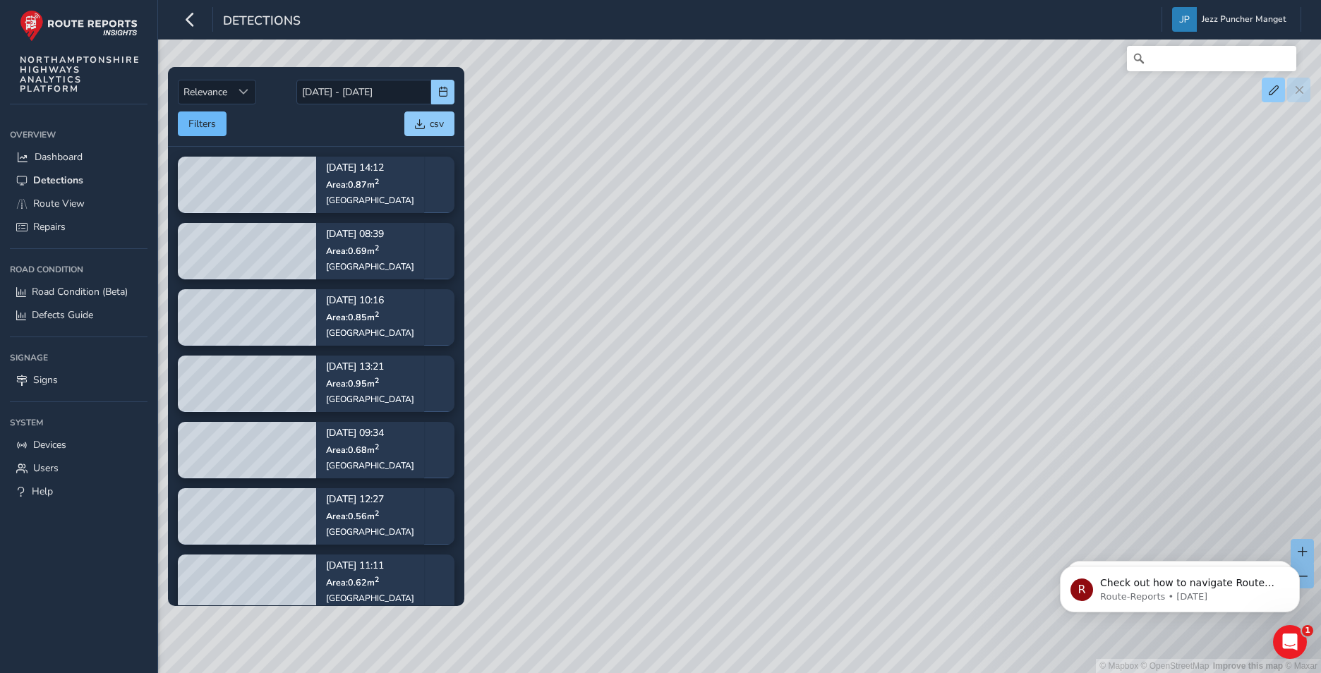
click at [208, 111] on div "Relevance Relevance 08/09/2025 - 22/09/2025 Filters csv" at bounding box center [316, 106] width 277 height 59
click at [188, 124] on button "Filters" at bounding box center [202, 123] width 49 height 25
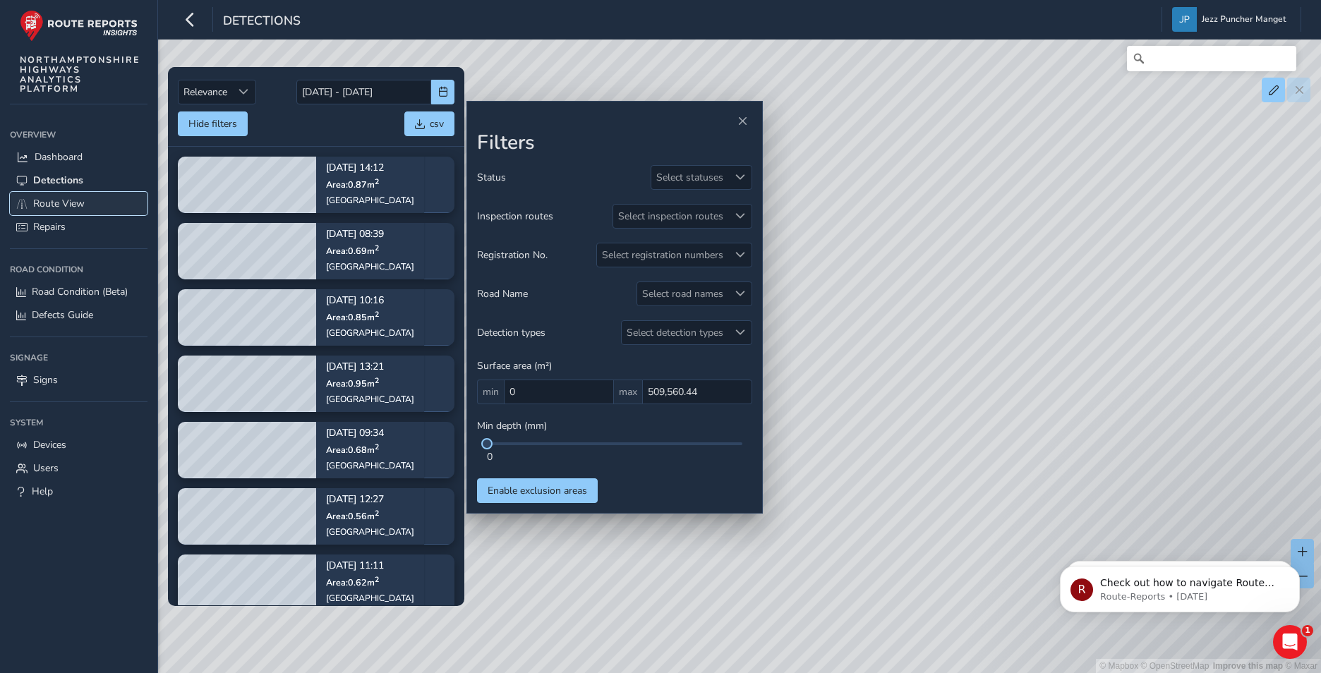
click at [84, 197] on span "Route View" at bounding box center [58, 203] width 51 height 13
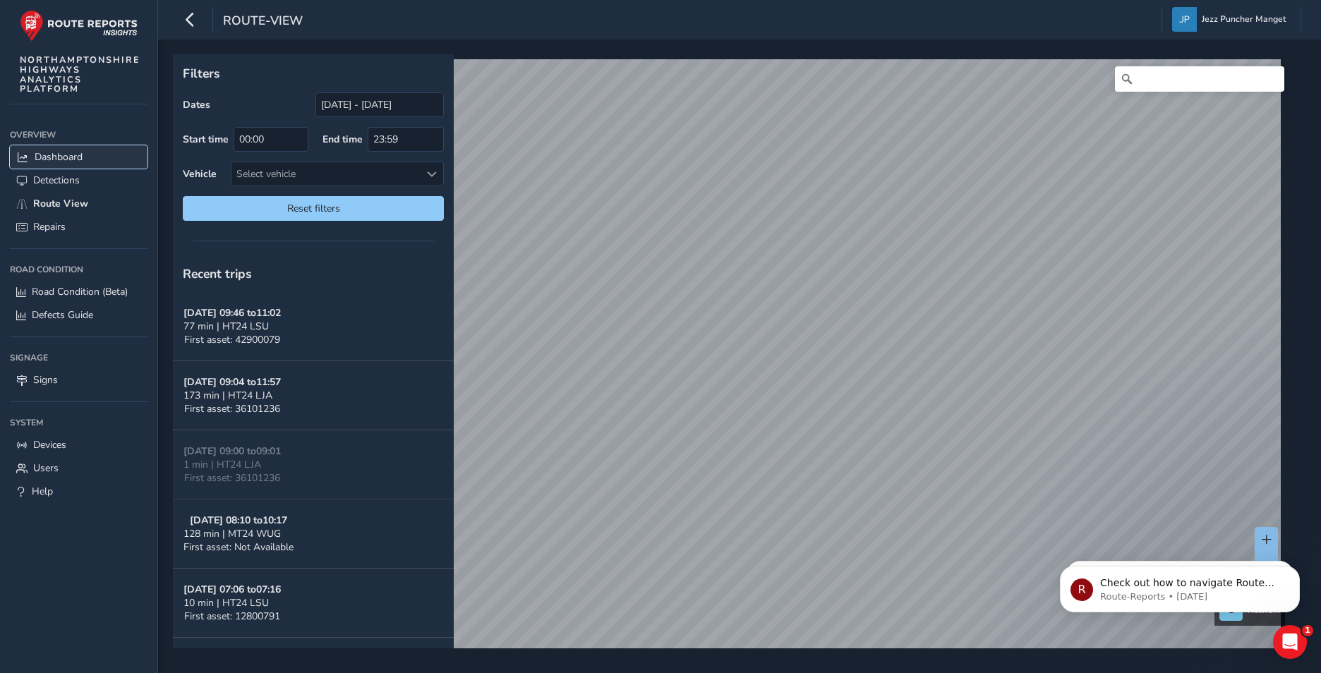
click at [37, 154] on span "Dashboard" at bounding box center [59, 156] width 48 height 13
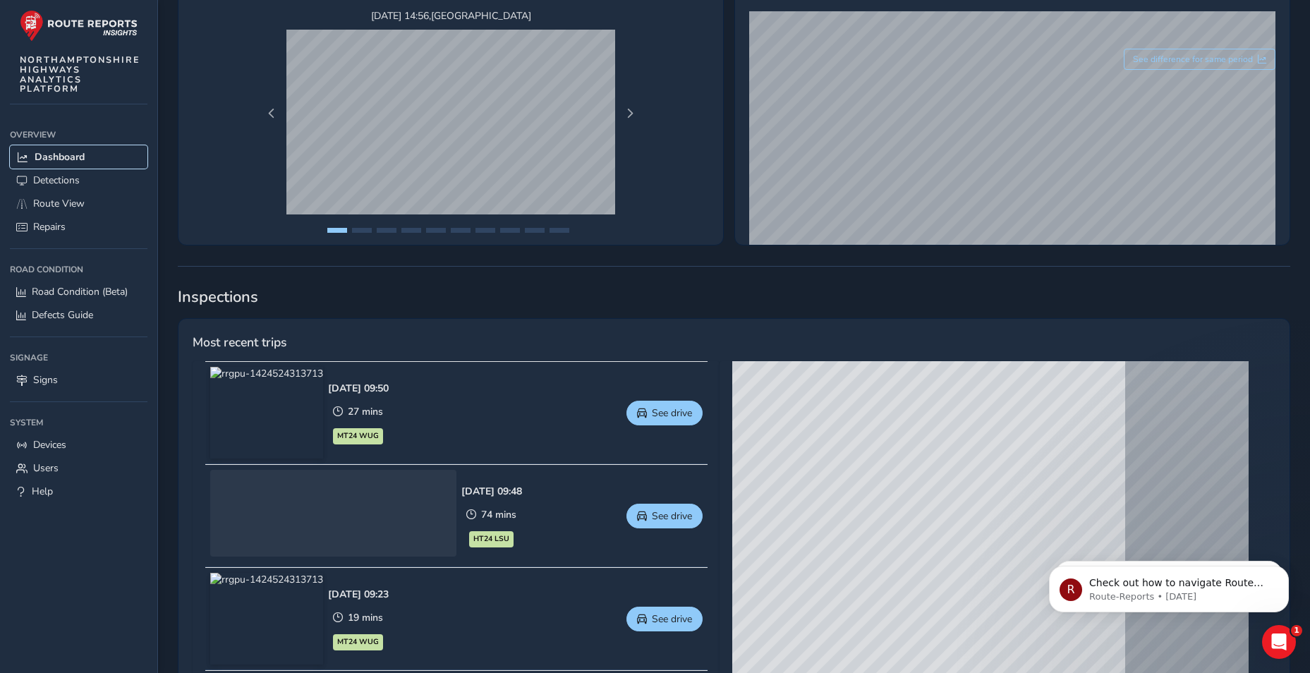
scroll to position [494, 0]
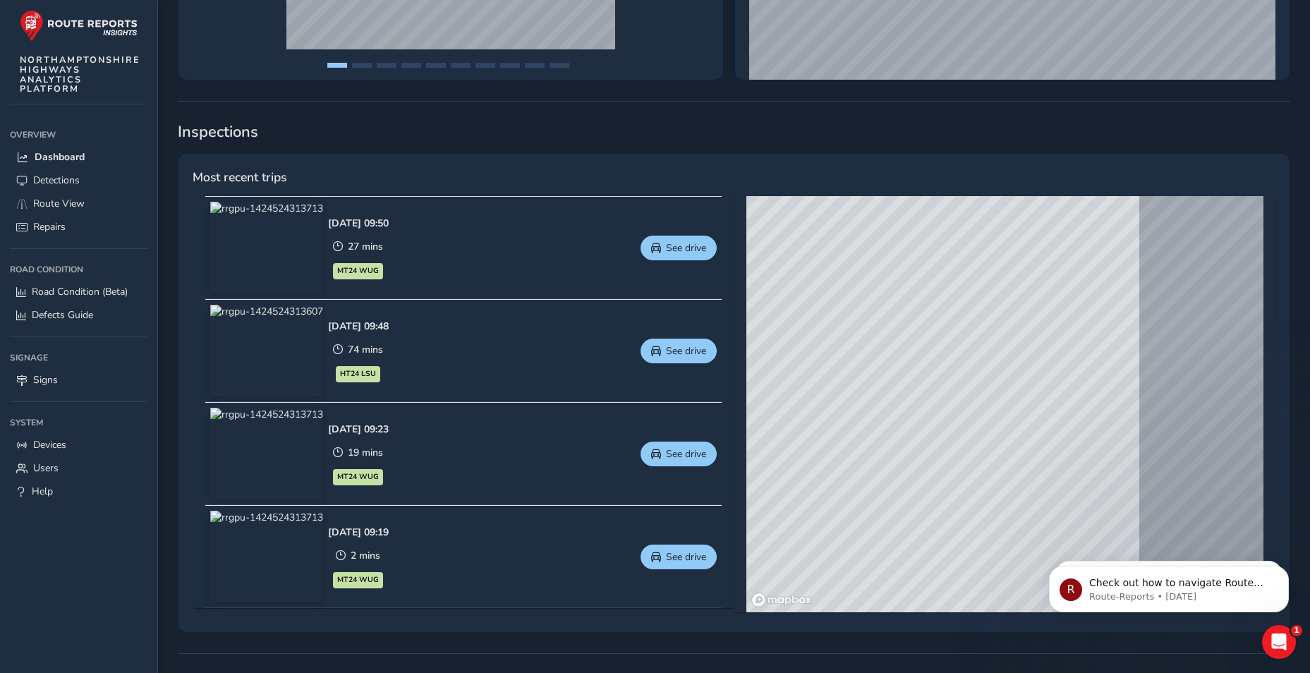
click at [674, 337] on div "Sep 22 2025, 09:48 74 mins HT24 LSU See drive" at bounding box center [522, 351] width 389 height 92
click at [669, 345] on span "See drive" at bounding box center [686, 350] width 40 height 13
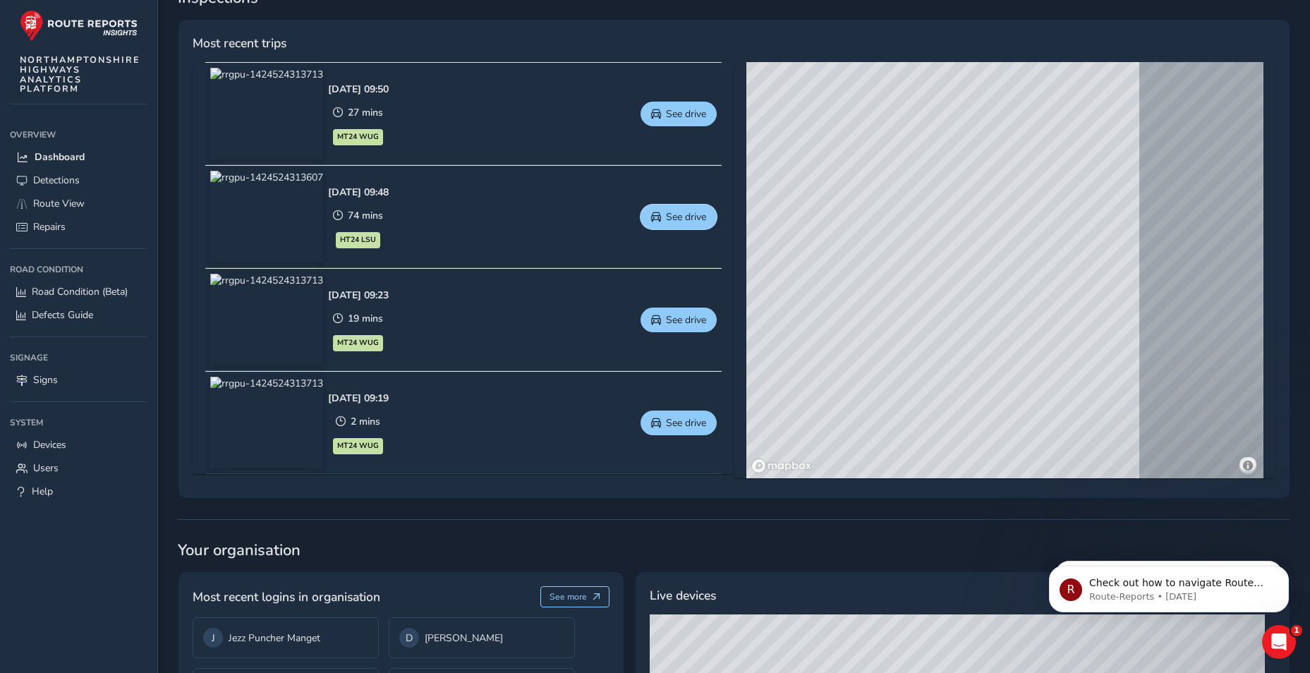
scroll to position [776, 0]
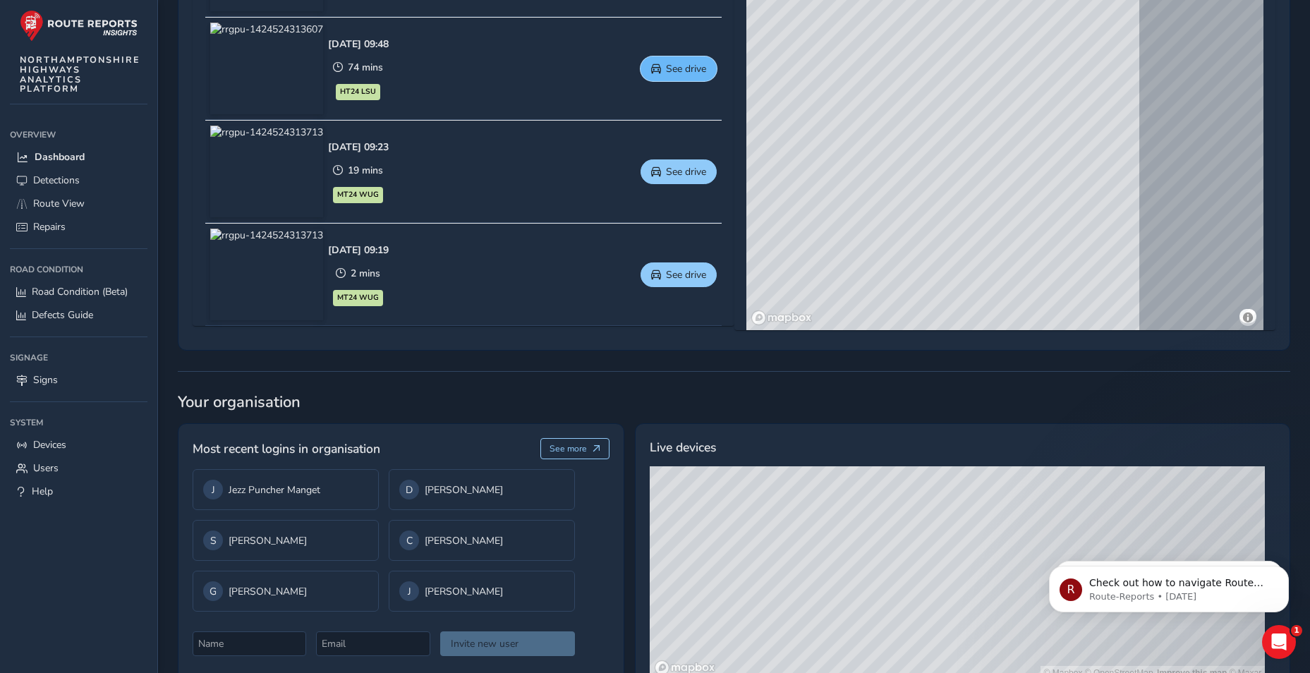
click at [681, 62] on span "See drive" at bounding box center [686, 68] width 40 height 13
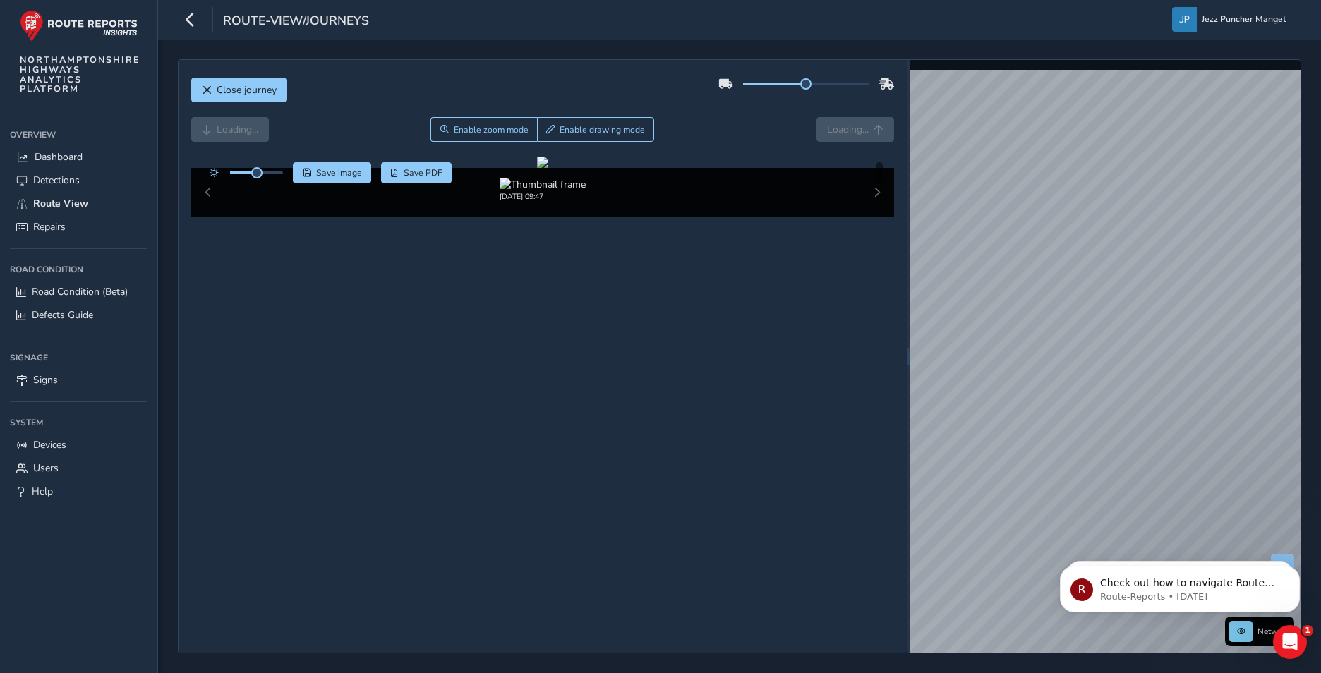
click at [817, 81] on div at bounding box center [806, 84] width 176 height 23
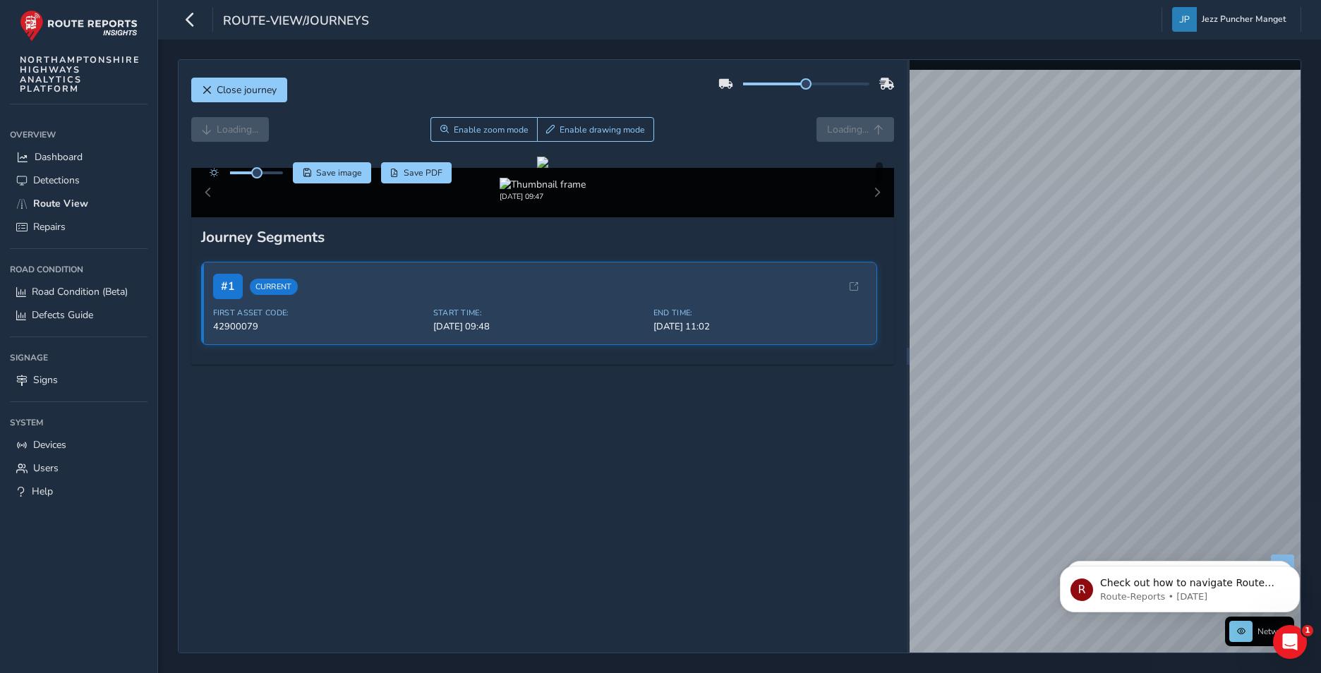
click at [825, 80] on div at bounding box center [806, 84] width 176 height 23
drag, startPoint x: 825, startPoint y: 80, endPoint x: 842, endPoint y: 91, distance: 20.0
click at [842, 92] on div at bounding box center [806, 84] width 176 height 23
click at [833, 83] on div at bounding box center [806, 84] width 126 height 3
click at [834, 119] on button "Forward" at bounding box center [856, 129] width 73 height 25
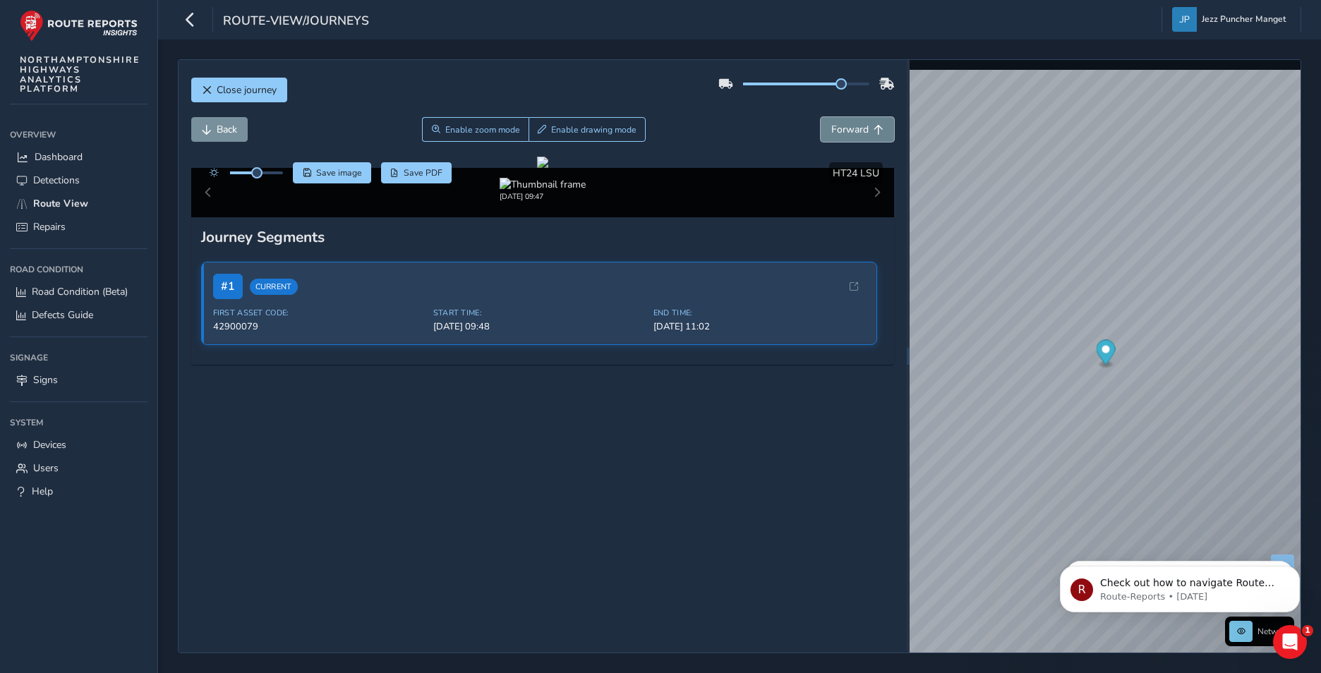
click at [834, 119] on button "Forward" at bounding box center [856, 129] width 73 height 25
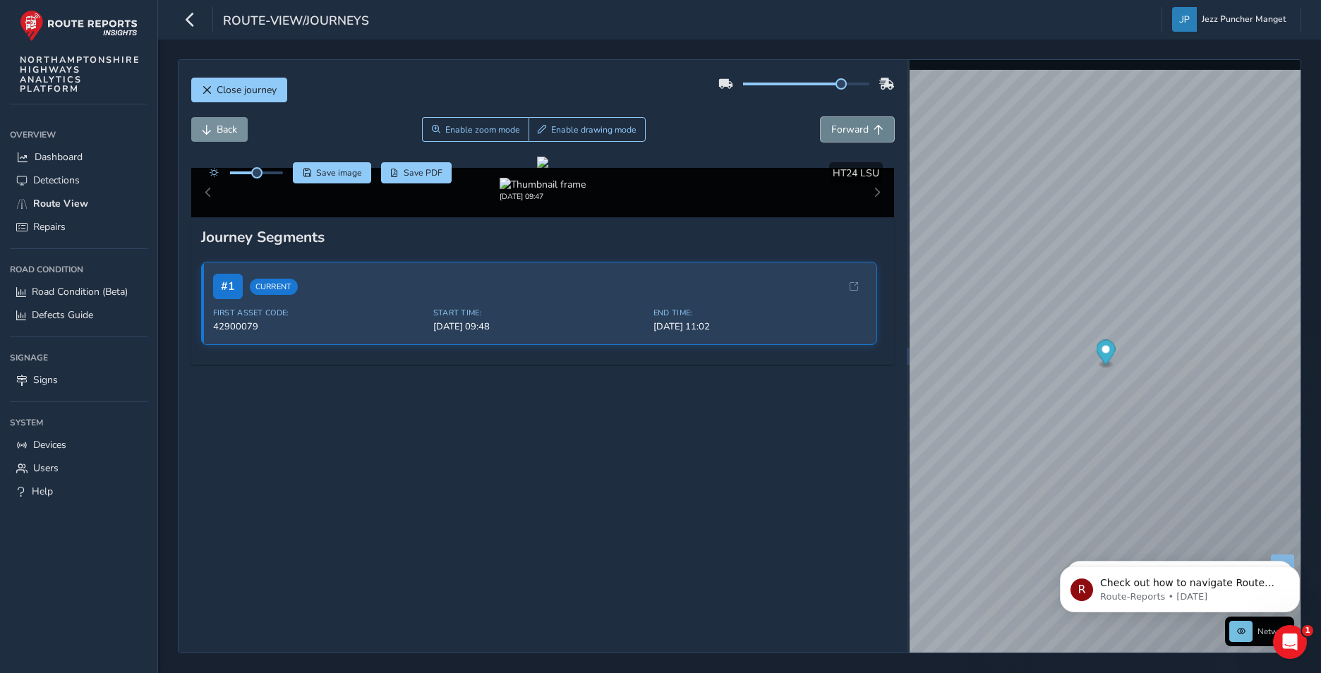
click at [834, 119] on button "Forward" at bounding box center [856, 129] width 73 height 25
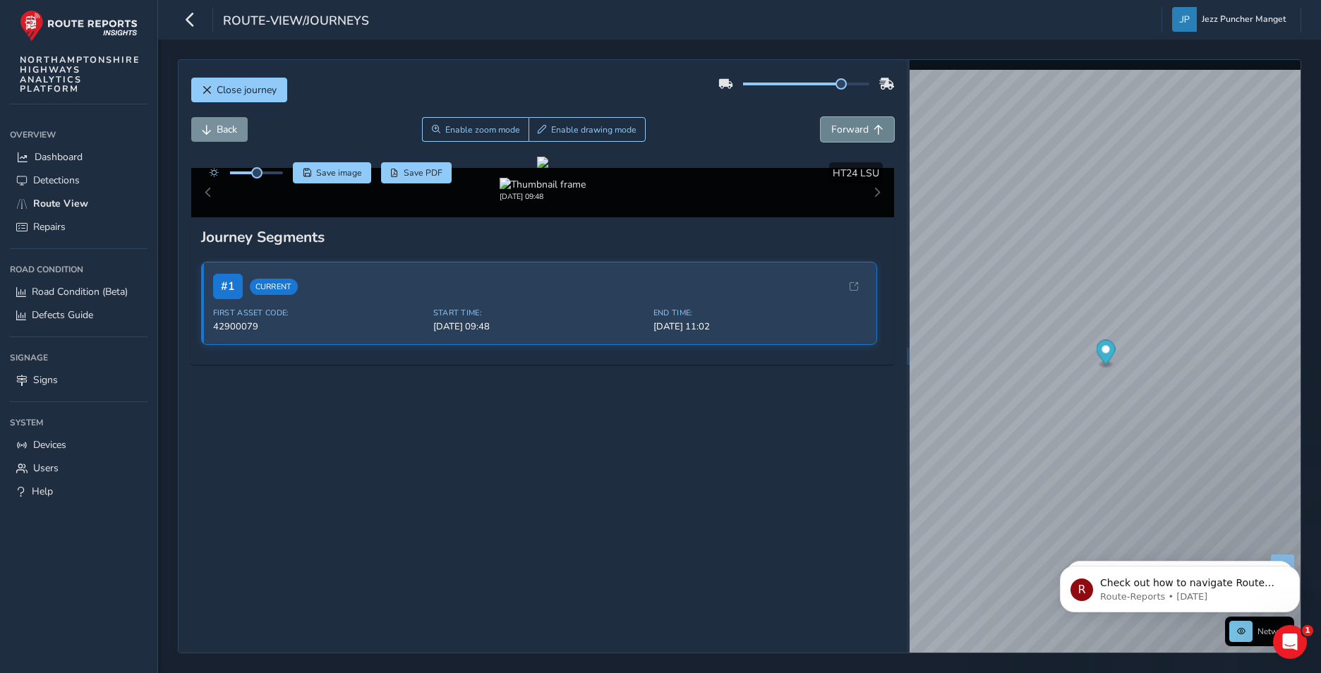
click at [834, 119] on button "Forward" at bounding box center [856, 129] width 73 height 25
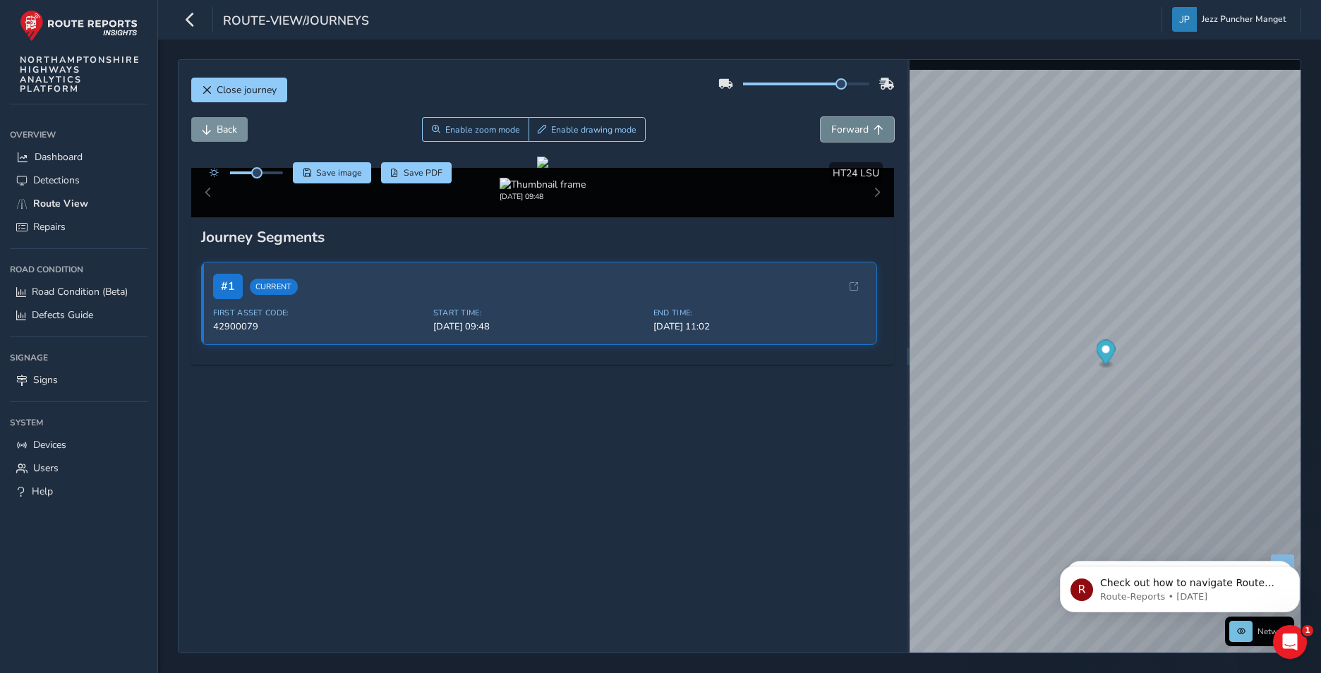
click at [834, 119] on button "Forward" at bounding box center [856, 129] width 73 height 25
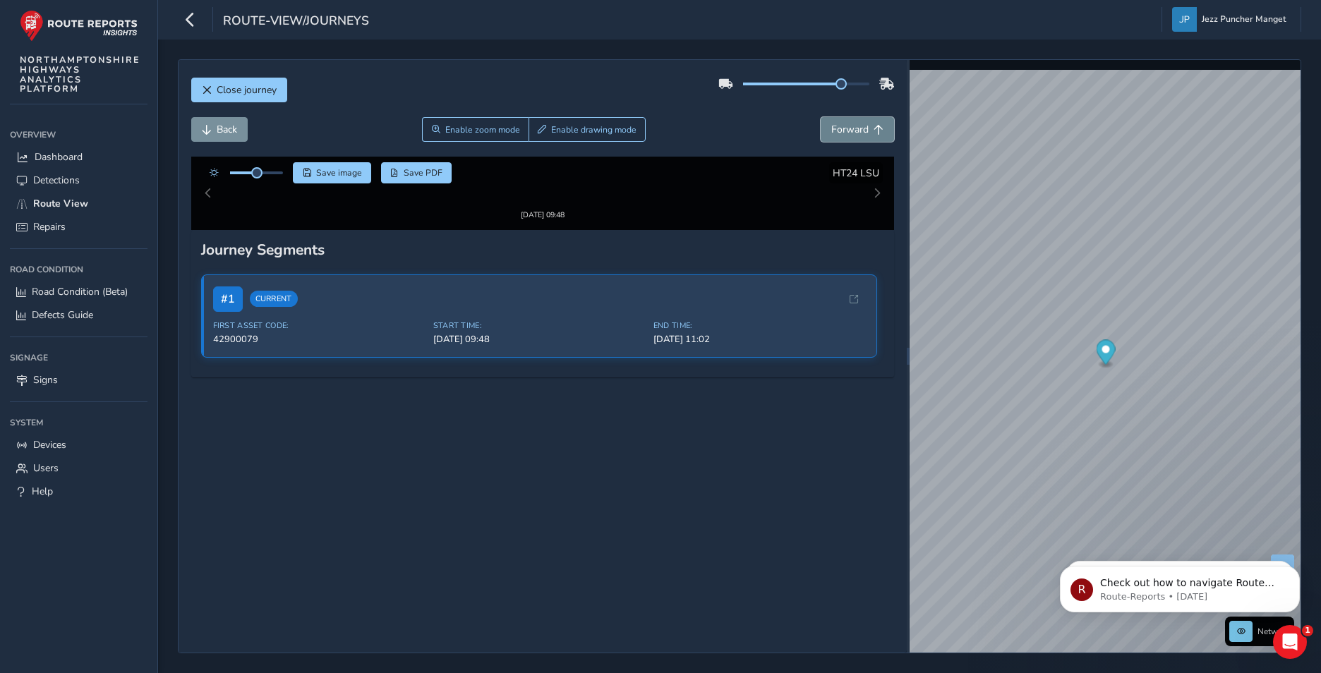
click at [834, 119] on button "Forward" at bounding box center [856, 129] width 73 height 25
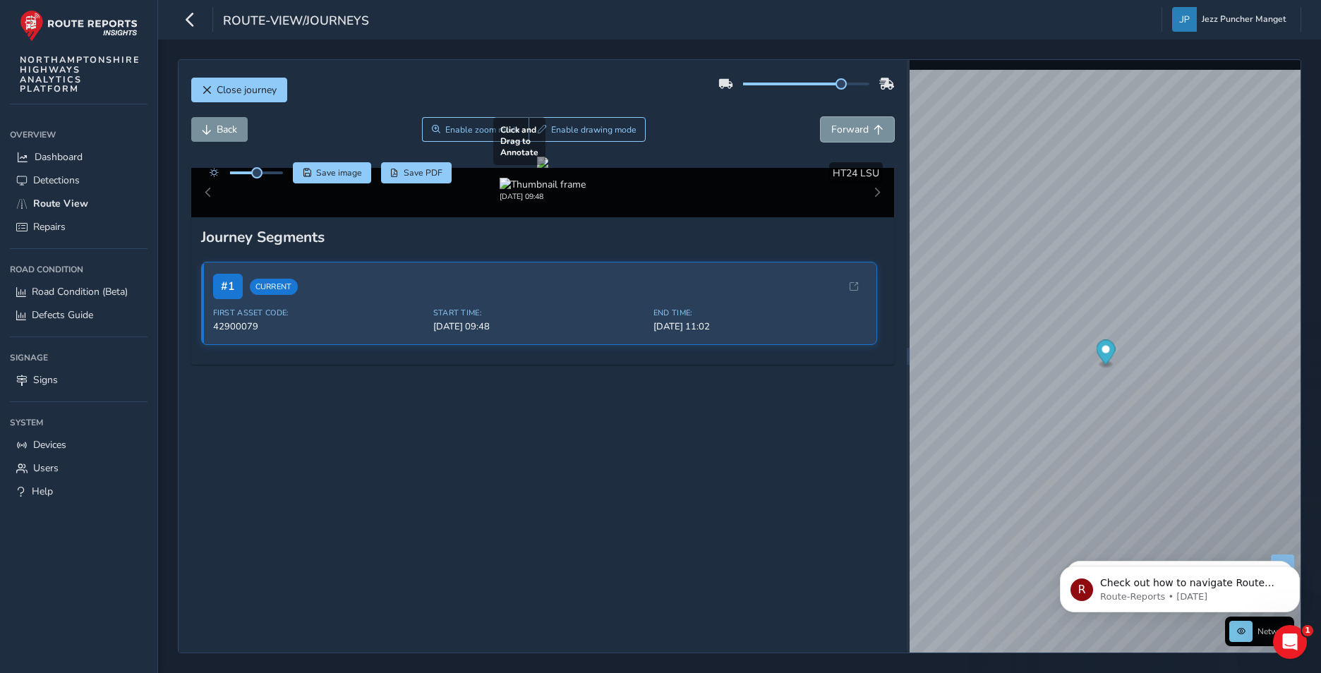
scroll to position [138, 0]
drag, startPoint x: 614, startPoint y: 504, endPoint x: 611, endPoint y: 514, distance: 10.3
click at [614, 365] on div "Journey Segments # 1 Current First Asset Code: 42900079 Start Time: Sep 22, 09:…" at bounding box center [542, 290] width 703 height 147
click at [610, 355] on div "# 1 Current First Asset Code: 42900079 Start Time: Sep 22, 09:48 End Time: Sep …" at bounding box center [543, 303] width 684 height 103
click at [572, 344] on div "# 1 Current First Asset Code: 42900079 Start Time: Sep 22, 09:48 End Time: Sep …" at bounding box center [539, 302] width 677 height 83
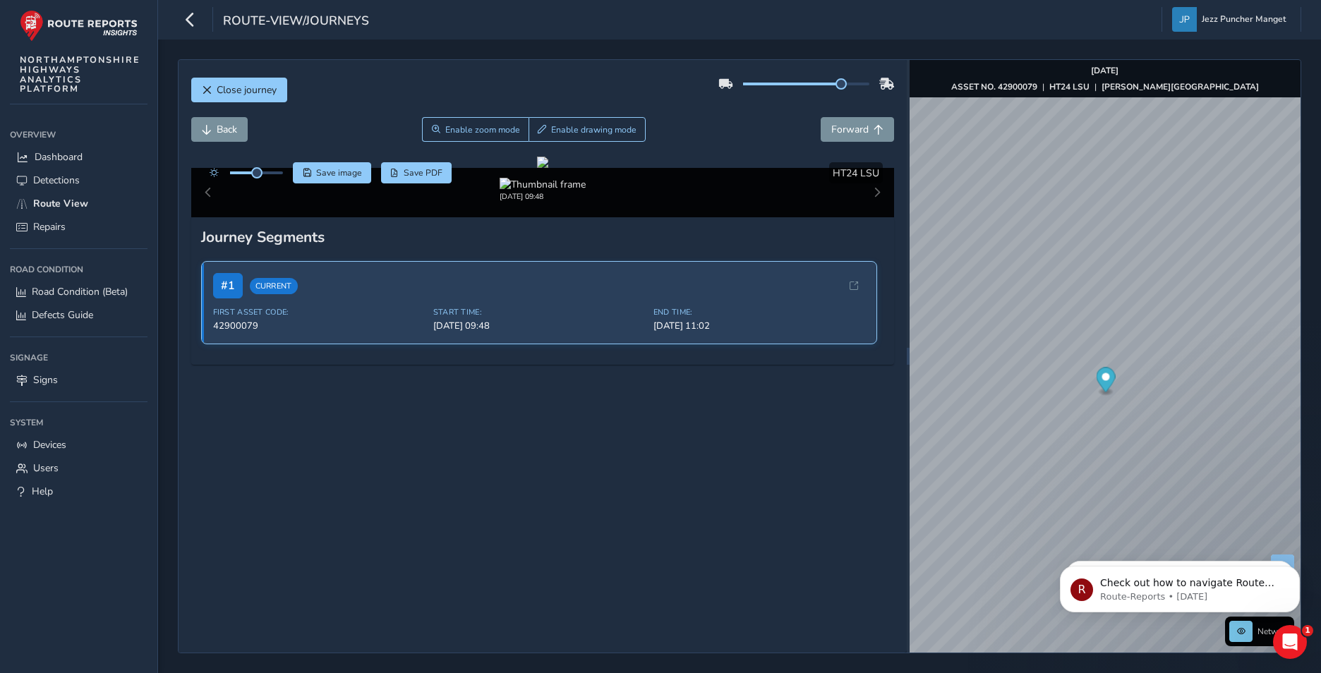
click at [685, 332] on span "Sep 22, 11:02" at bounding box center [759, 326] width 212 height 13
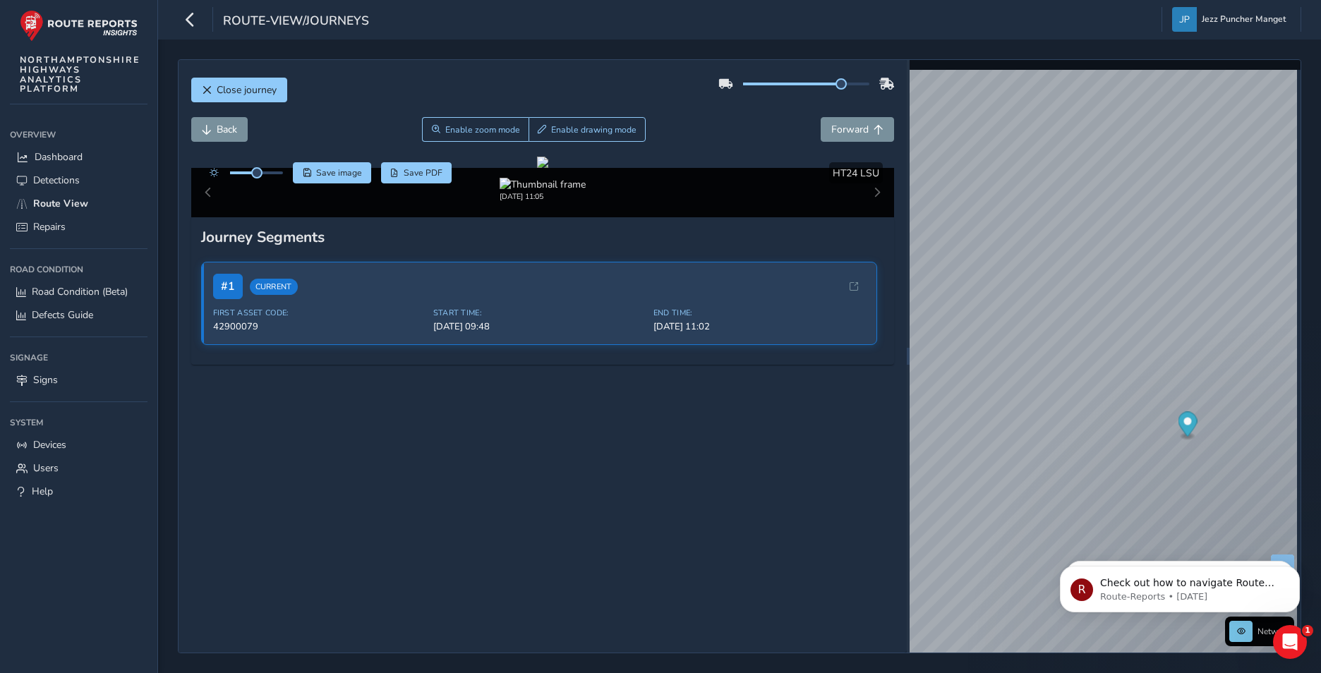
scroll to position [138, 0]
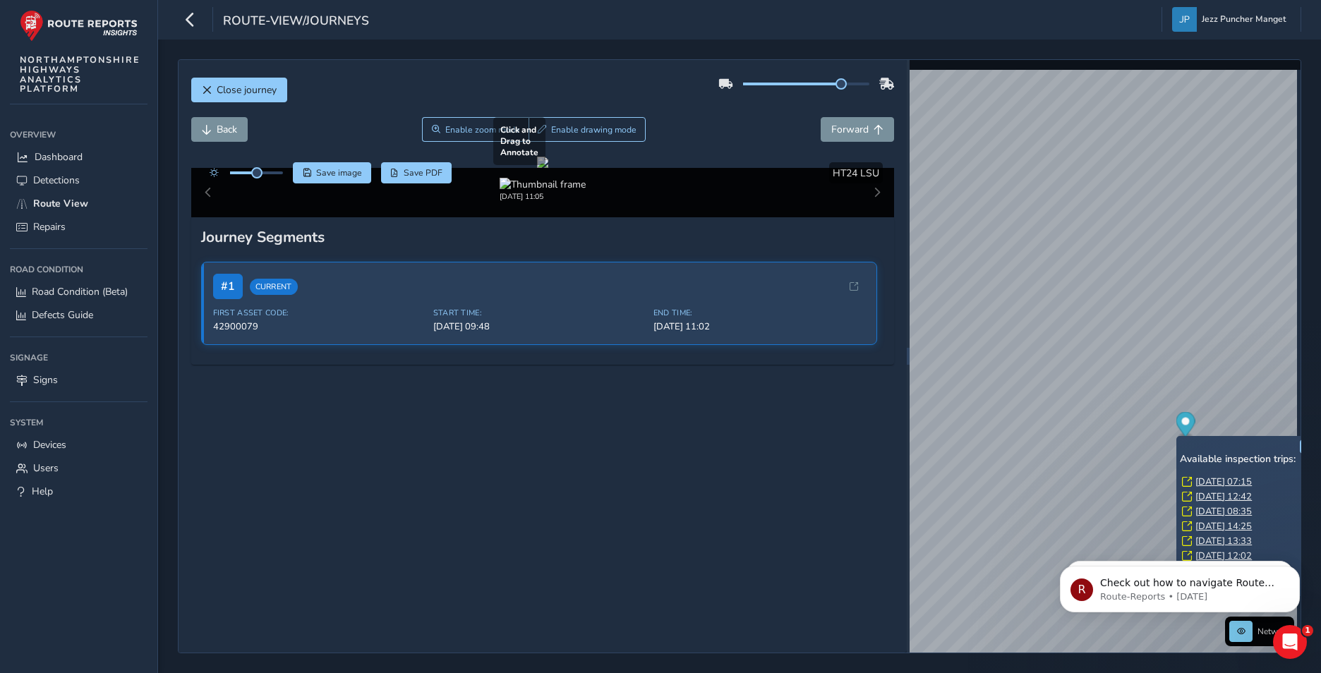
scroll to position [135, 0]
drag, startPoint x: 535, startPoint y: 235, endPoint x: 492, endPoint y: 379, distance: 150.2
click at [537, 168] on div at bounding box center [542, 162] width 11 height 11
click at [548, 168] on div at bounding box center [542, 162] width 11 height 11
drag, startPoint x: 795, startPoint y: 392, endPoint x: 507, endPoint y: 447, distance: 293.0
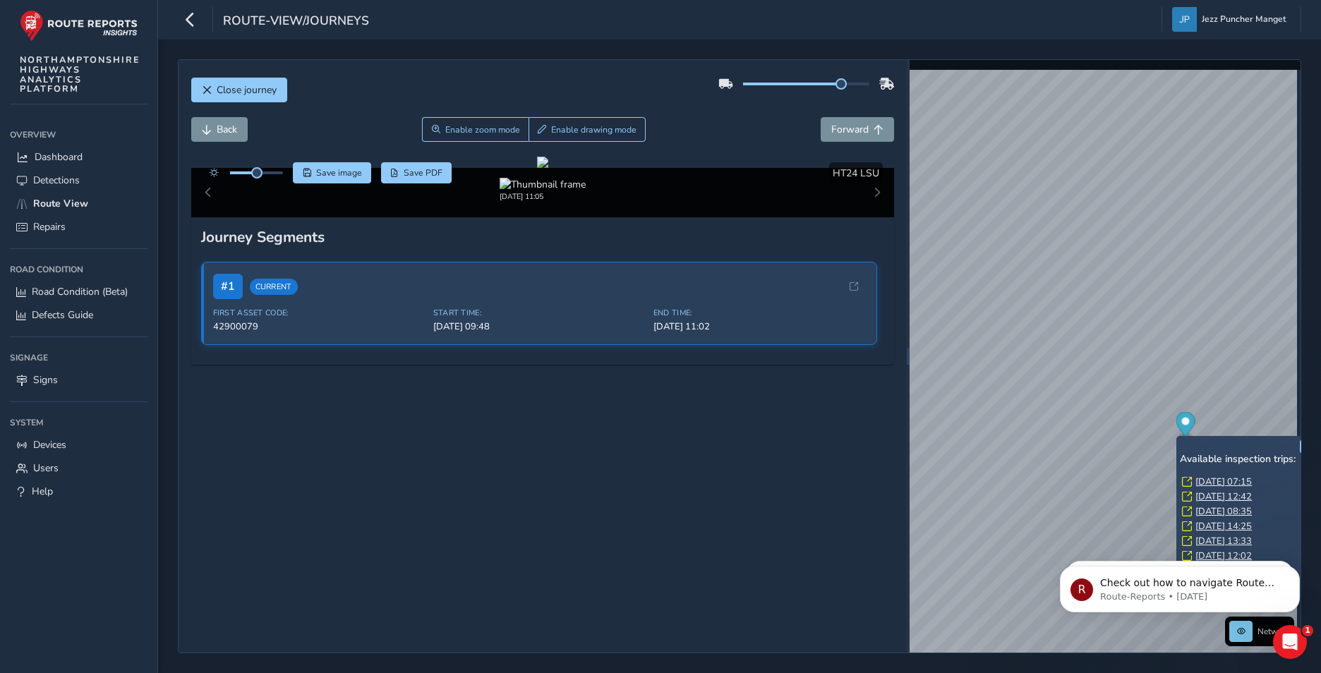
click at [507, 217] on div "Click and Drag to Annotate Sep 22 2025, 11:05" at bounding box center [542, 187] width 703 height 61
click at [427, 164] on button "Save PDF" at bounding box center [416, 172] width 71 height 21
click at [593, 117] on button "Enable drawing mode" at bounding box center [587, 129] width 118 height 25
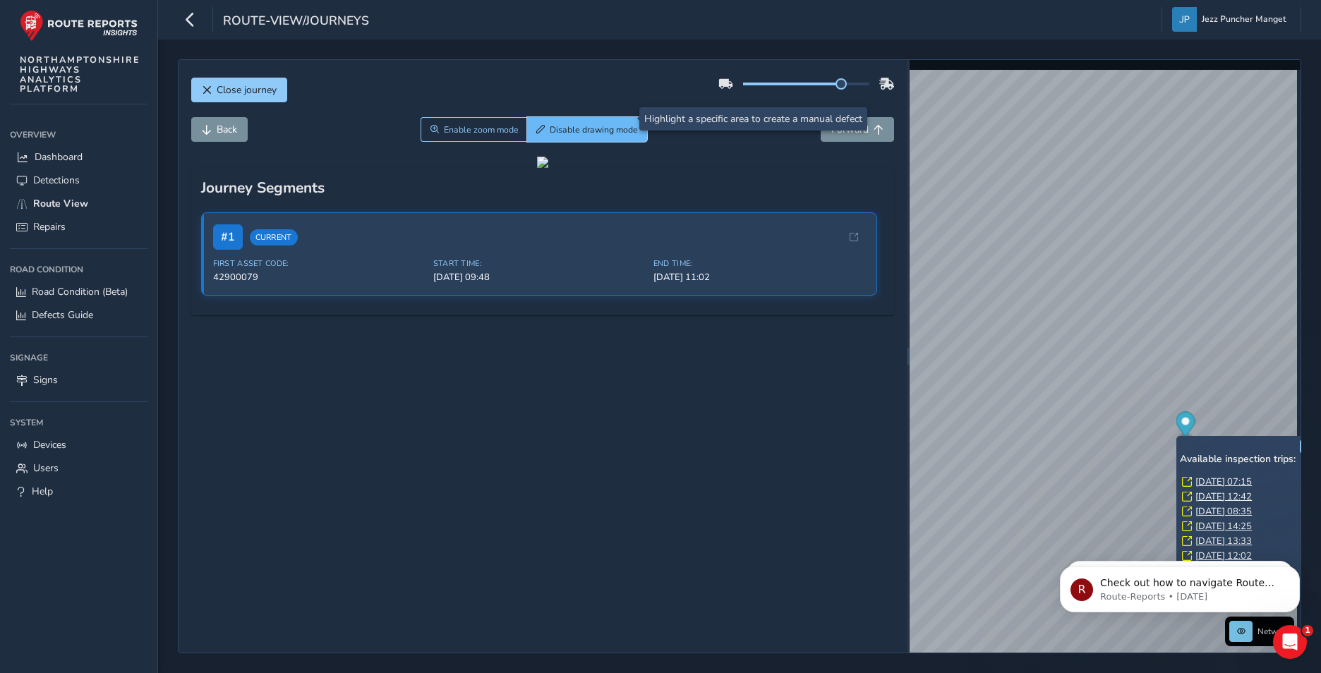
click at [593, 117] on button "Disable drawing mode" at bounding box center [587, 129] width 121 height 25
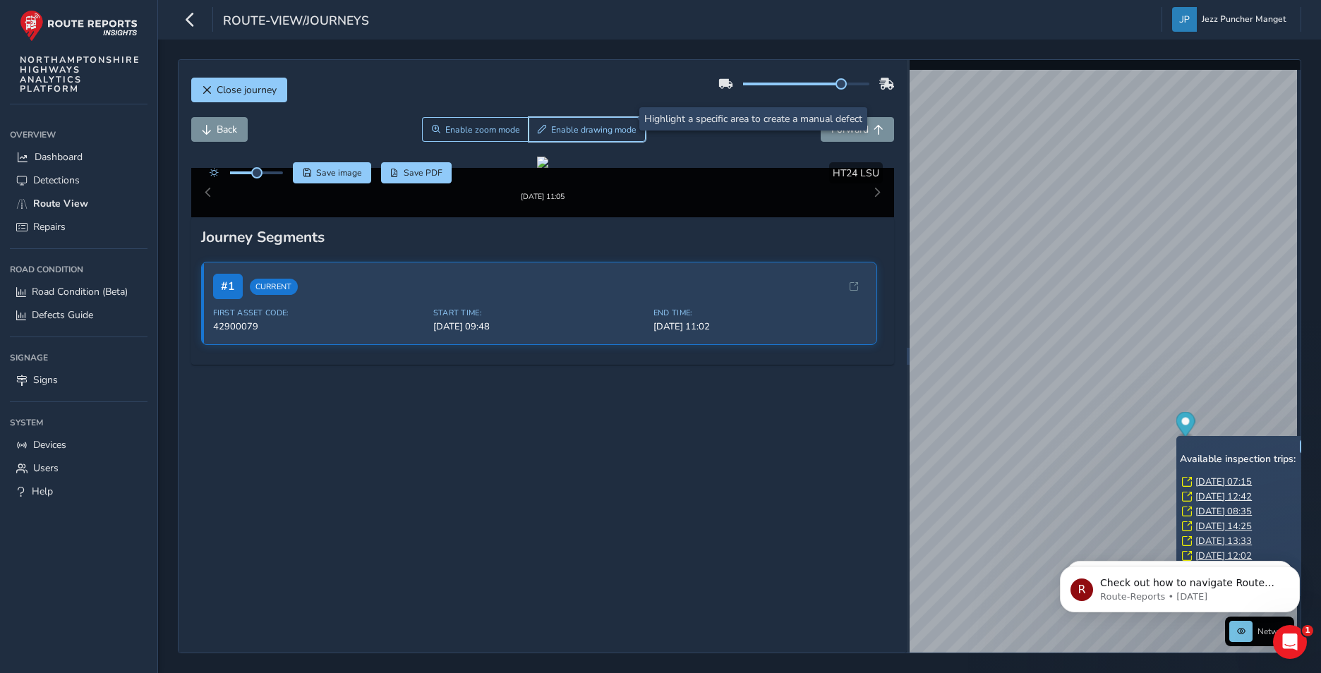
click at [593, 117] on button "Enable drawing mode" at bounding box center [587, 129] width 118 height 25
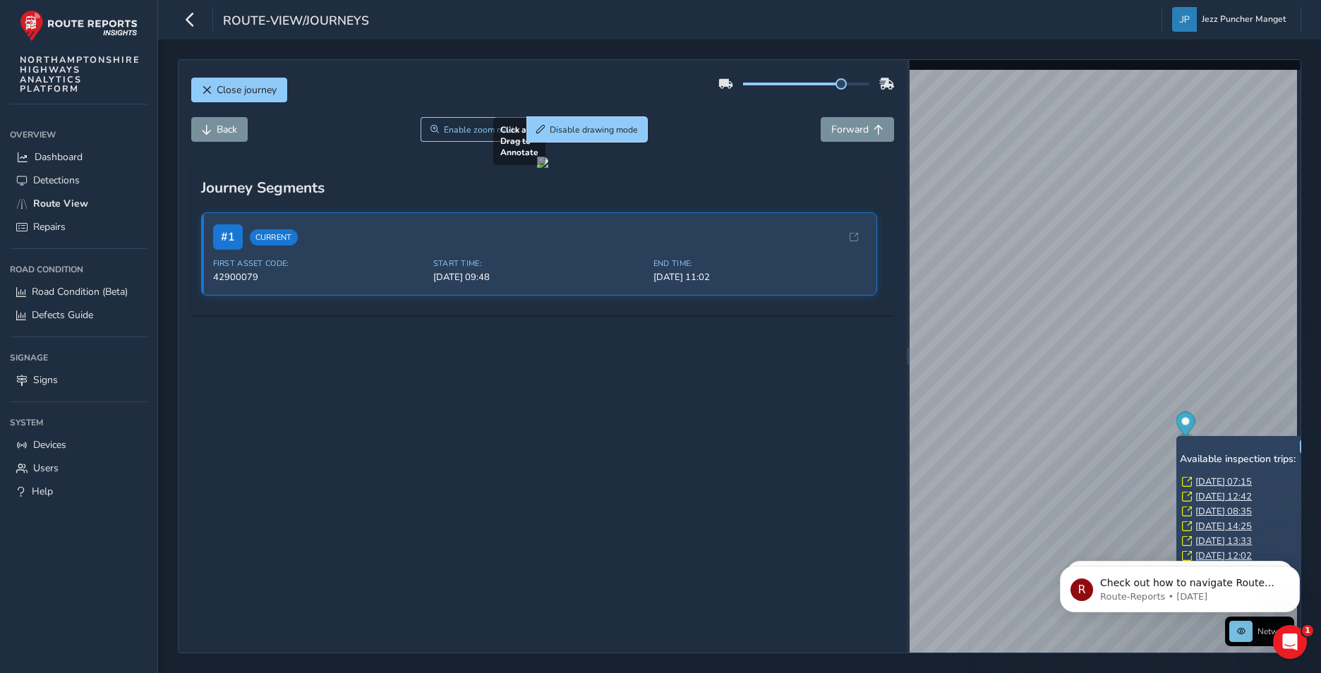
scroll to position [47, 0]
drag, startPoint x: 519, startPoint y: 261, endPoint x: 590, endPoint y: 320, distance: 92.2
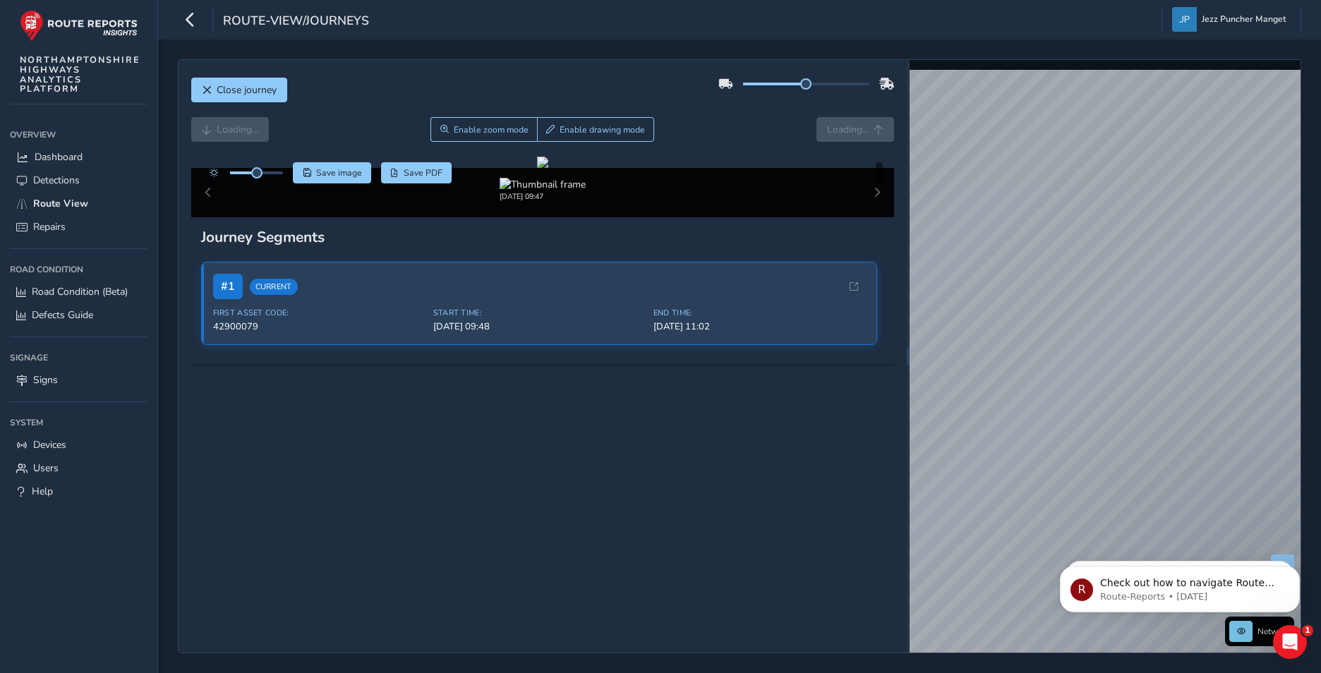
scroll to position [138, 0]
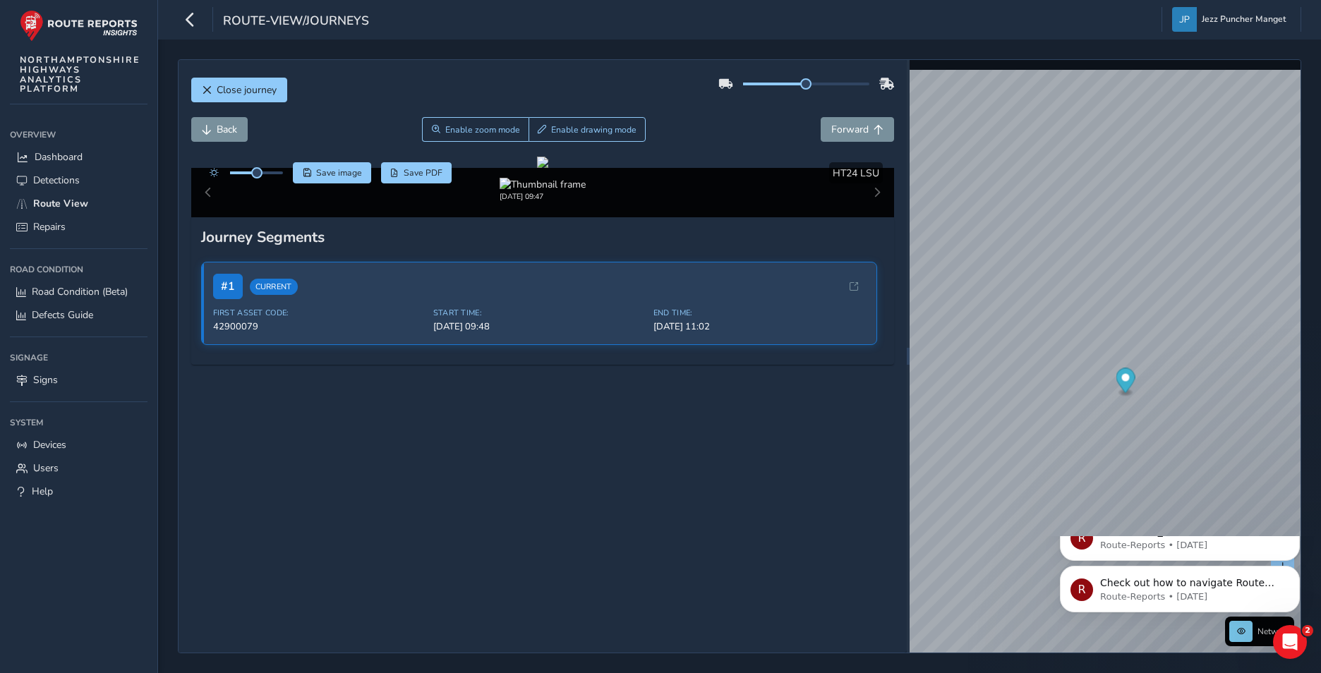
drag, startPoint x: 1184, startPoint y: 600, endPoint x: 1110, endPoint y: 339, distance: 270.6
click at [1110, 536] on html "R Check out how to navigate Route View here! Route-Reports • 5d ago R Hi Jezz, …" at bounding box center [1179, 585] width 282 height 99
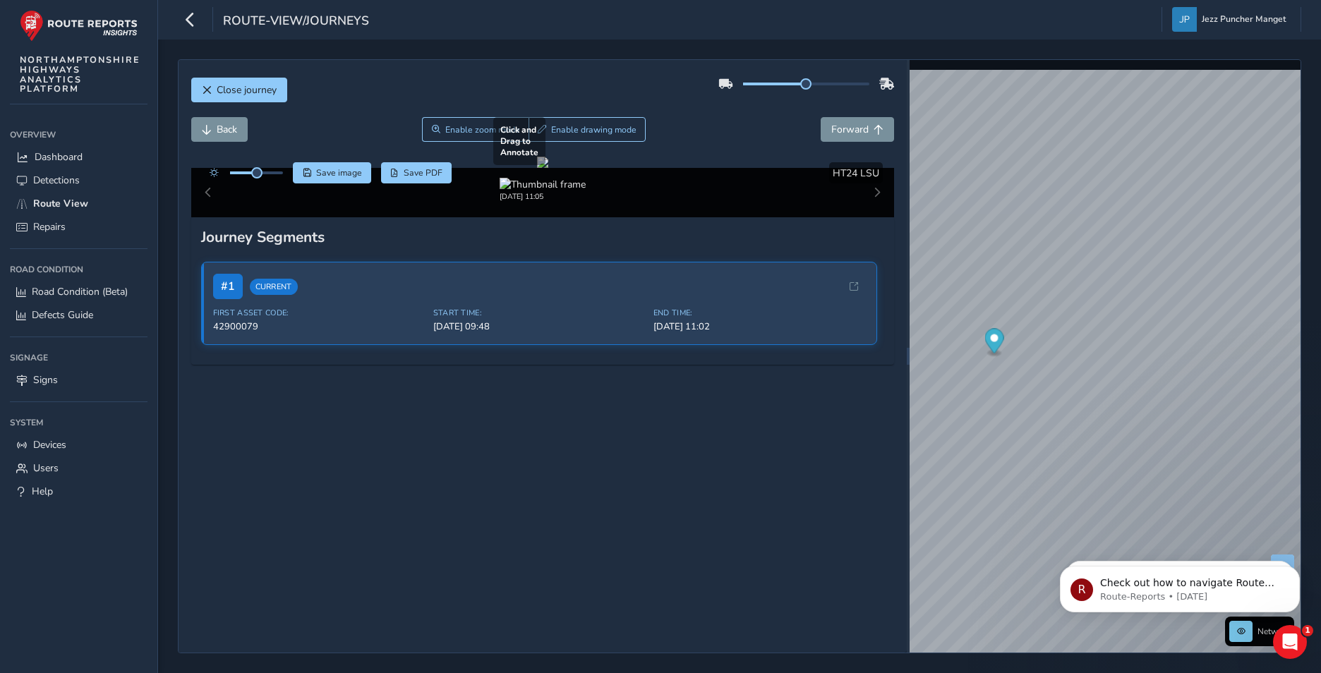
drag, startPoint x: 594, startPoint y: 248, endPoint x: 586, endPoint y: 244, distance: 8.8
click at [548, 168] on div at bounding box center [542, 162] width 11 height 11
drag, startPoint x: 521, startPoint y: 190, endPoint x: 370, endPoint y: 428, distance: 280.6
click at [373, 202] on div "Sep 22 2025, 11:05" at bounding box center [542, 190] width 639 height 24
click at [504, 191] on img at bounding box center [542, 184] width 86 height 13
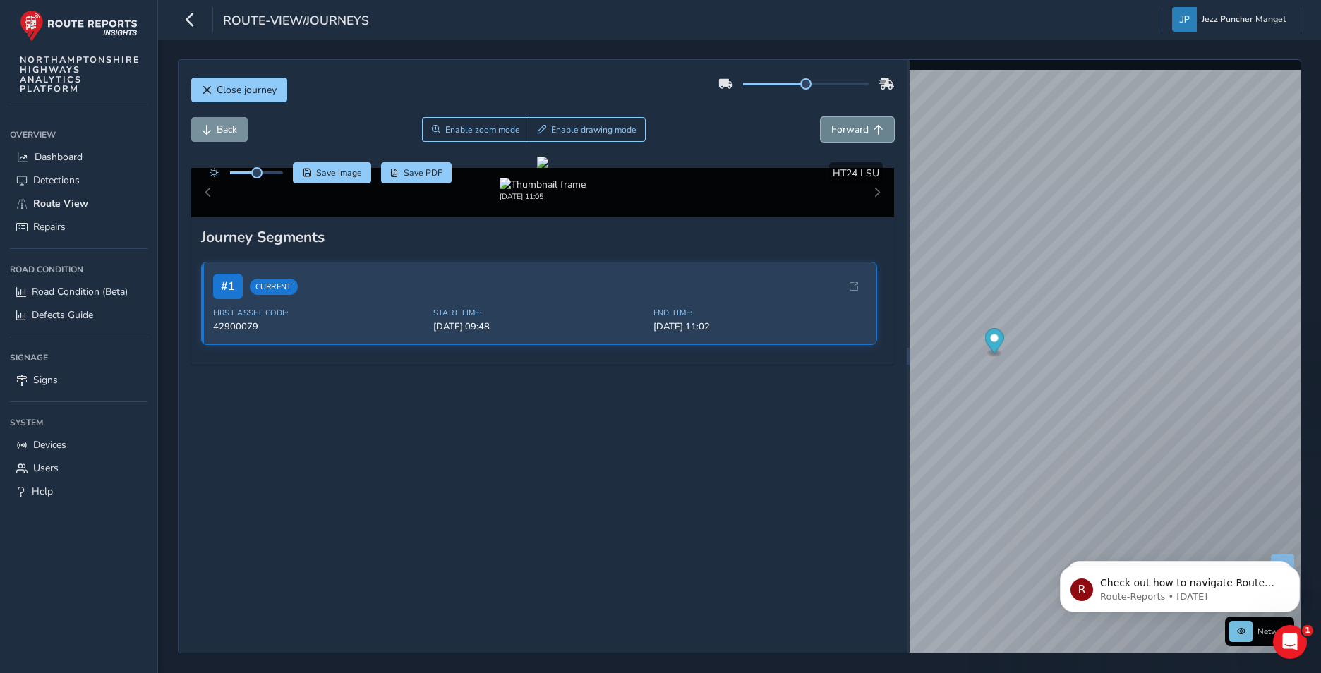
click at [831, 125] on span "Forward" at bounding box center [849, 129] width 37 height 13
click at [70, 447] on link "Devices" at bounding box center [79, 444] width 138 height 23
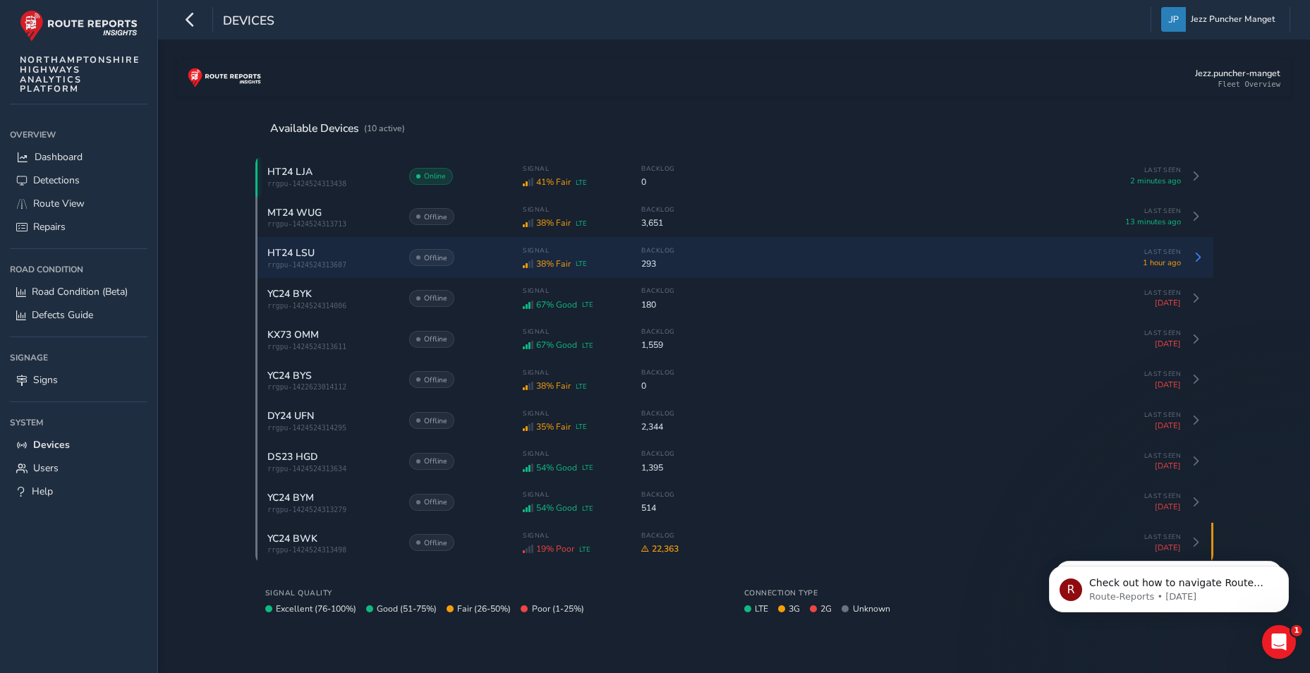
click at [343, 268] on span "rrgpu-1424524313607" at bounding box center [330, 265] width 127 height 8
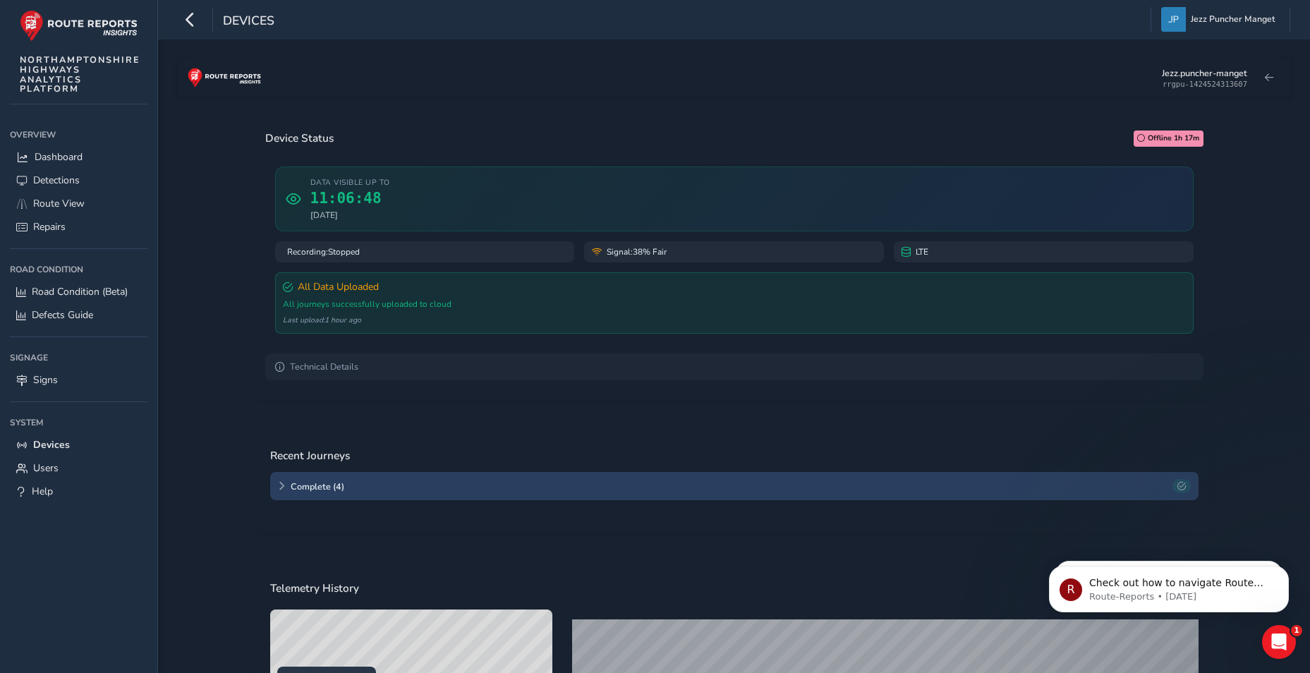
scroll to position [300, 0]
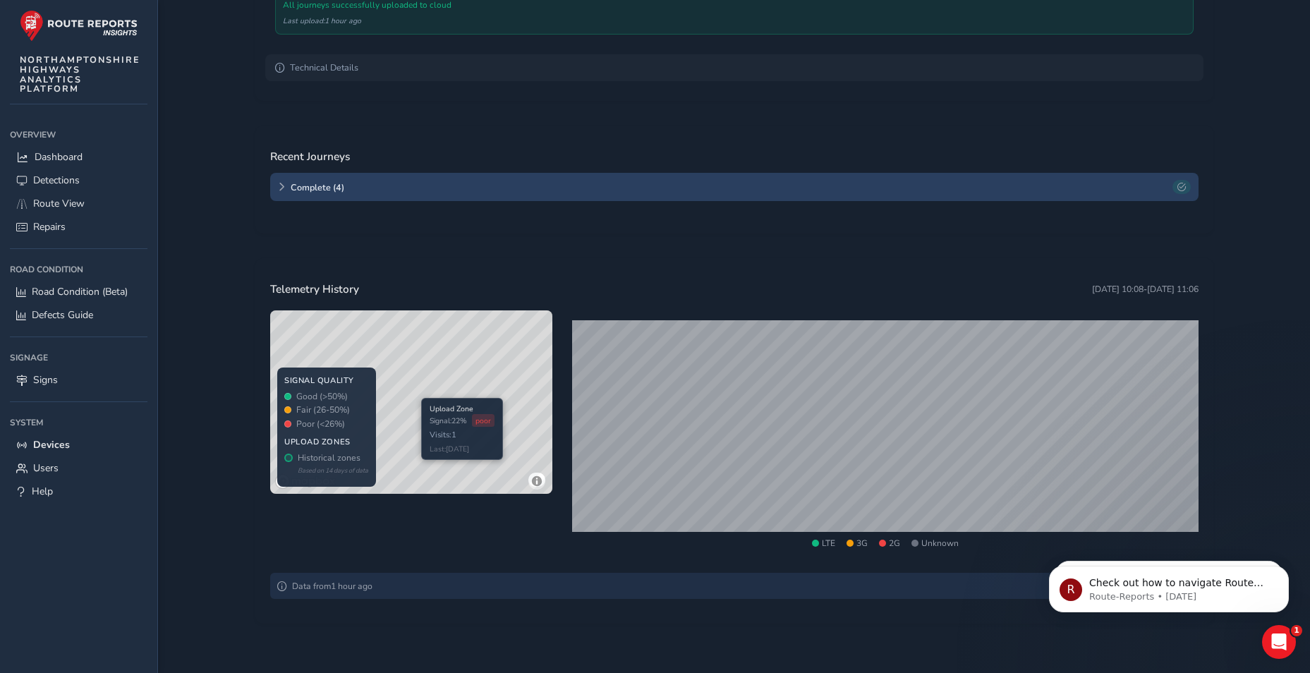
click at [414, 405] on div "© Mapbox © OpenStreetMap Improve this map © Maxar" at bounding box center [411, 401] width 282 height 183
drag, startPoint x: 445, startPoint y: 373, endPoint x: 445, endPoint y: 385, distance: 12.0
click at [445, 385] on div "© Mapbox © OpenStreetMap Improve this map © Maxar" at bounding box center [411, 401] width 282 height 183
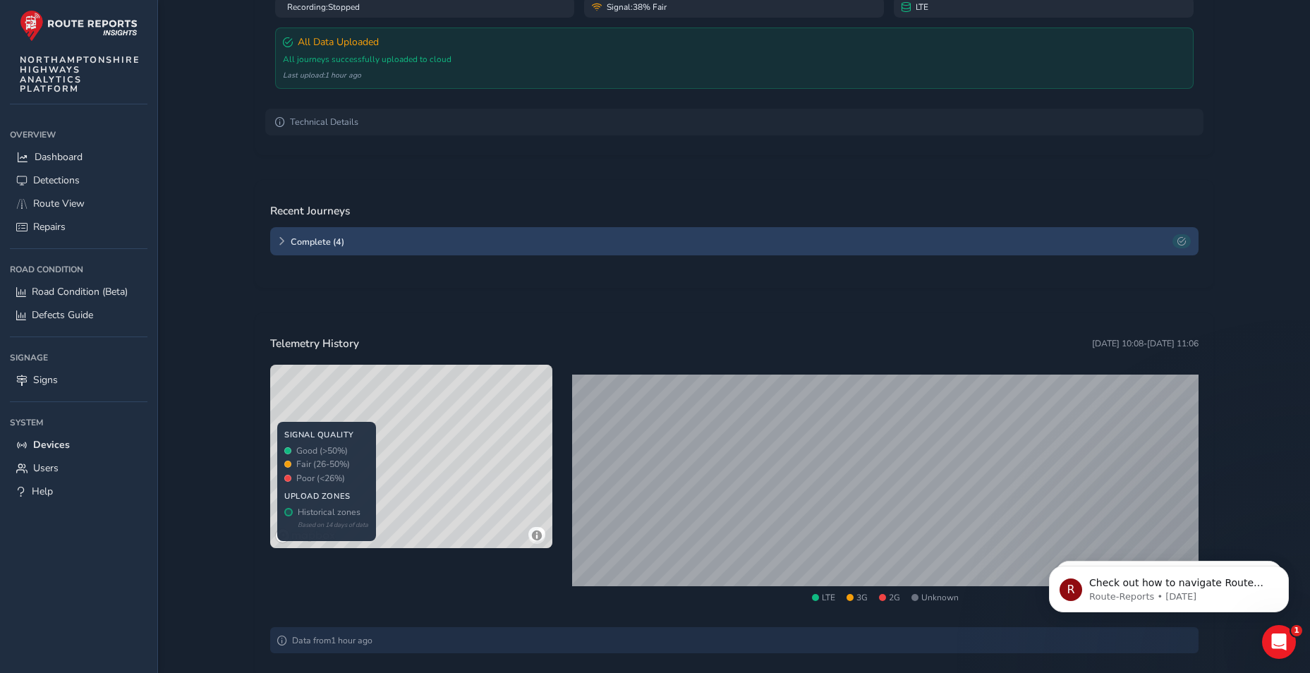
scroll to position [229, 0]
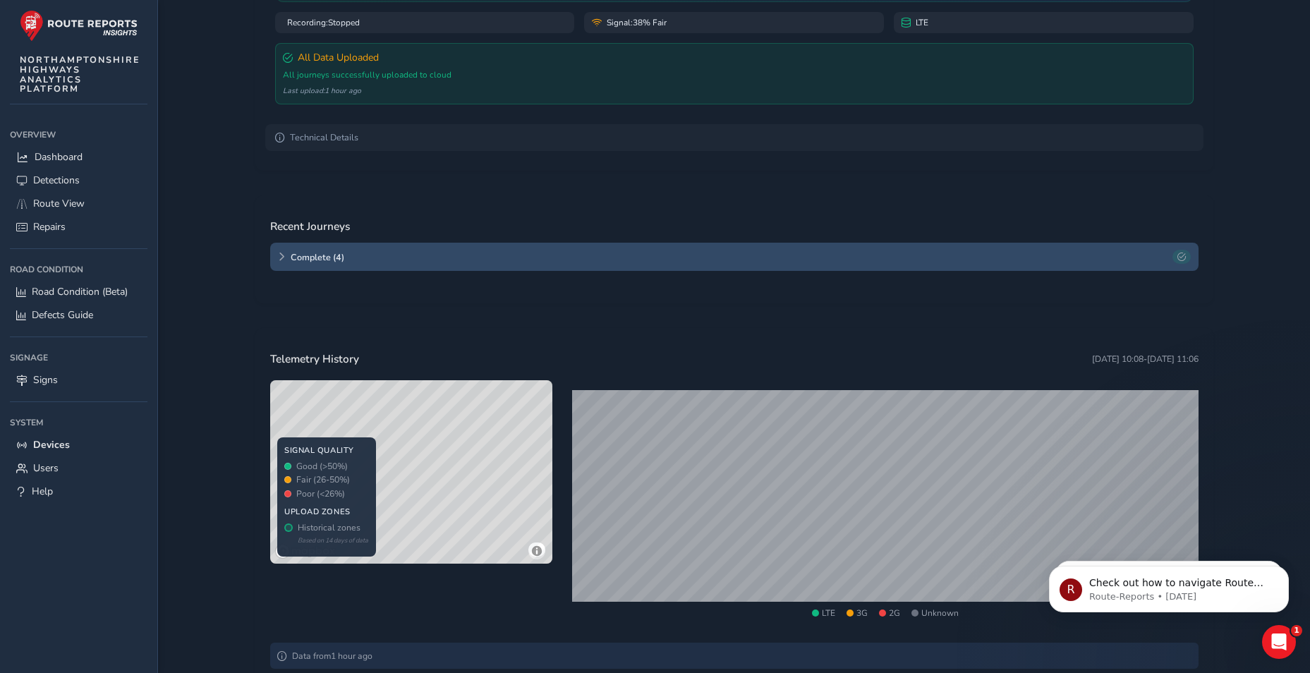
click at [390, 260] on span "Complete ( 4 )" at bounding box center [729, 257] width 877 height 12
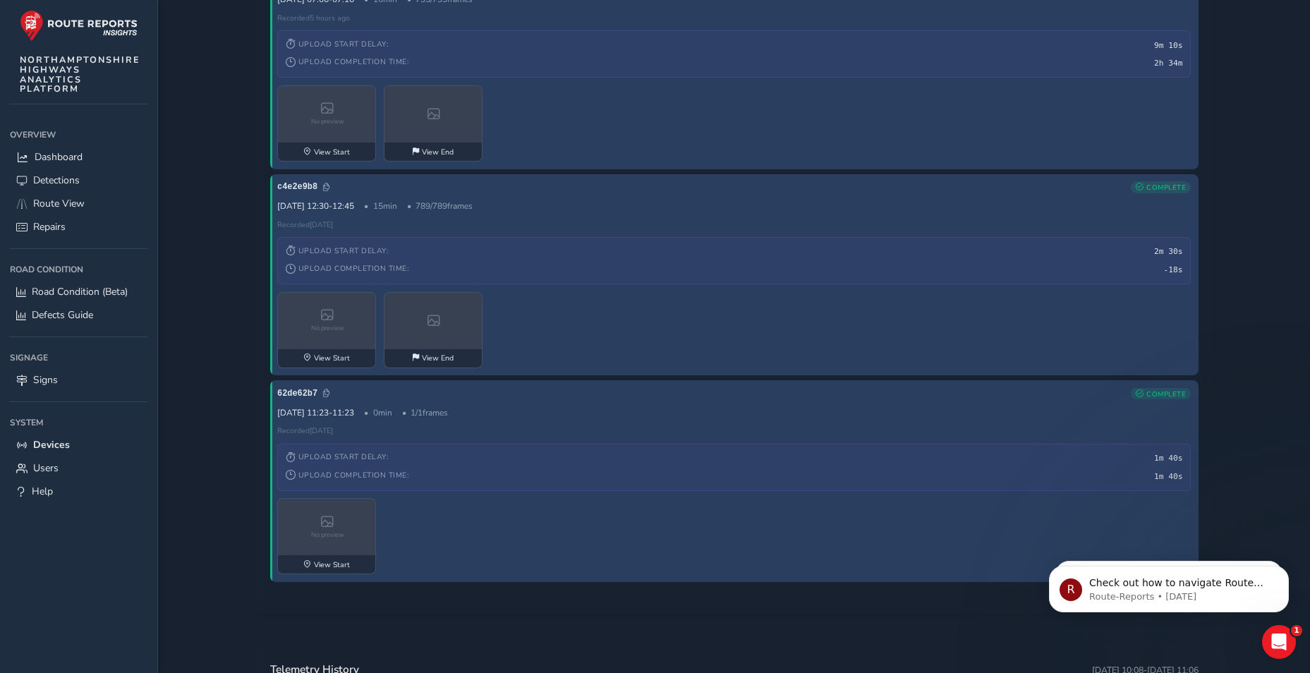
scroll to position [723, 0]
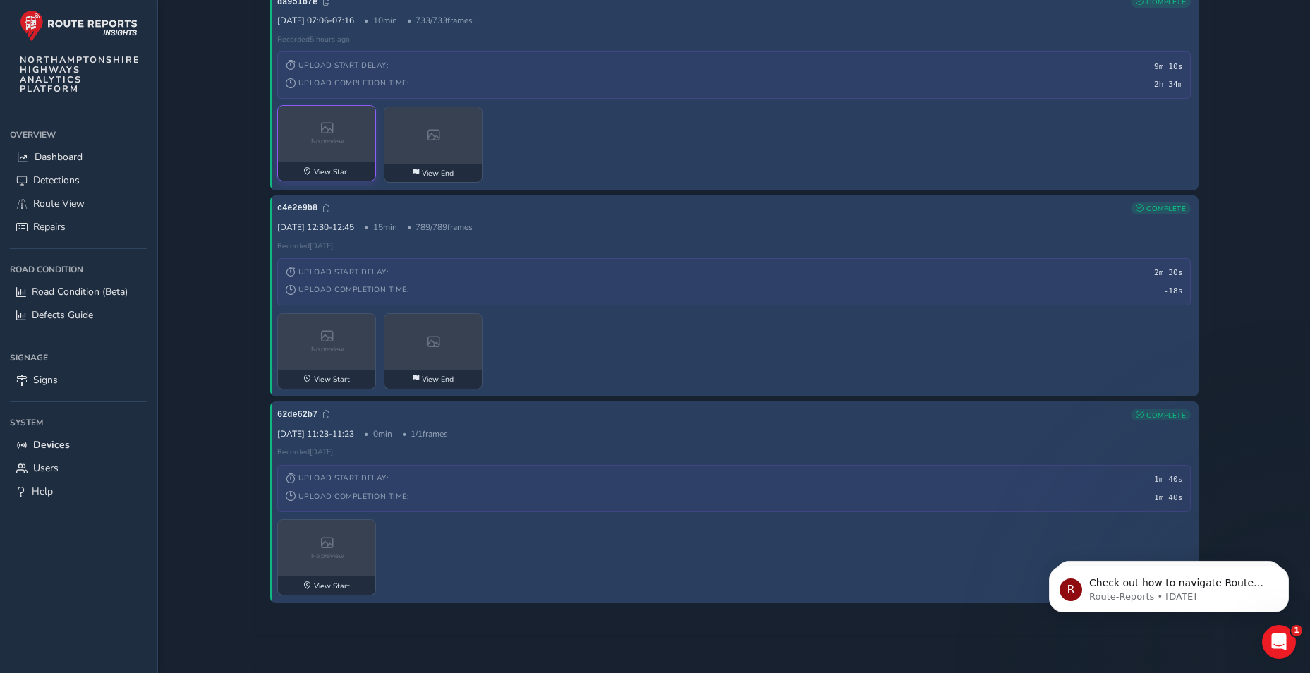
click at [342, 148] on div "No preview" at bounding box center [327, 134] width 99 height 56
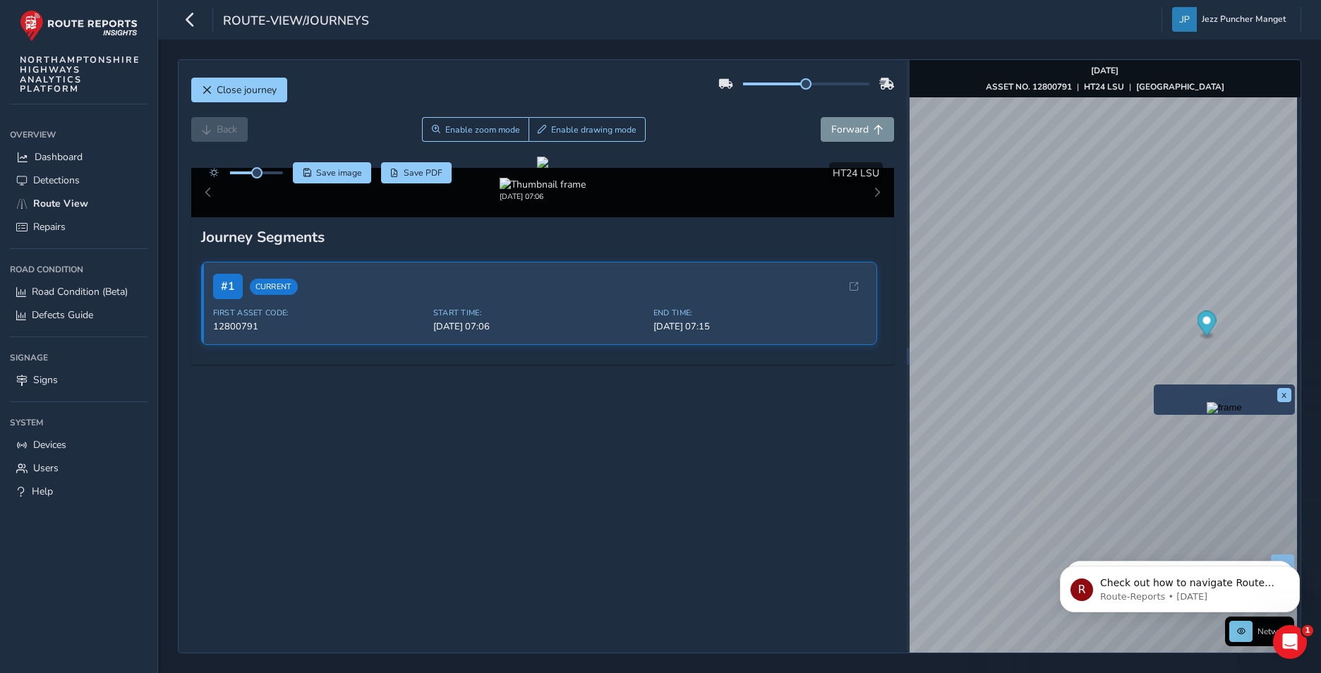
scroll to position [138, 0]
click at [1316, 399] on div "Close journey Back Enable zoom mode Enable drawing mode Forward Click and Drag …" at bounding box center [739, 356] width 1163 height 633
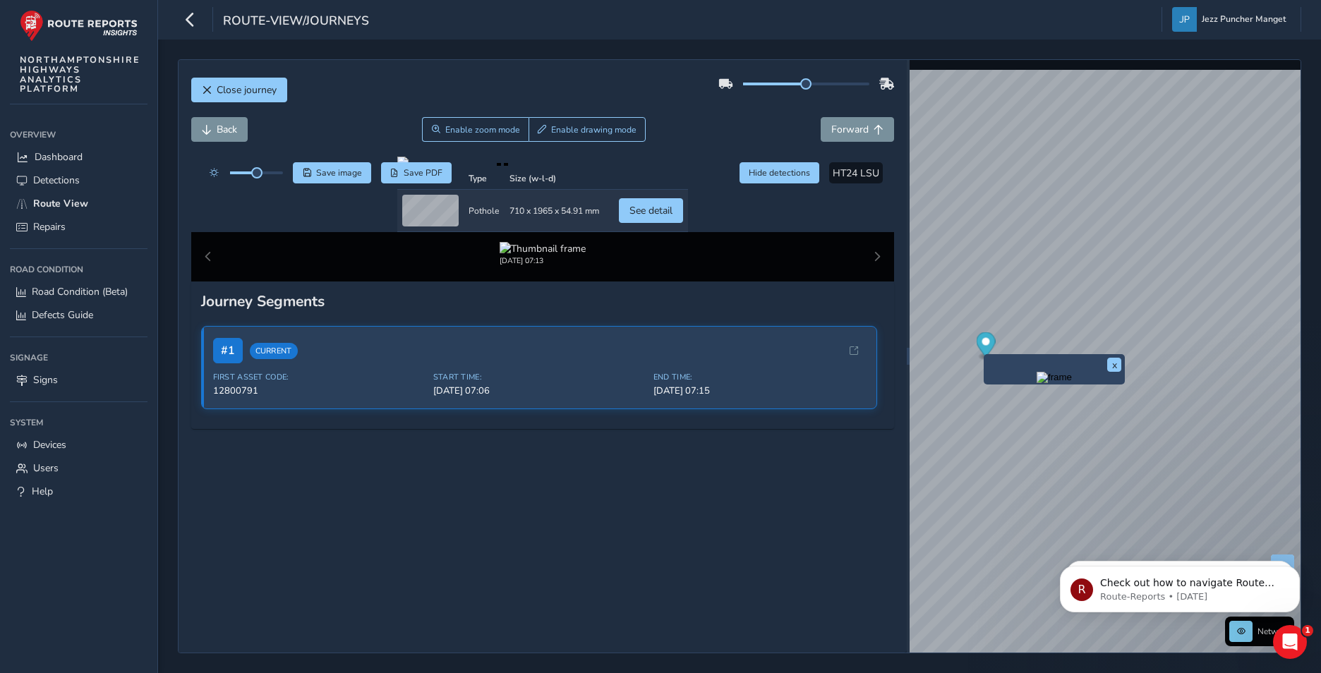
click at [982, 356] on ellipse "Map marker" at bounding box center [985, 356] width 8 height 4
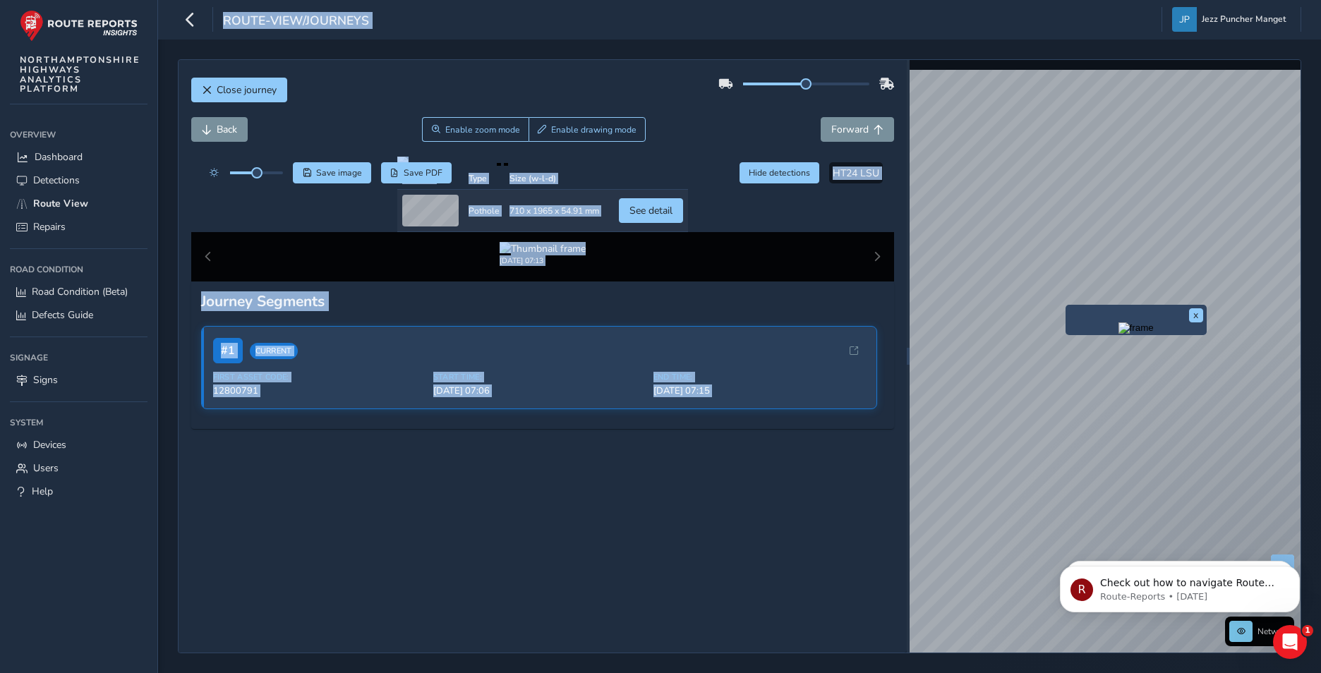
click at [936, 196] on div "x Network © Mapbox © OpenStreetMap Improve this map © Maxar" at bounding box center [1105, 356] width 392 height 593
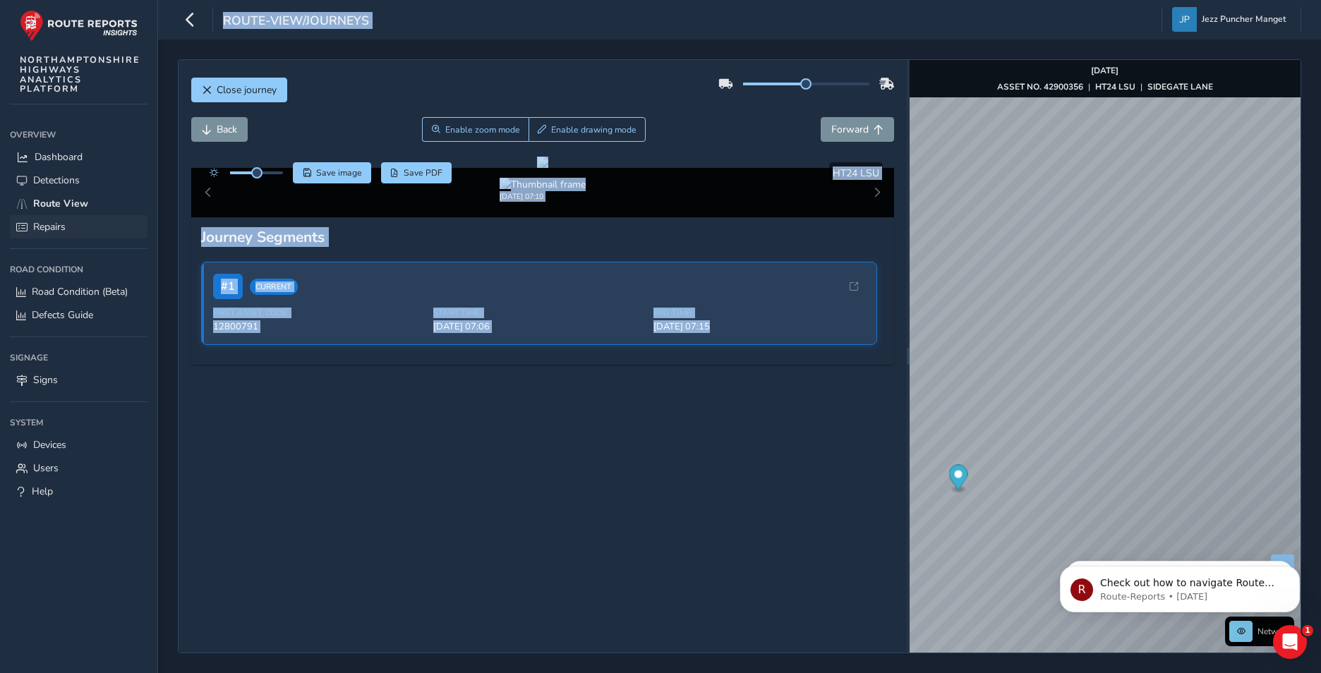
click at [97, 224] on link "Repairs" at bounding box center [79, 226] width 138 height 23
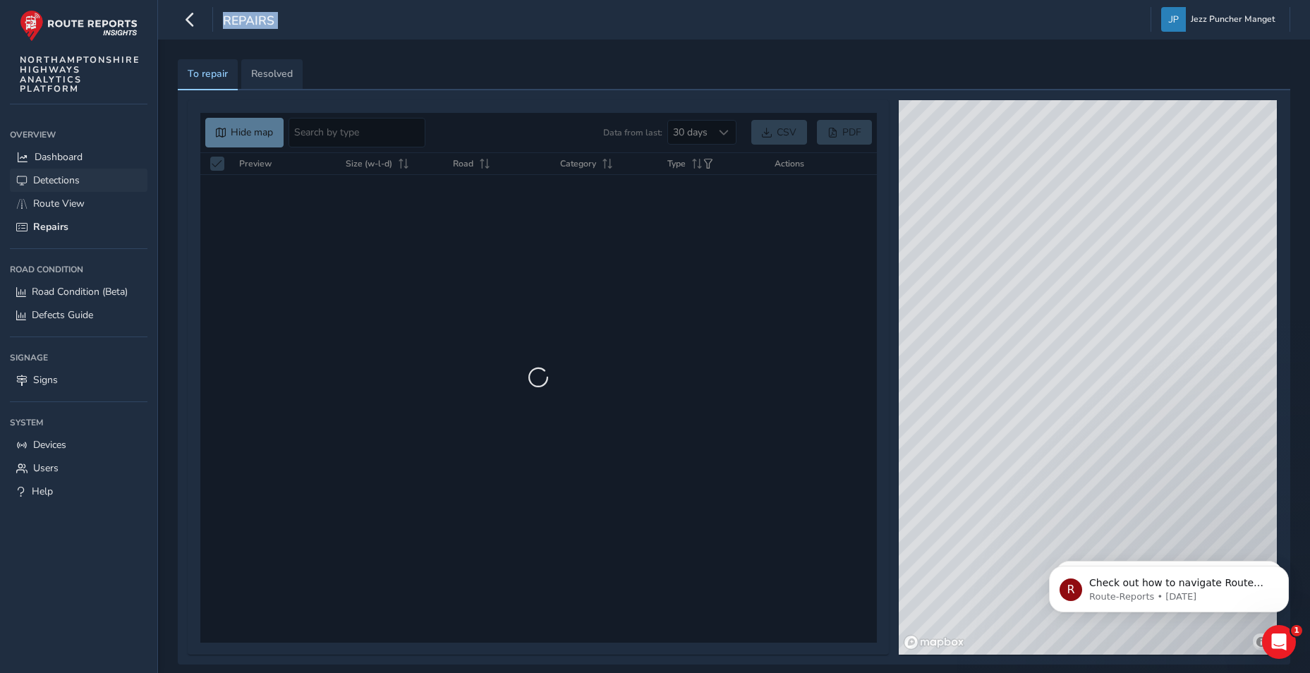
click at [67, 186] on span "Detections" at bounding box center [56, 180] width 47 height 13
